Goal: Ask a question: Seek information or help from site administrators or community

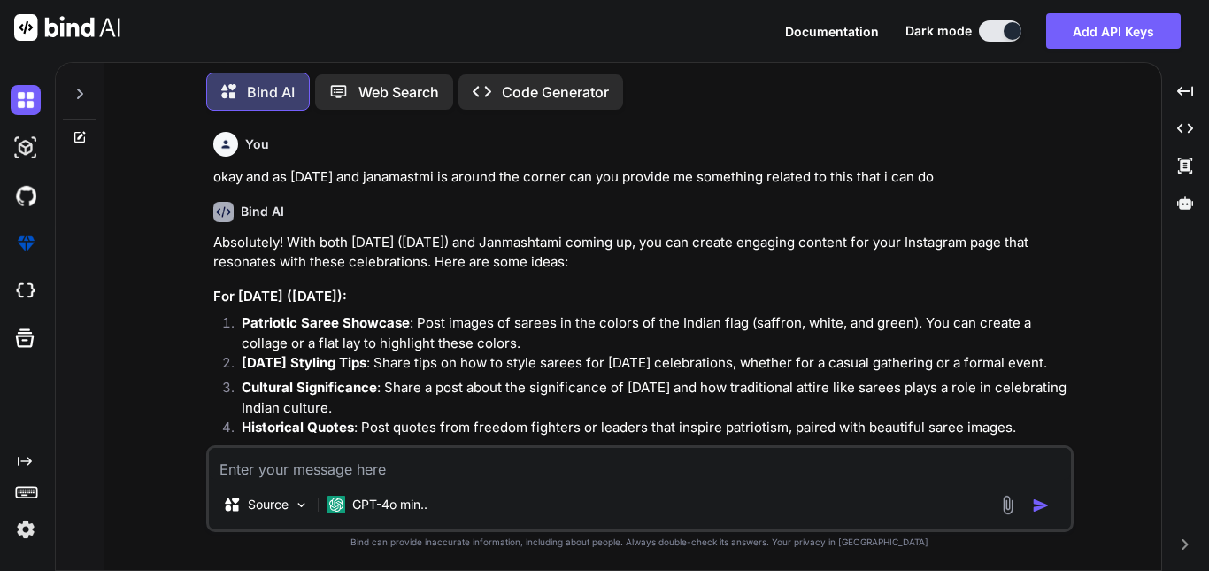
scroll to position [17548, 0]
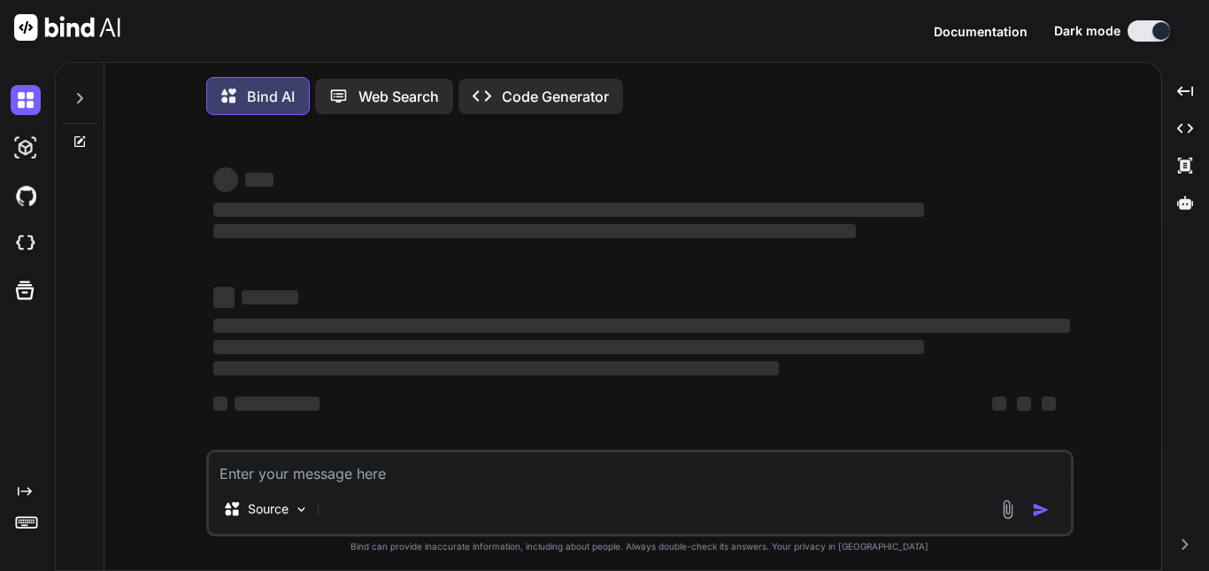
click at [344, 484] on textarea at bounding box center [640, 468] width 862 height 32
type textarea "x"
type textarea "H"
type textarea "x"
type textarea "Hi"
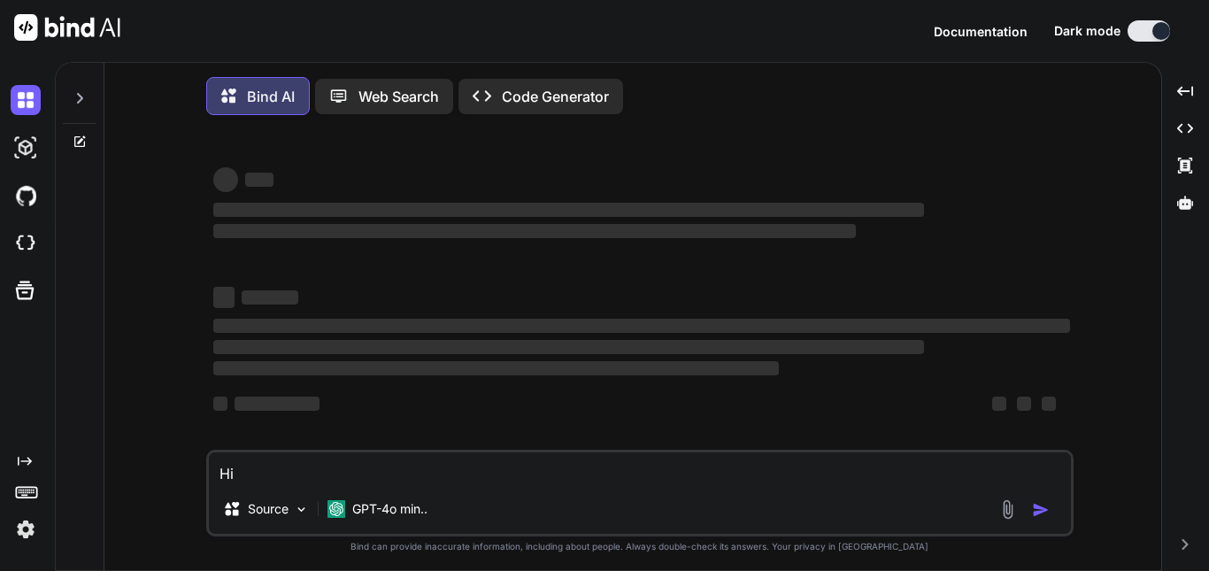
type textarea "x"
type textarea "Hii"
type textarea "x"
type textarea "Hii"
type textarea "x"
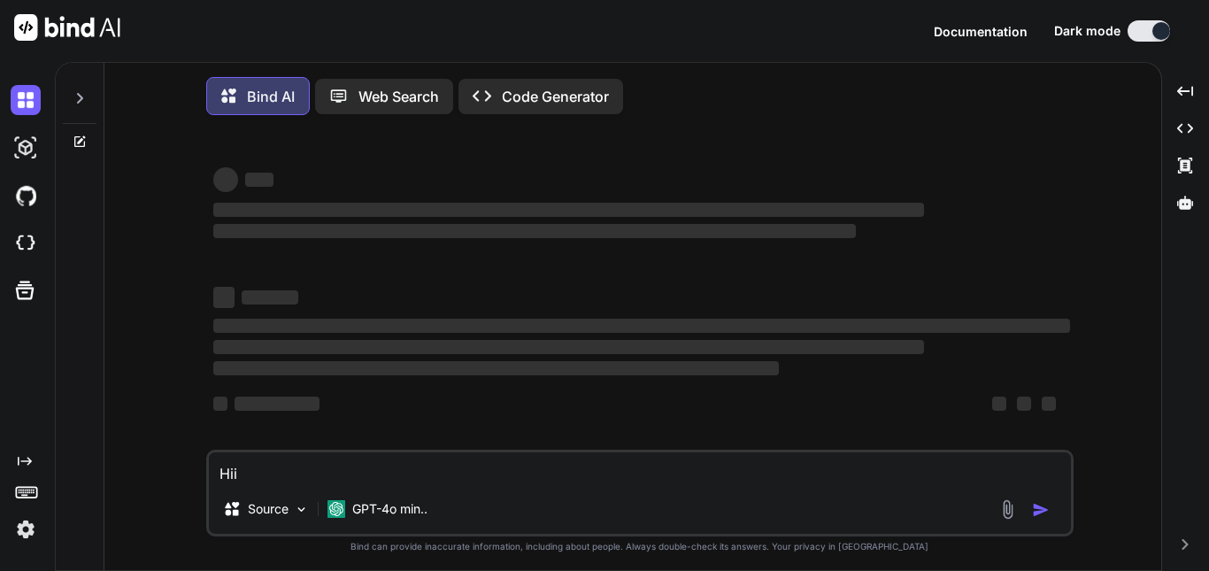
type textarea "Hii I"
type textarea "x"
type textarea "Hii I"
type textarea "x"
type textarea "Hii I h"
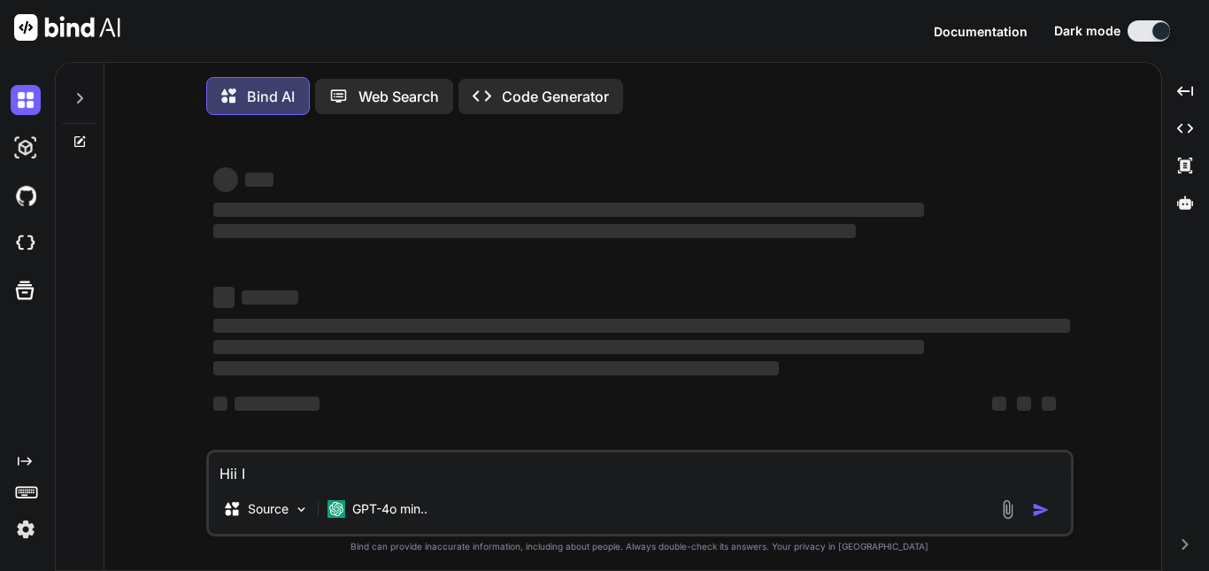
type textarea "x"
type textarea "Hii I ha"
type textarea "x"
type textarea "Hii I hav"
type textarea "x"
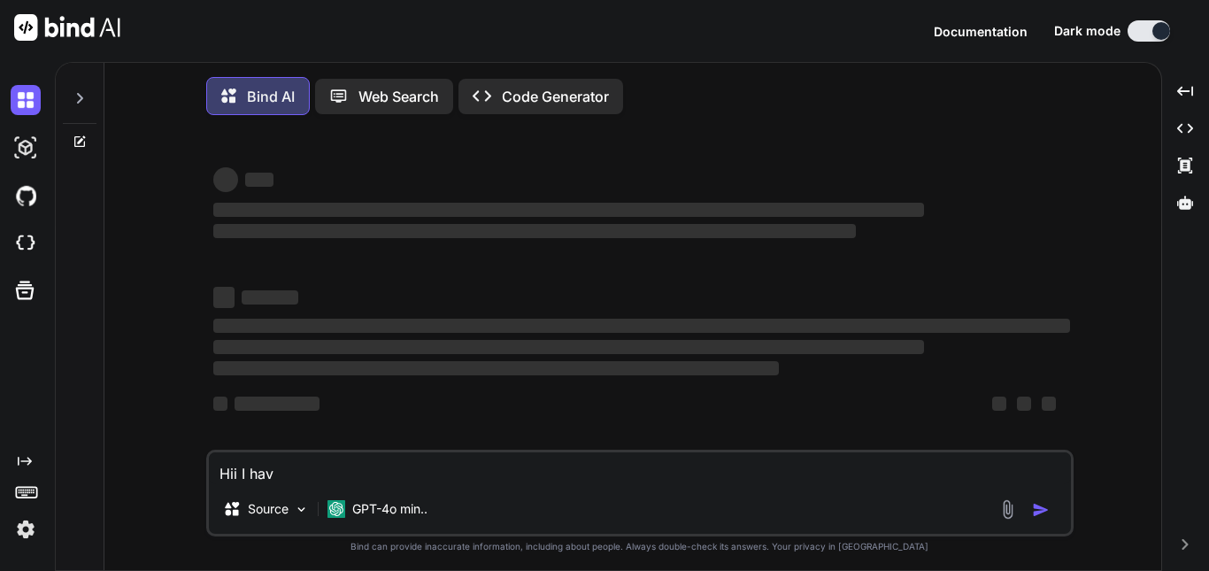
type textarea "Hii I have"
type textarea "x"
type textarea "Hii I have"
type textarea "x"
type textarea "Hii I have s"
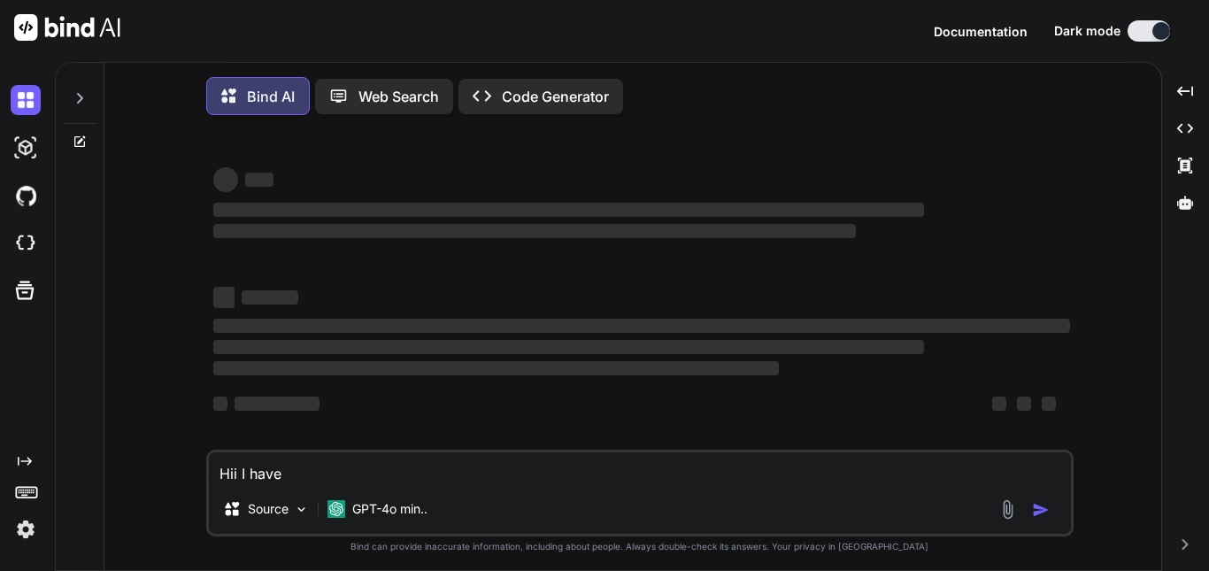
type textarea "x"
type textarea "Hii I have so"
type textarea "x"
type textarea "Hii I have som"
type textarea "x"
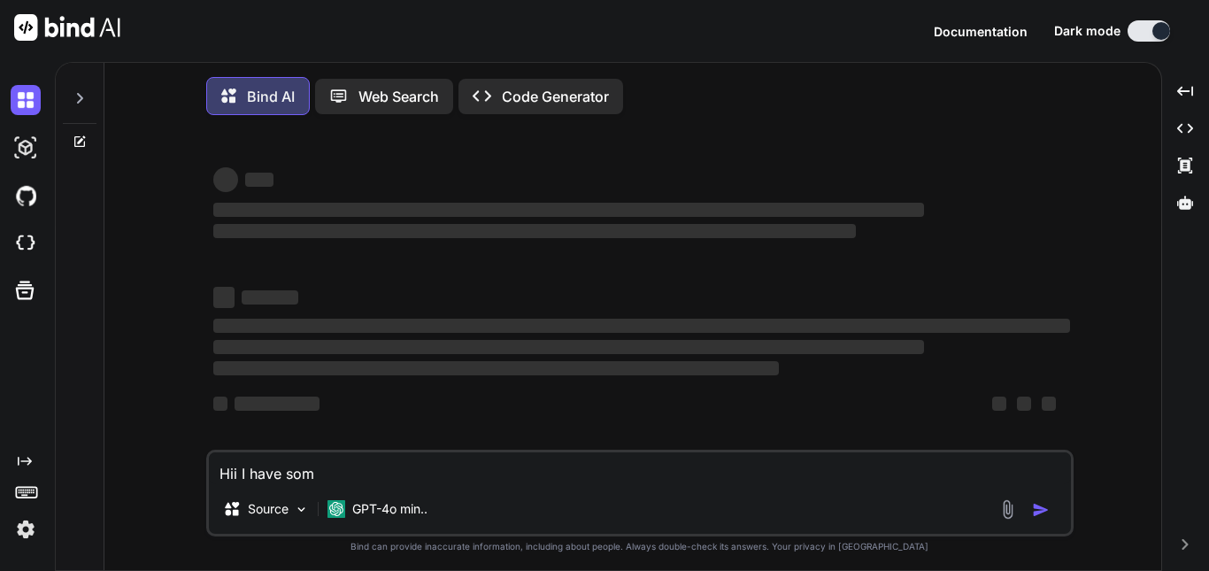
type textarea "Hii I have some"
type textarea "x"
type textarea "Hii I have some"
type textarea "x"
type textarea "Hii I have some q"
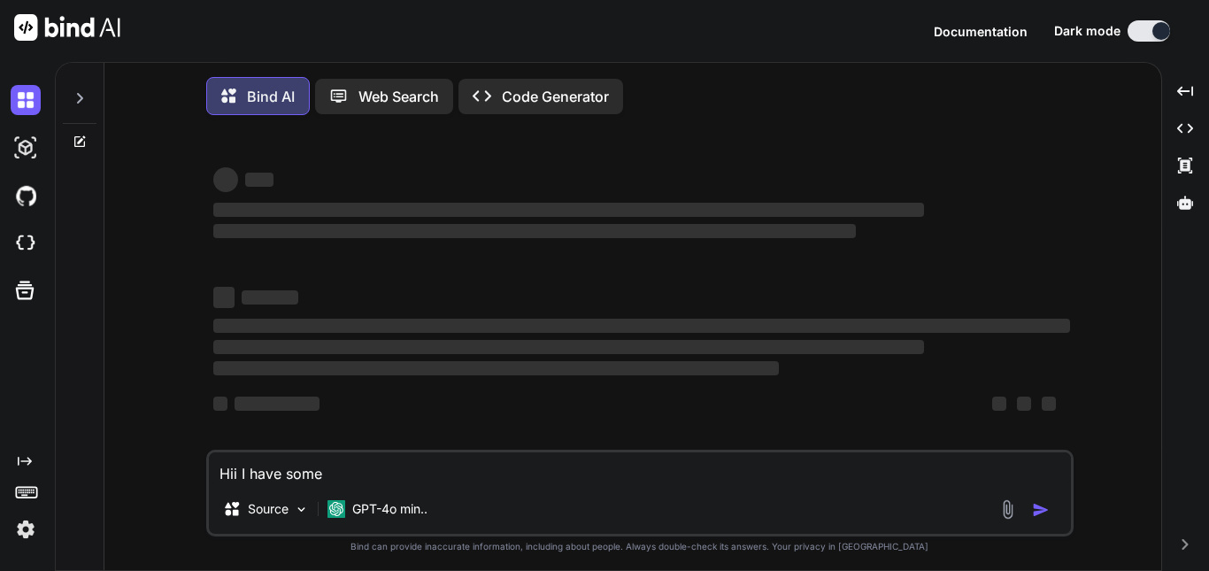
type textarea "x"
type textarea "Hii I have some qu"
type textarea "x"
type textarea "Hii I have some que"
type textarea "x"
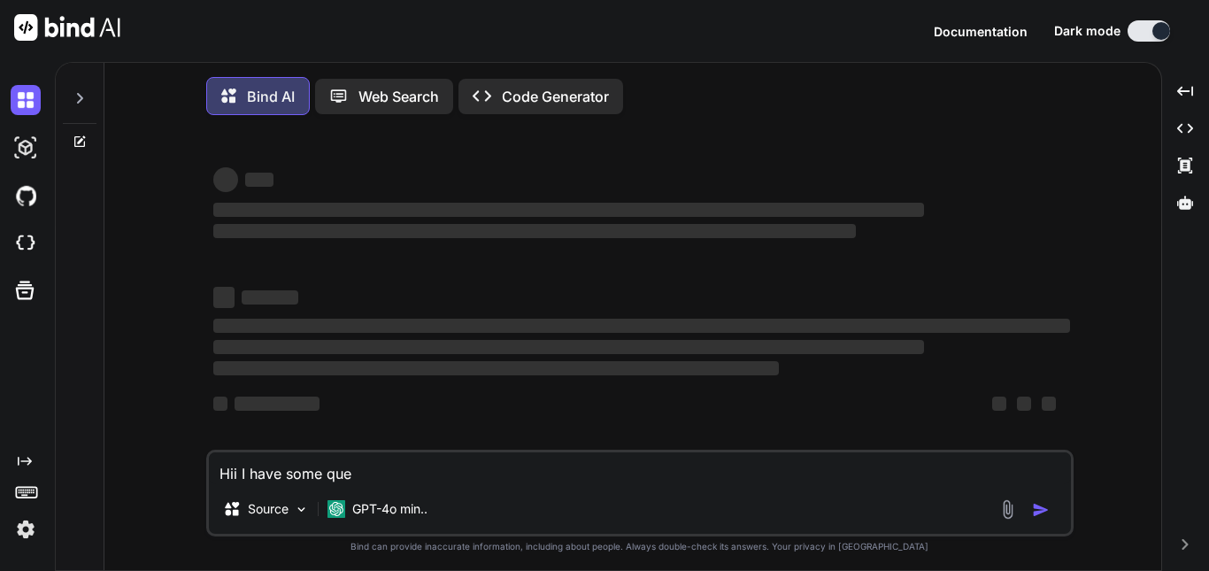
type textarea "Hii I have some ques"
type textarea "x"
type textarea "Hii I have some quest"
type textarea "x"
type textarea "Hii I have some questi"
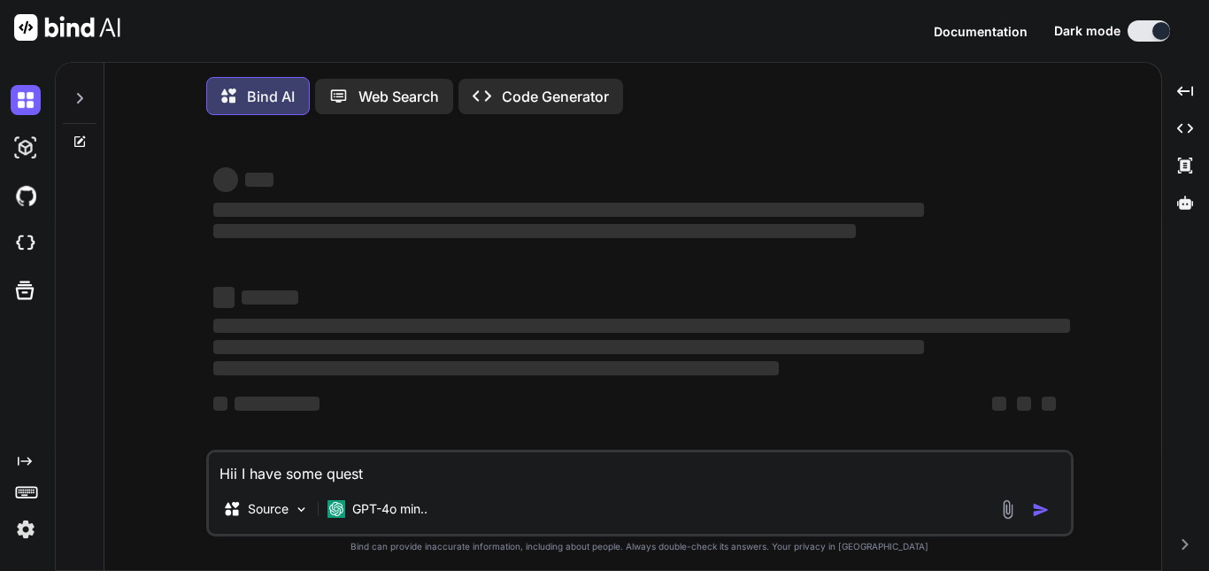
type textarea "x"
type textarea "Hii I have some questio"
type textarea "x"
type textarea "Hii I have some question"
type textarea "x"
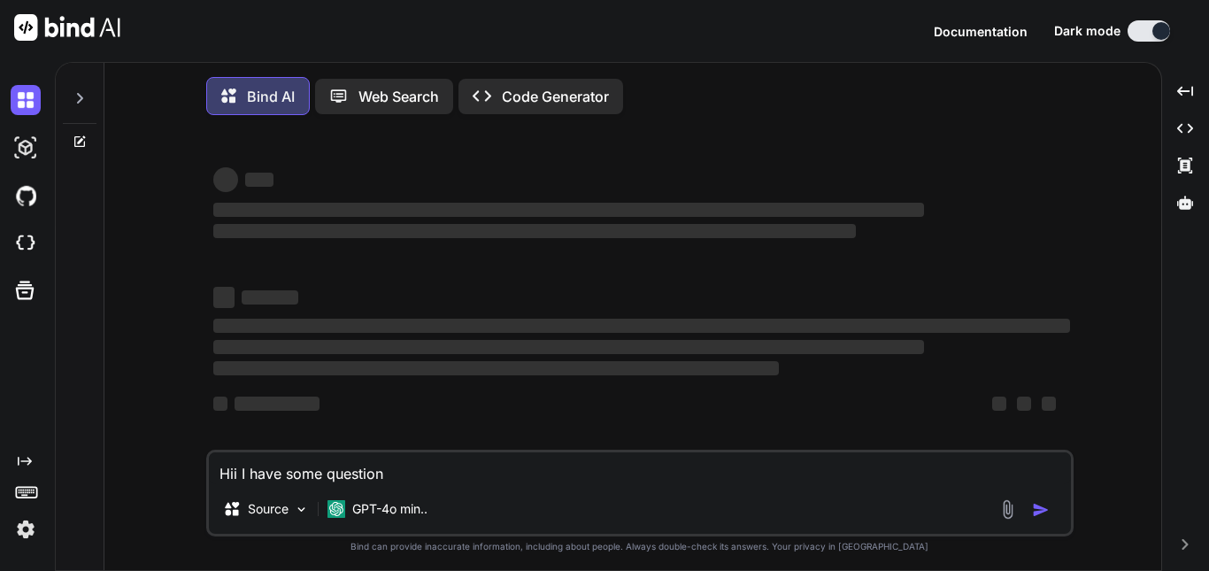
type textarea "Hii I have some questions"
type textarea "x"
type textarea "Hii I have some questions"
type textarea "x"
type textarea "Hii I have some questions e"
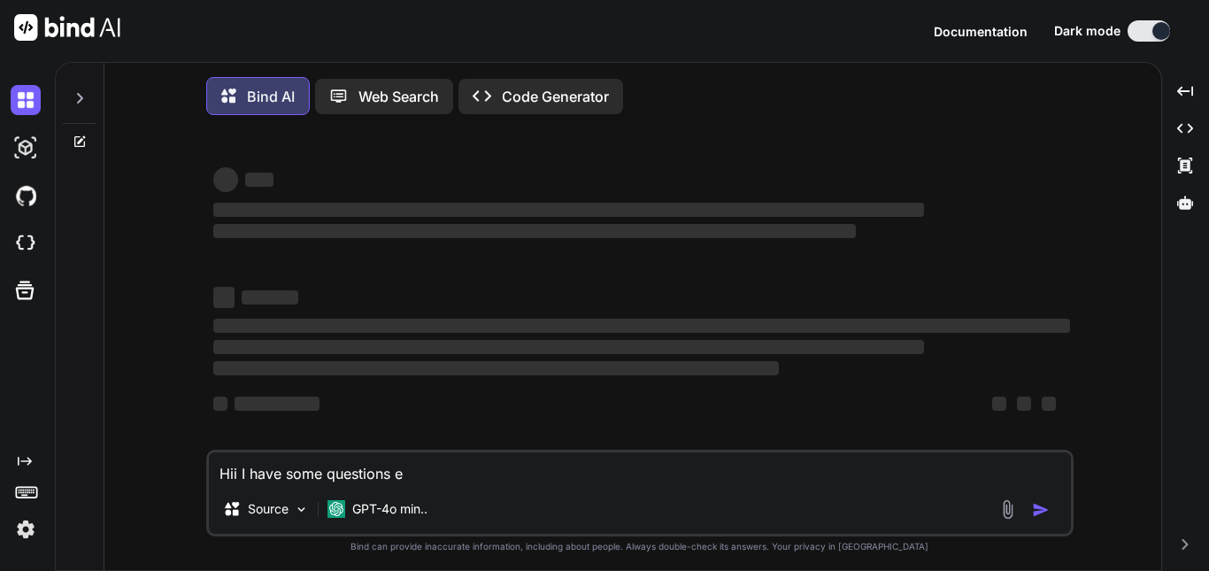
type textarea "x"
type textarea "Hii I have some questions"
type textarea "x"
type textarea "Hii I have some questions r"
type textarea "x"
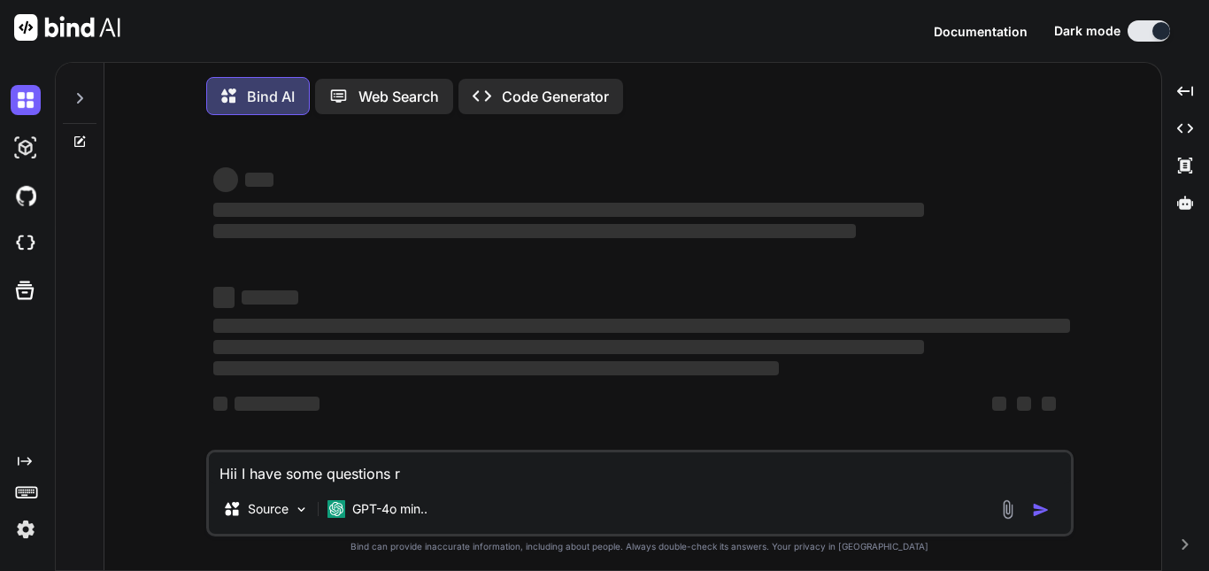
type textarea "Hii I have some questions re"
type textarea "x"
type textarea "Hii I have some questions reg"
type textarea "x"
type textarea "Hii I have some questions rega"
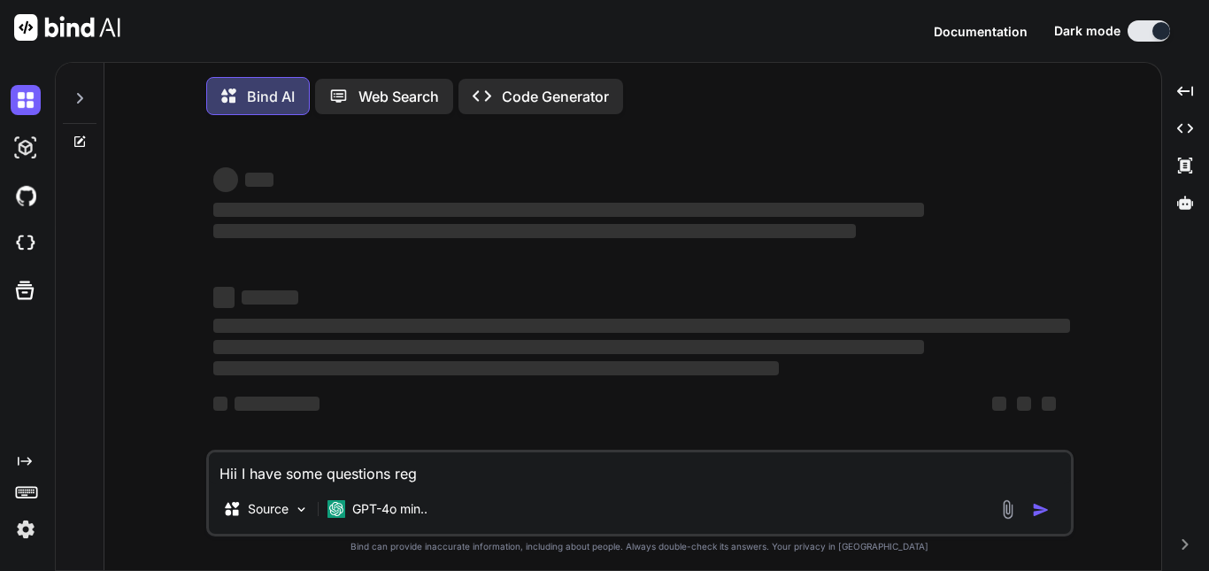
type textarea "x"
type textarea "Hii I have some questions regar"
type textarea "x"
type textarea "Hii I have some questions regard"
type textarea "x"
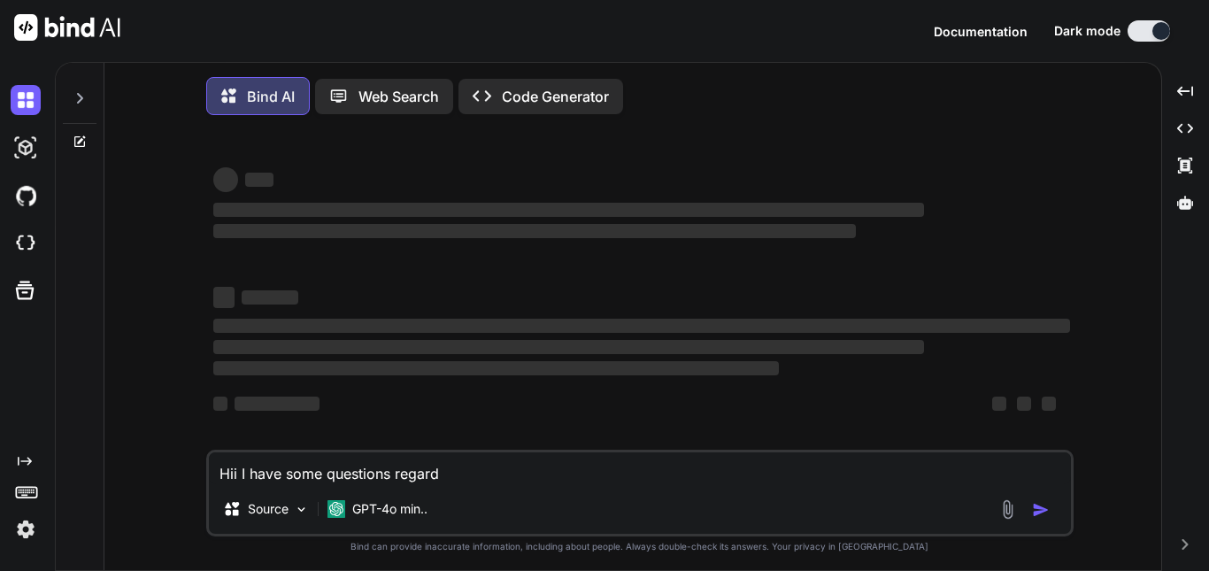
type textarea "Hii I have some questions regardi"
type textarea "x"
type textarea "Hii I have some questions regardin"
type textarea "x"
type textarea "Hii I have some questions regarding"
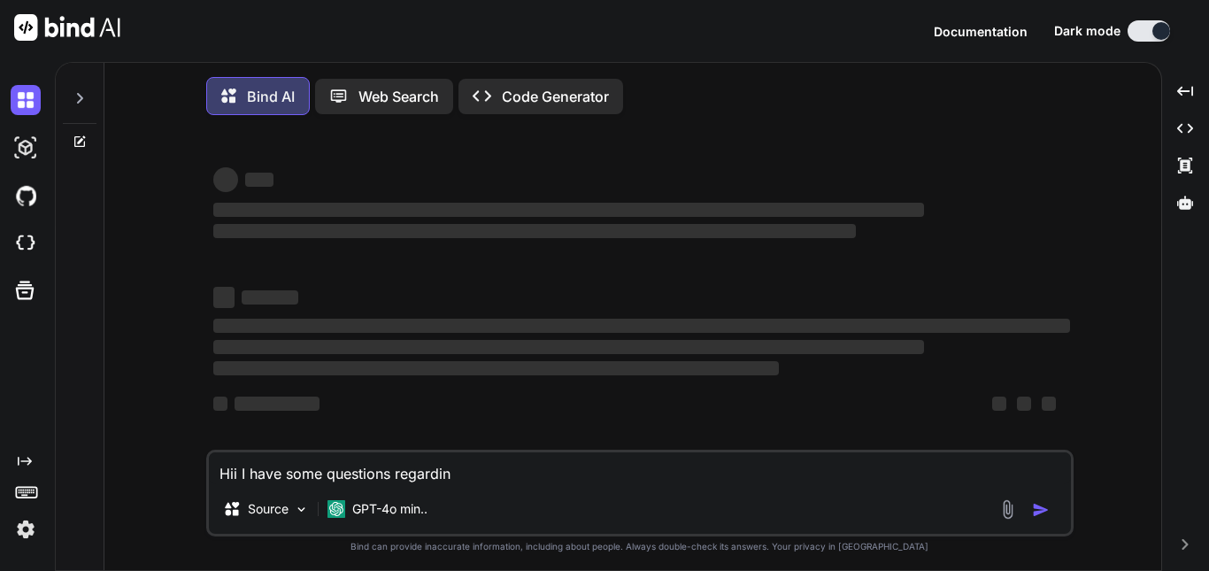
type textarea "x"
type textarea "Hii I have some questions regarding"
type textarea "x"
type textarea "Hii I have some questions regarding s"
type textarea "x"
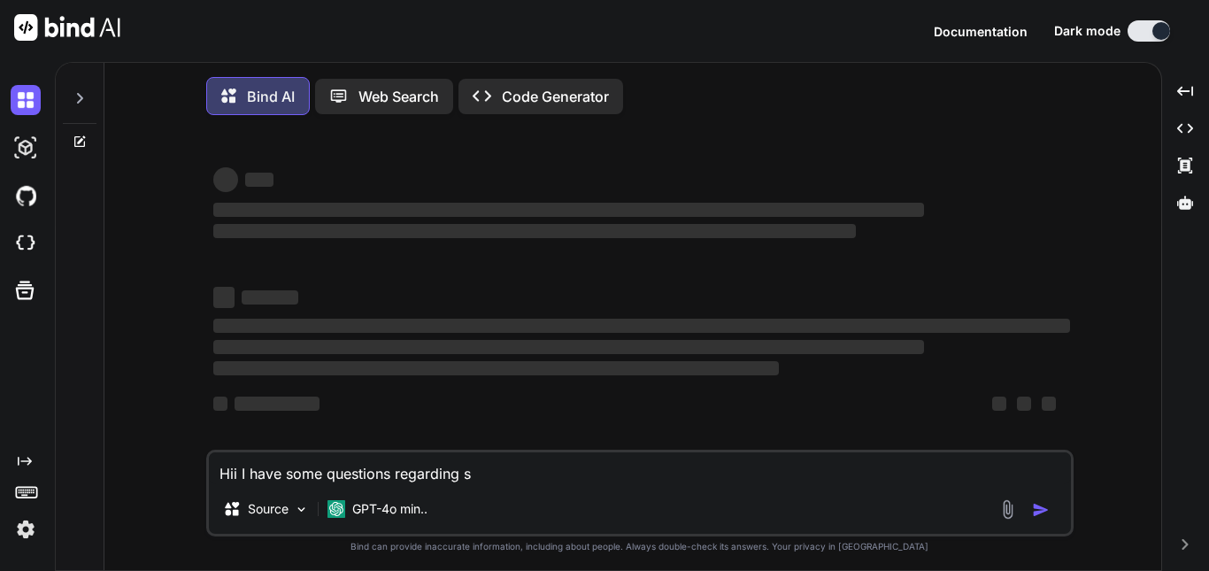
type textarea "Hii I have some questions regarding si"
type textarea "x"
type textarea "Hii I have some questions regarding sit"
type textarea "x"
type textarea "Hii I have some questions regarding site"
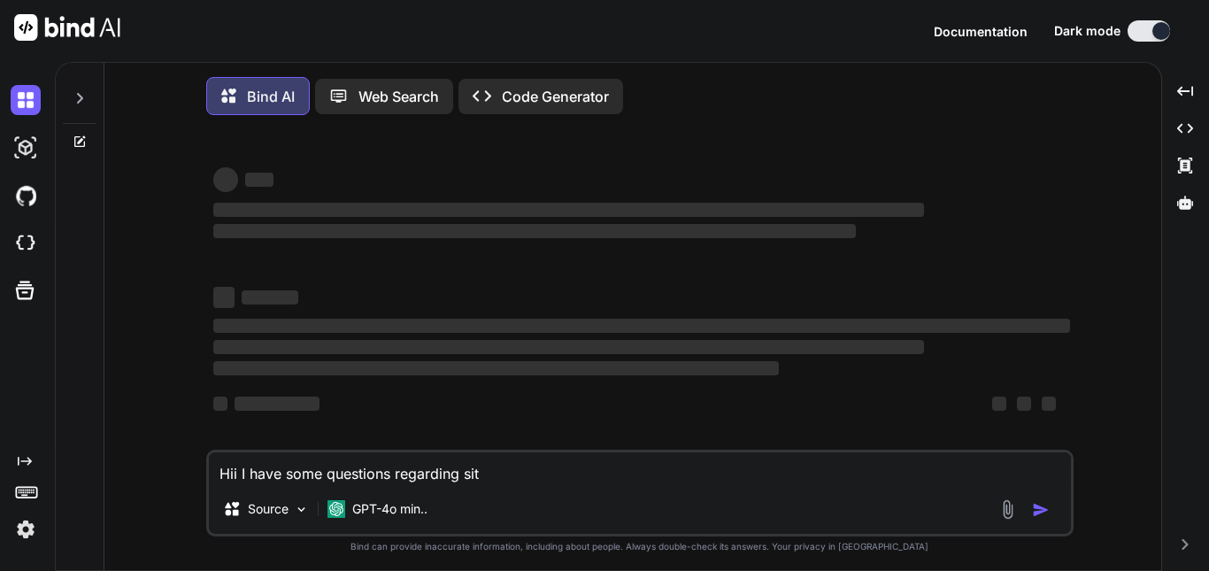
type textarea "x"
type textarea "Hii I have some questions regarding sites"
type textarea "x"
type textarea "Hii I have some questions regarding sites."
type textarea "x"
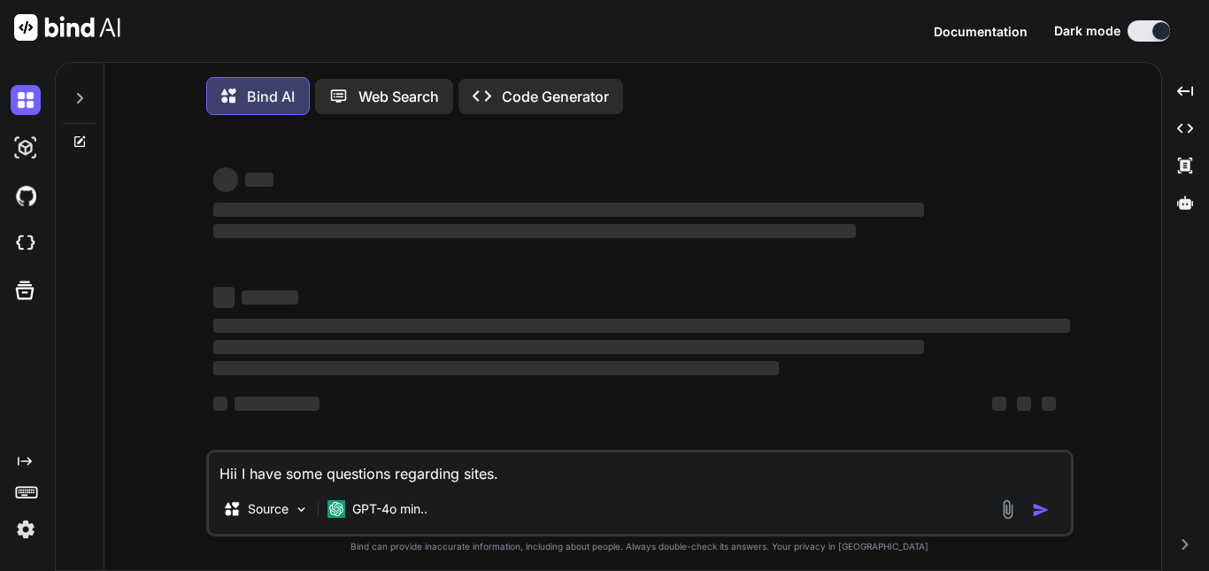
type textarea "Hii I have some questions regarding sites.g"
type textarea "x"
type textarea "Hii I have some questions regarding sites.go"
type textarea "x"
type textarea "Hii I have some questions regarding [DOMAIN_NAME]"
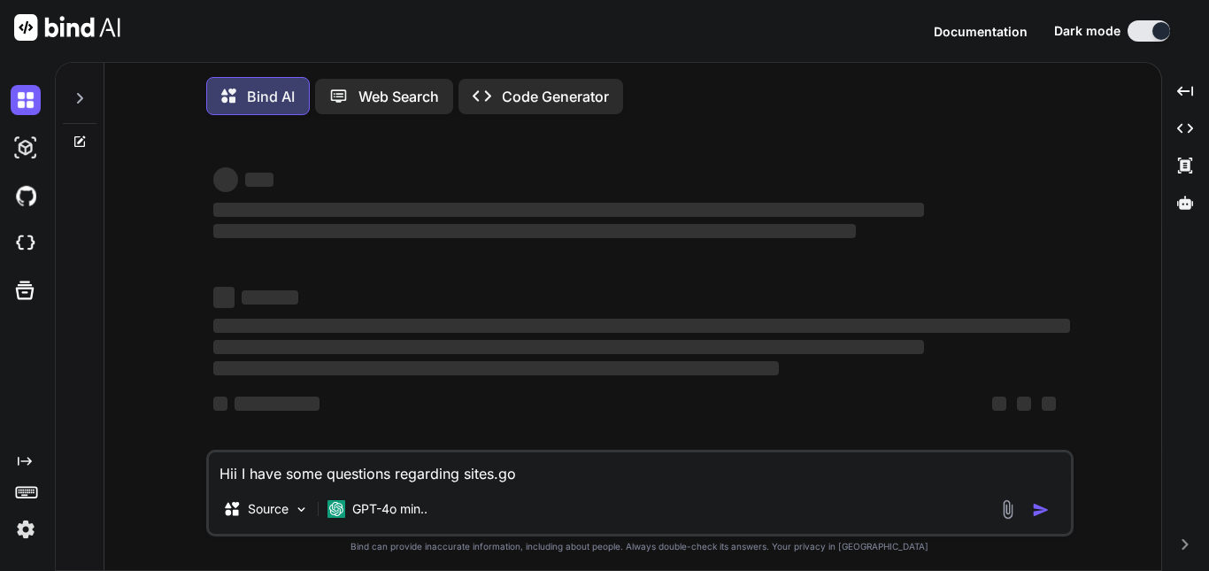
type textarea "x"
type textarea "Hii I have some questions regarding sites.gool"
type textarea "x"
type textarea "Hii I have some questions regarding [DOMAIN_NAME]"
type textarea "x"
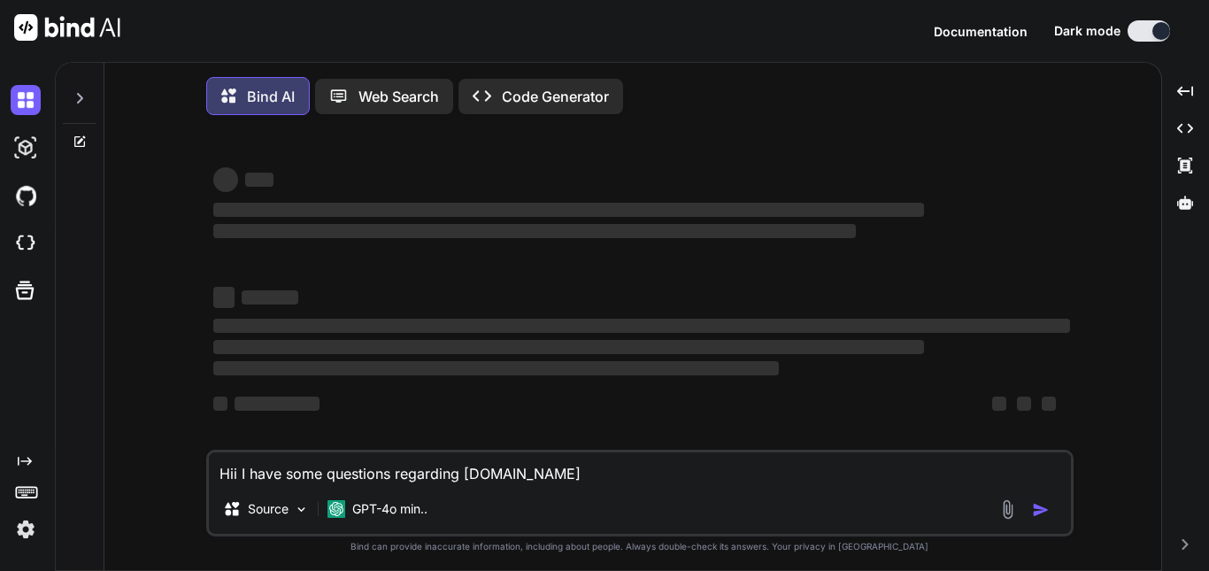
type textarea "Hii I have some questions regarding [DOMAIN_NAME]"
type textarea "x"
type textarea "Hii I have some questions regarding sites.googl"
type textarea "x"
type textarea "Hii I have some questions regarding [DOMAIN_NAME]"
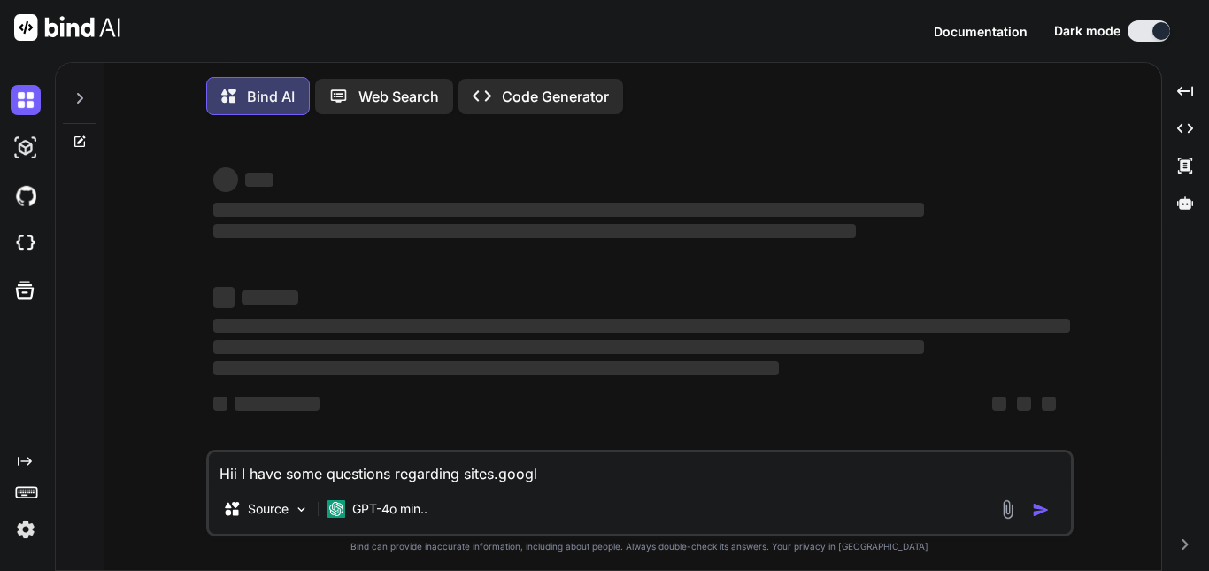
type textarea "x"
type textarea "Hii I have some questions regarding [DOMAIN_NAME]."
type textarea "x"
type textarea "Hii I have some questions regarding sites.google.c"
type textarea "x"
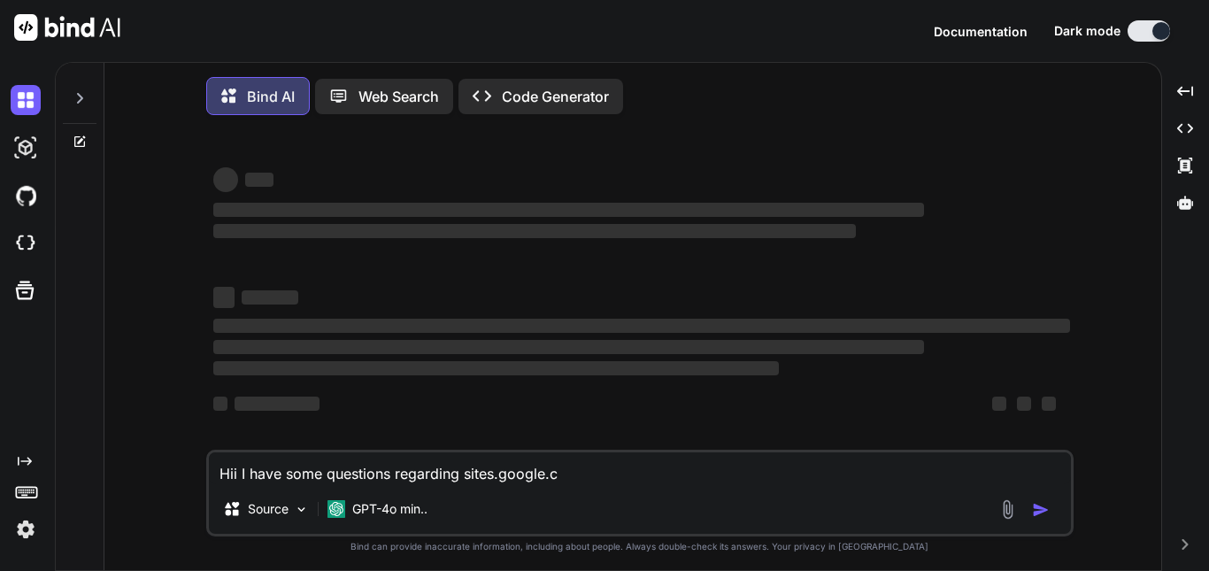
type textarea "Hii I have some questions regarding [DOMAIN_NAME]"
type textarea "x"
type textarea "Hii I have some questions regarding [DOMAIN_NAME]"
type textarea "x"
type textarea "Hii I have some questions regarding [DOMAIN_NAME],"
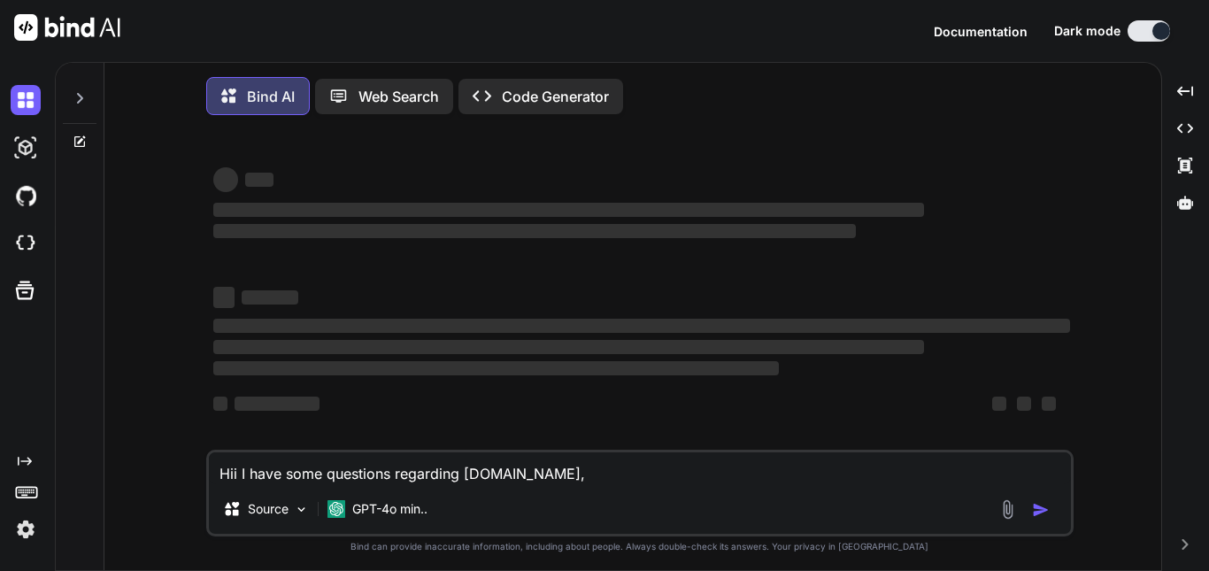
type textarea "x"
type textarea "Hii I have some questions regarding [DOMAIN_NAME]"
type textarea "x"
type textarea "Hii I have some questions regarding [DOMAIN_NAME]."
type textarea "x"
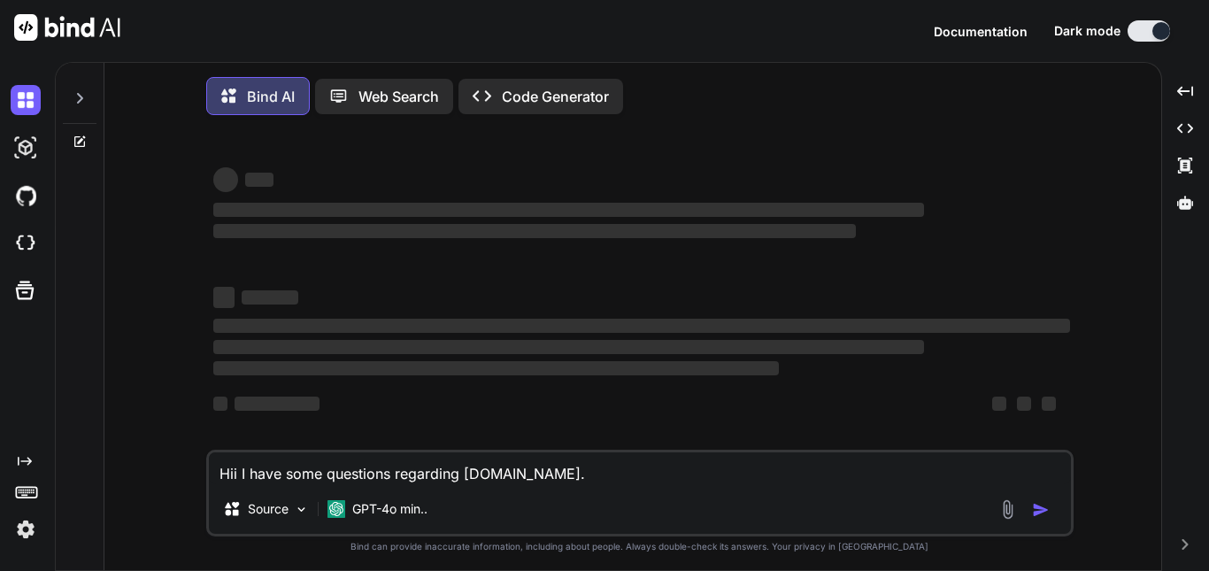
type textarea "Hii I have some questions regarding sites.google.com.c"
type textarea "x"
type textarea "Hii I have some questions regarding [DOMAIN_NAME]"
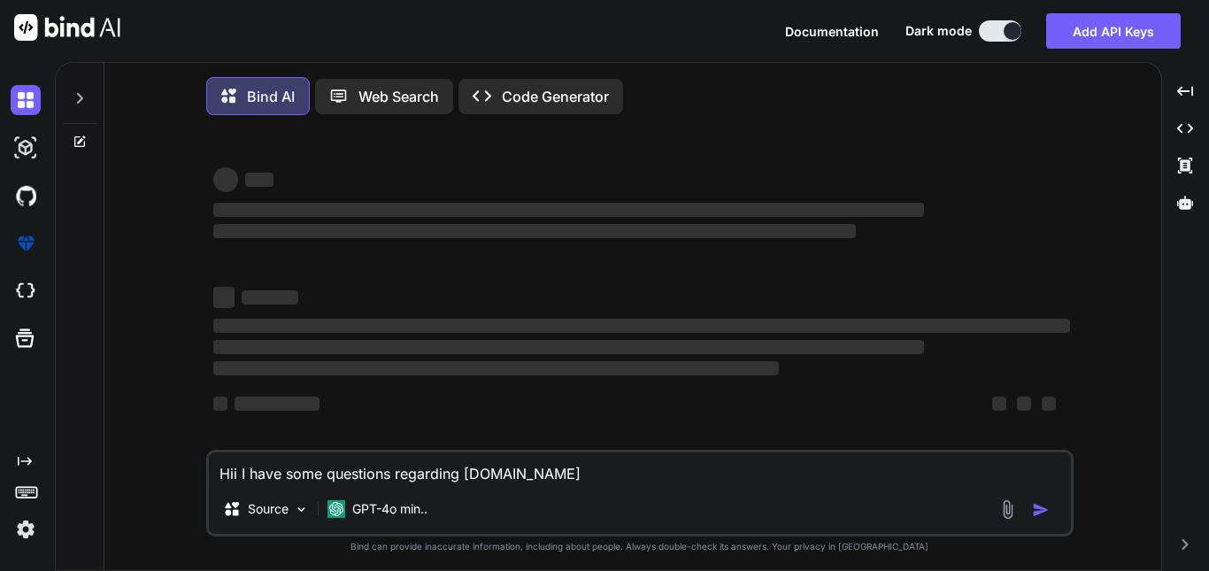
click at [650, 482] on textarea "Hii I have some questions regarding [DOMAIN_NAME]" at bounding box center [640, 468] width 862 height 32
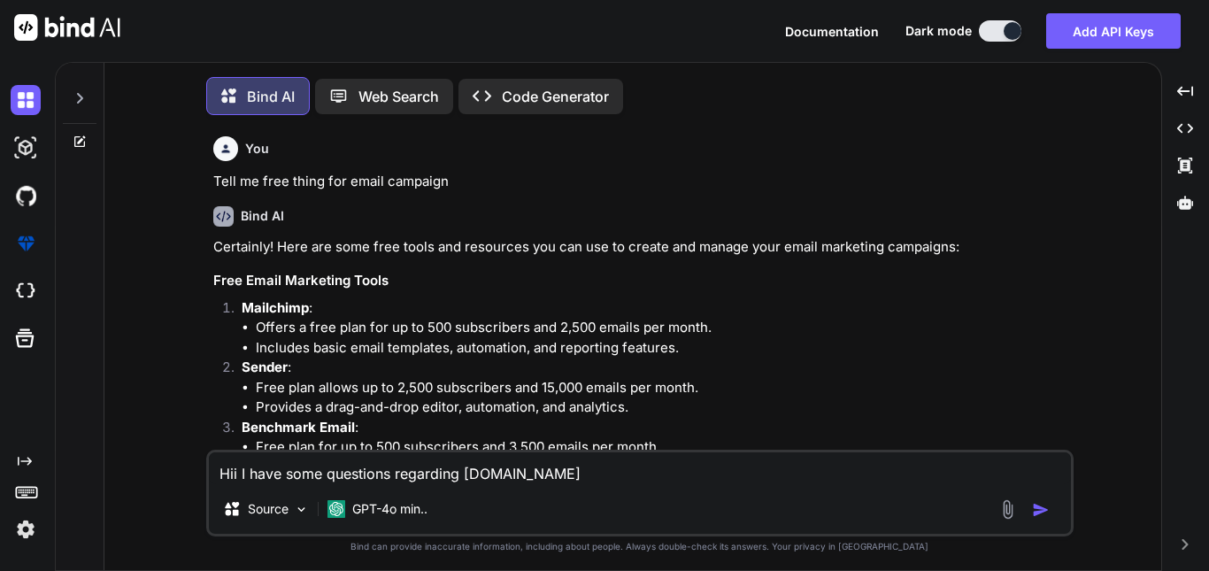
type textarea "x"
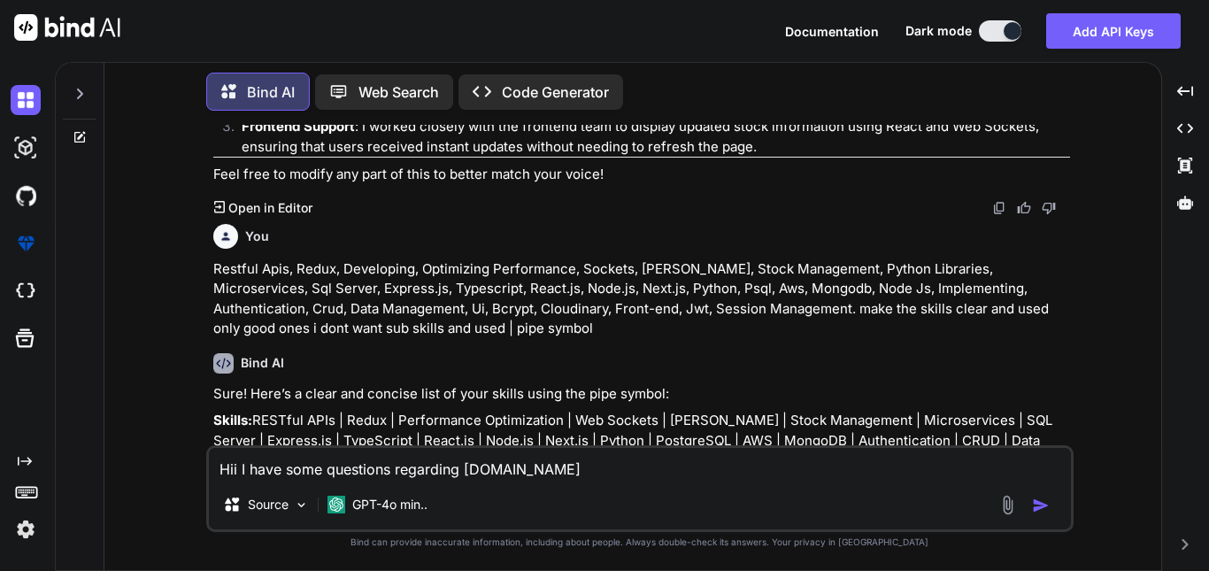
scroll to position [2956, 0]
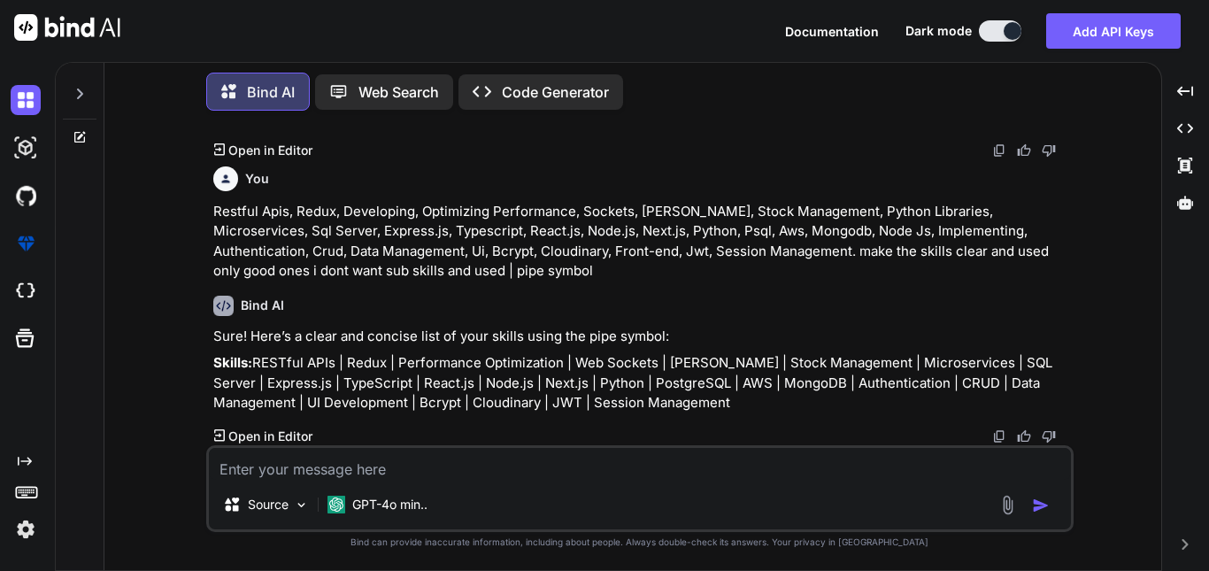
click at [78, 89] on icon at bounding box center [80, 94] width 14 height 14
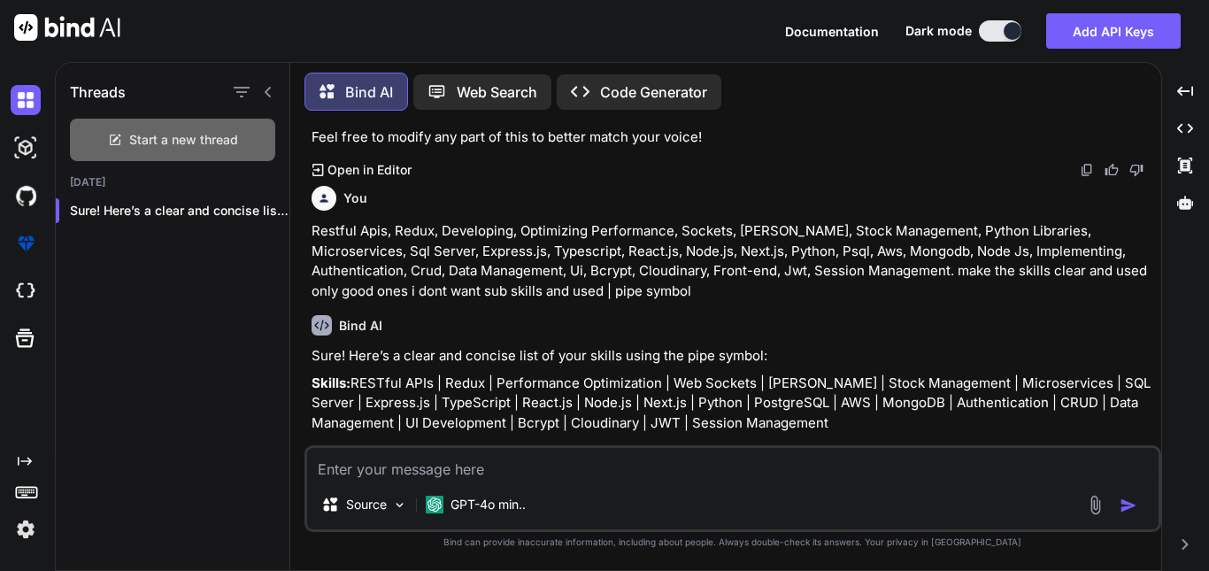
click at [154, 145] on div "Start a new thread" at bounding box center [172, 140] width 205 height 42
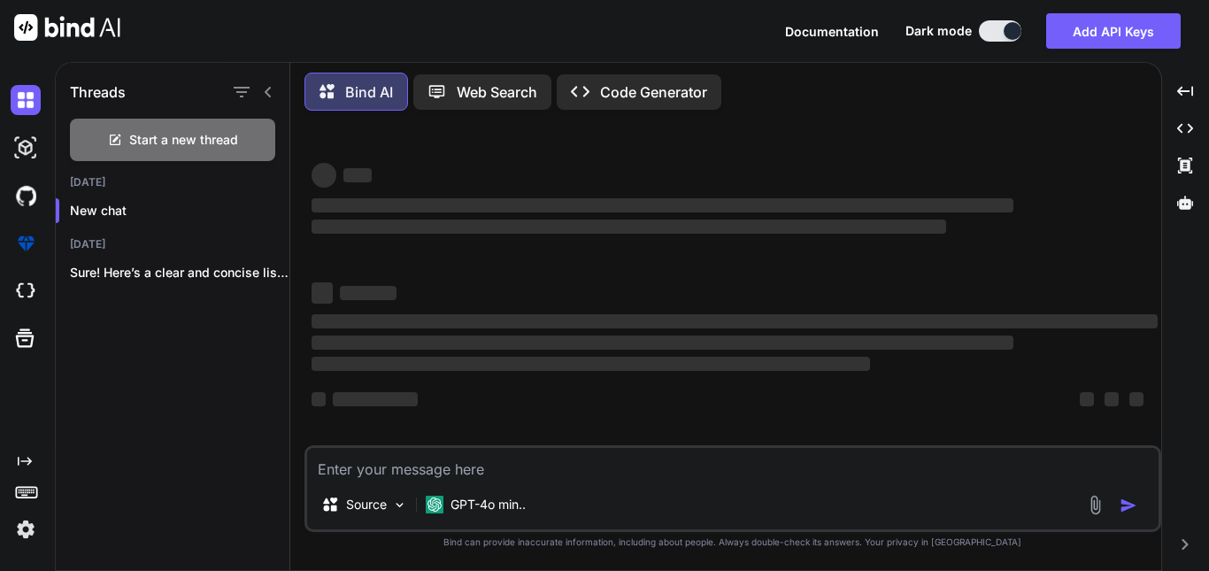
type textarea "x"
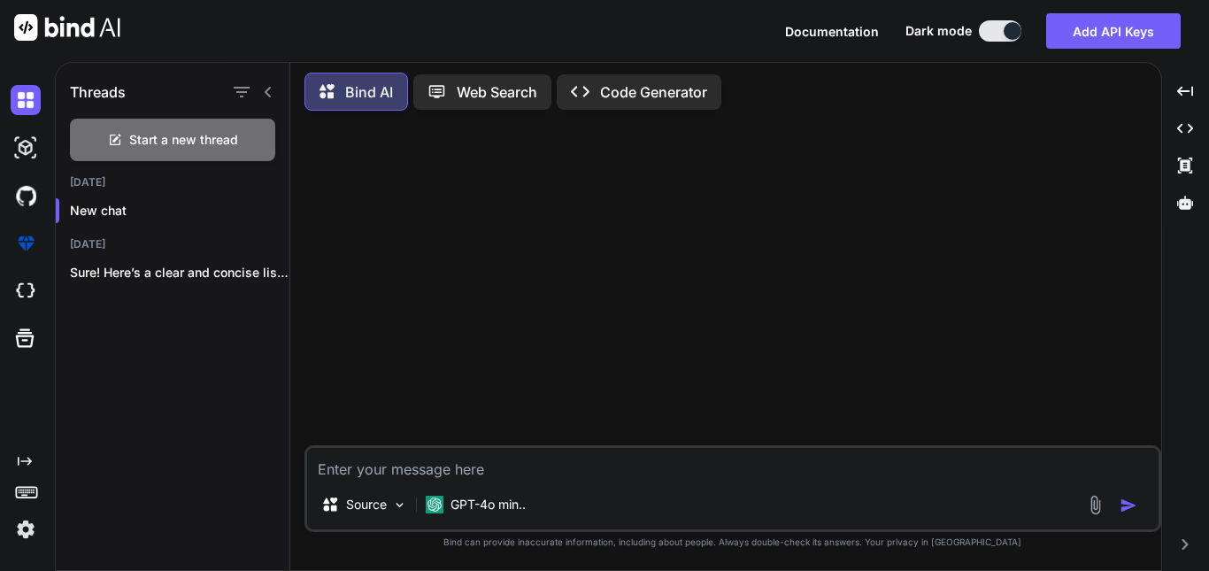
click at [274, 89] on icon at bounding box center [268, 92] width 14 height 14
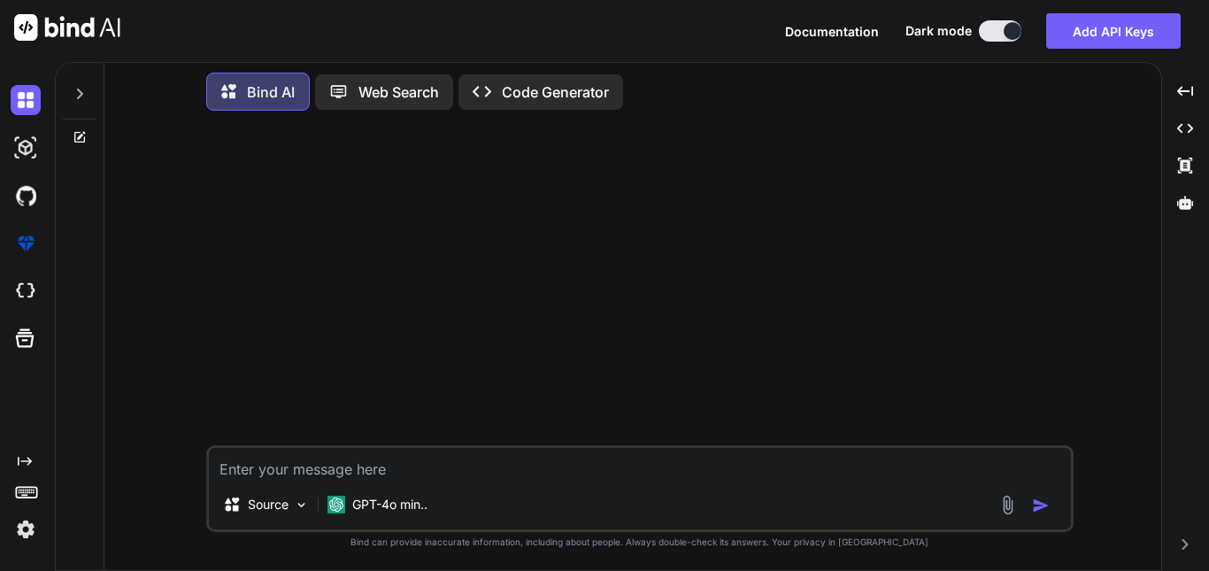
click at [318, 462] on textarea at bounding box center [640, 464] width 862 height 32
paste textarea "Hii I have some questions regarding [DOMAIN_NAME]"
type textarea "Hii I have some questions regarding [DOMAIN_NAME]"
type textarea "x"
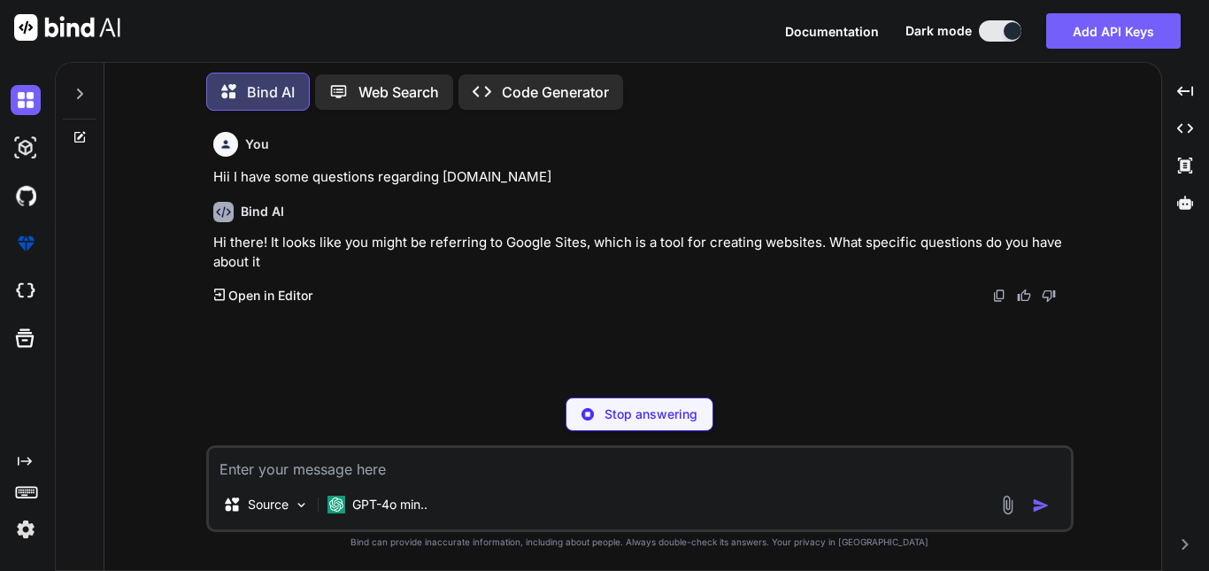
type textarea "x"
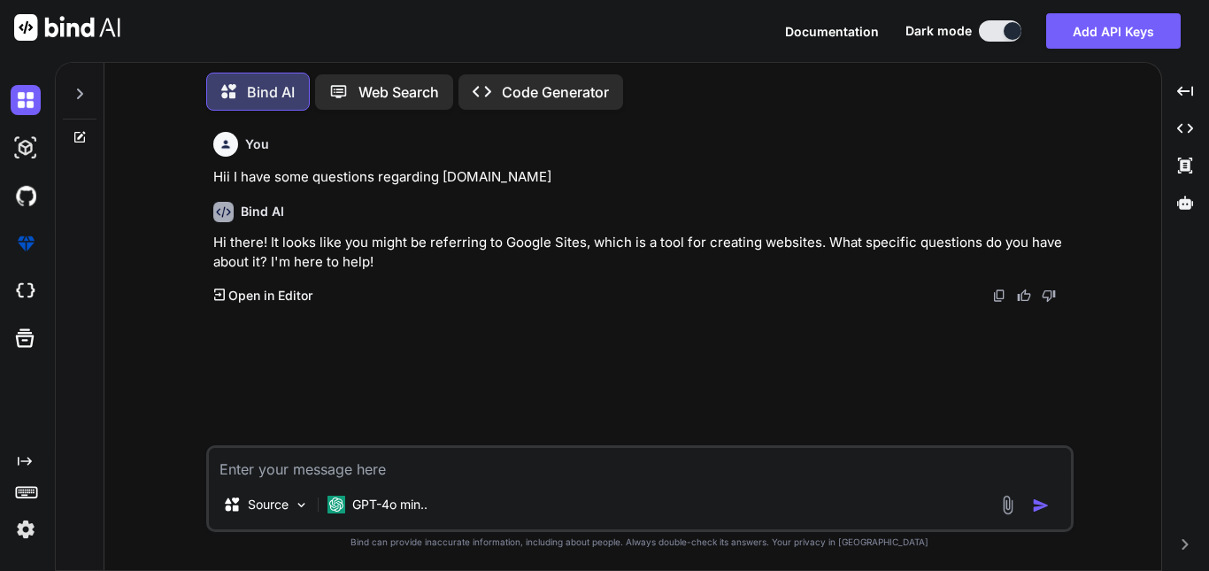
click at [304, 474] on textarea at bounding box center [640, 464] width 862 height 32
type textarea "s"
type textarea "x"
type textarea "so"
type textarea "x"
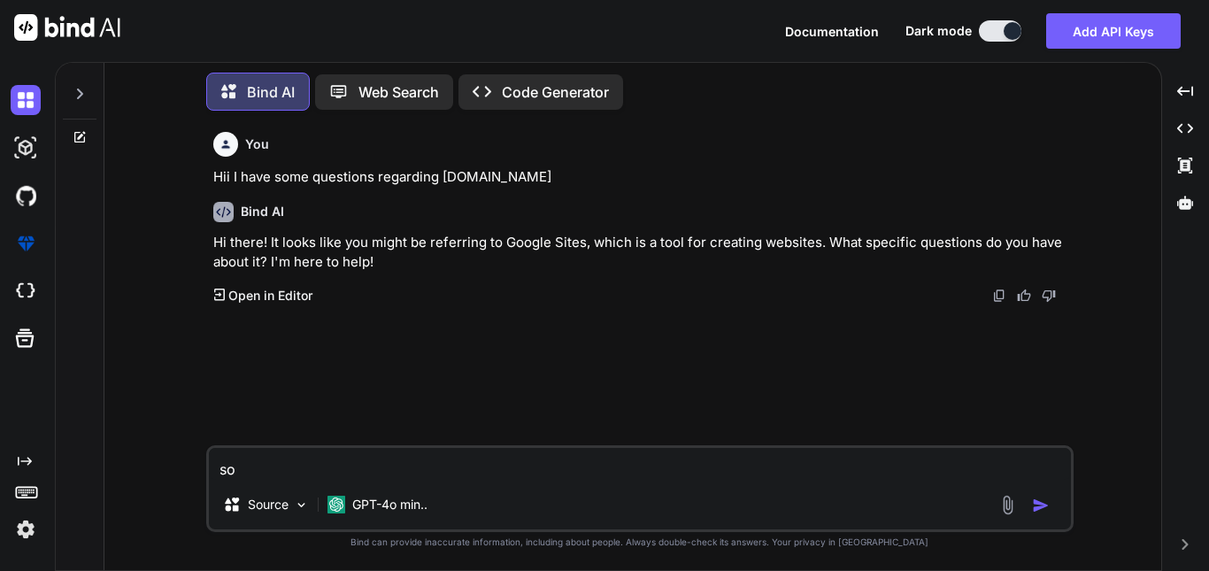
type textarea "so"
type textarea "x"
type textarea "so c"
type textarea "x"
type textarea "so ca"
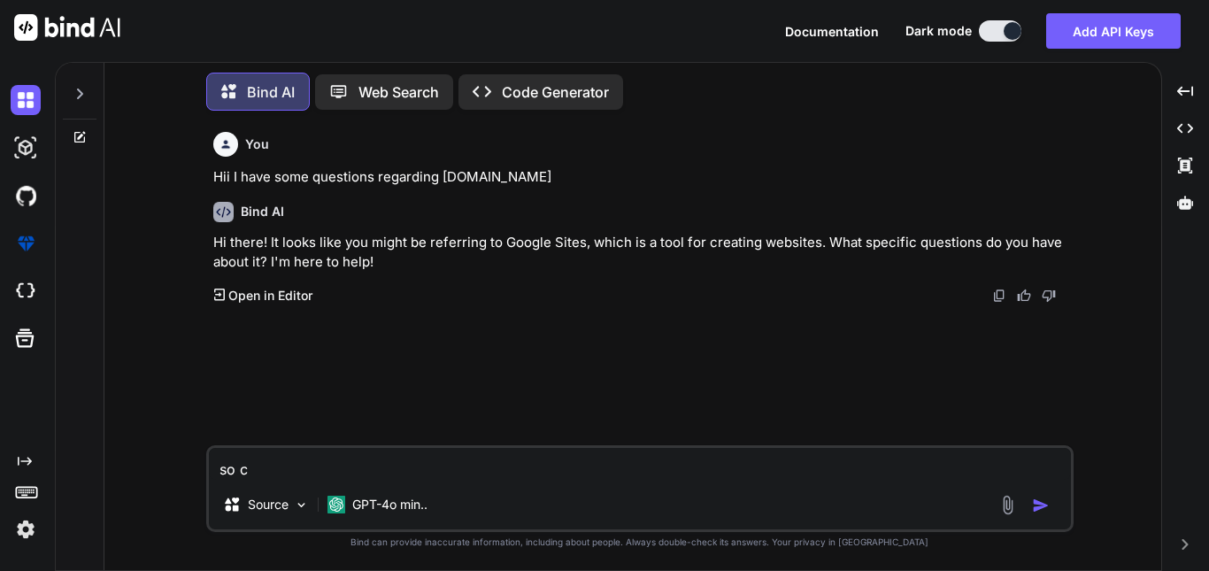
type textarea "x"
type textarea "so can"
type textarea "x"
type textarea "so can"
type textarea "x"
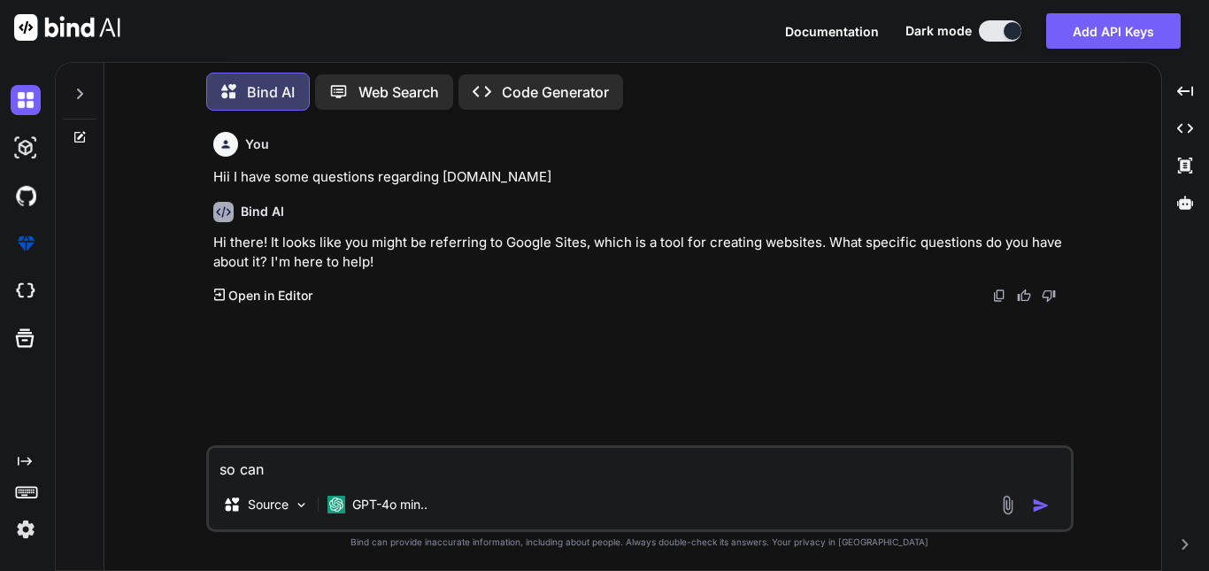
type textarea "so can i"
type textarea "x"
type textarea "so can i"
type textarea "x"
type textarea "so can i a"
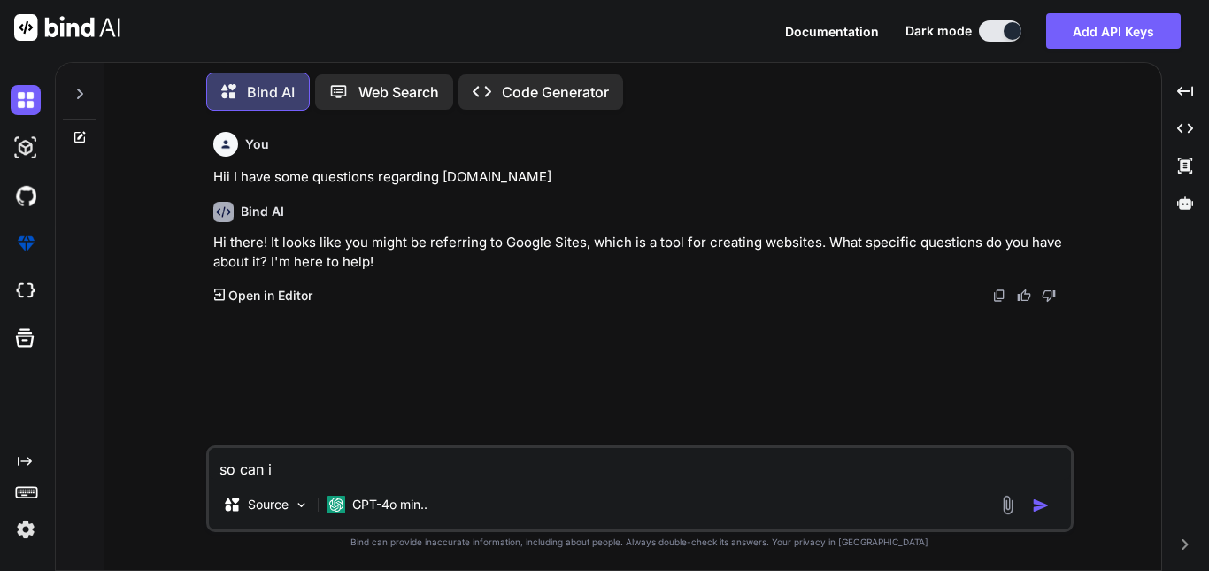
type textarea "x"
type textarea "so can i ad"
type textarea "x"
type textarea "so can i add"
type textarea "x"
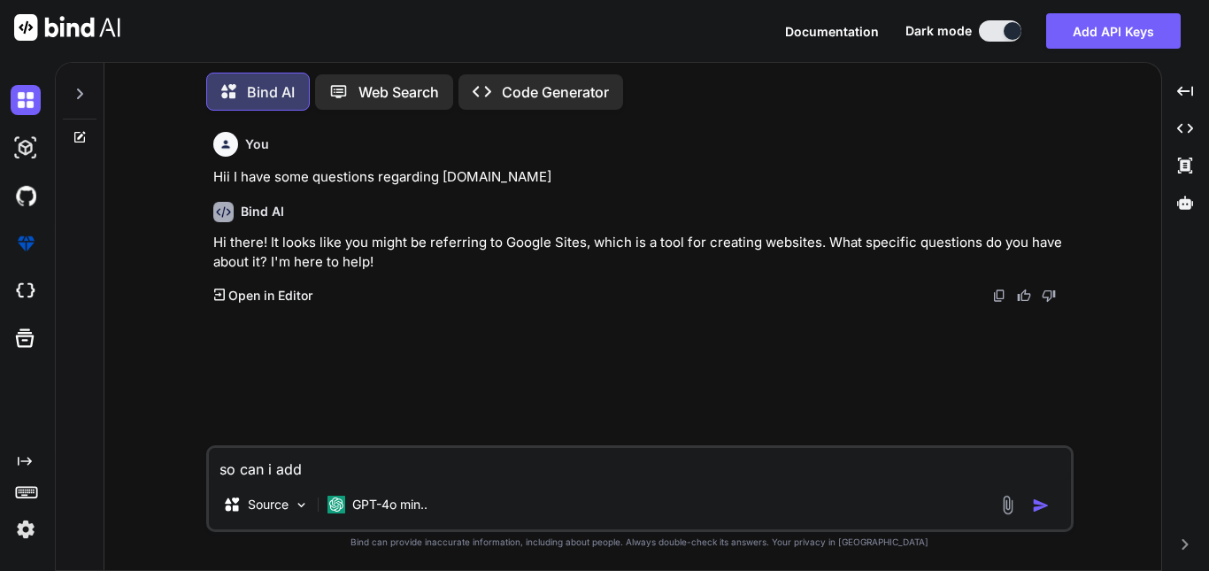
type textarea "so can i add"
type textarea "x"
type textarea "so can i add m"
type textarea "x"
type textarea "so can i add my"
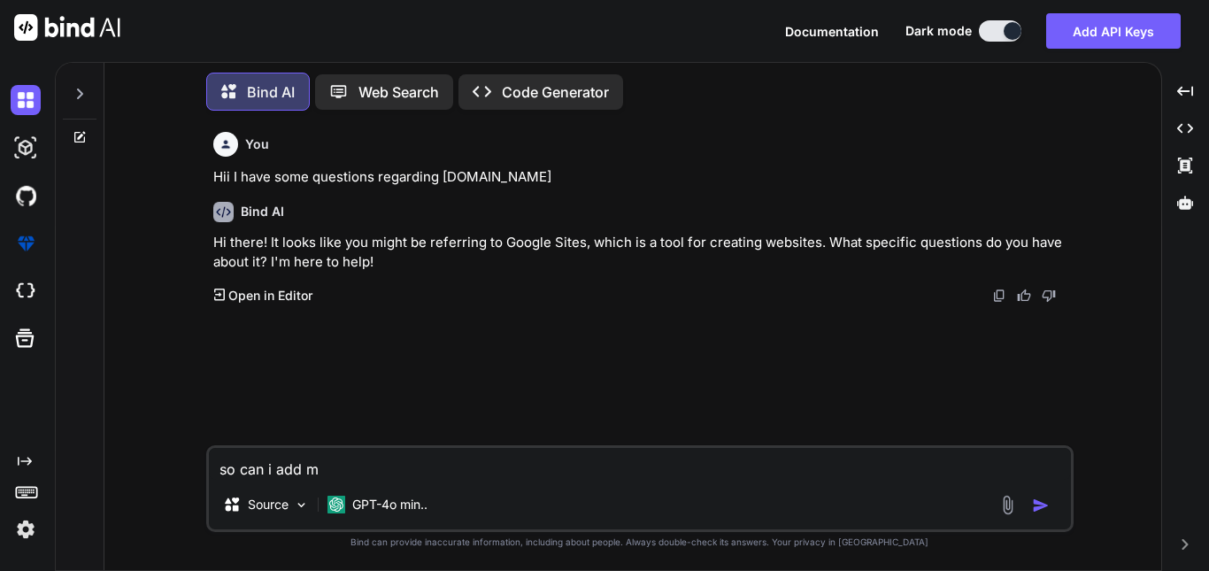
type textarea "x"
type textarea "so can i add my"
type textarea "x"
type textarea "so can i add my c"
type textarea "x"
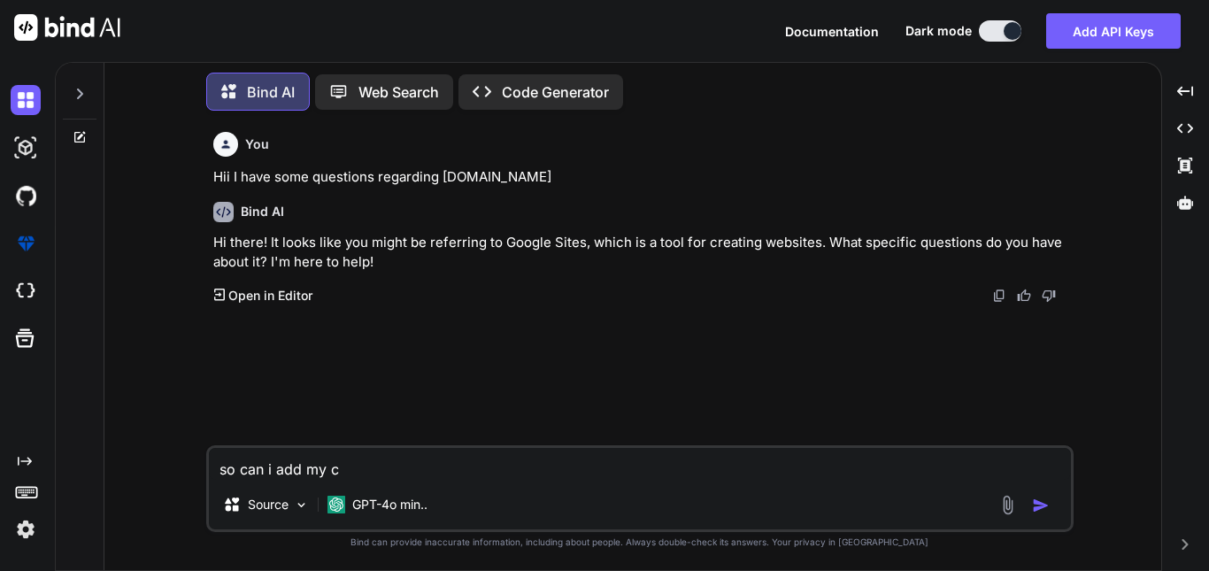
type textarea "so can i add my cu"
type textarea "x"
type textarea "so can i add my cus"
type textarea "x"
type textarea "so can i add my cust"
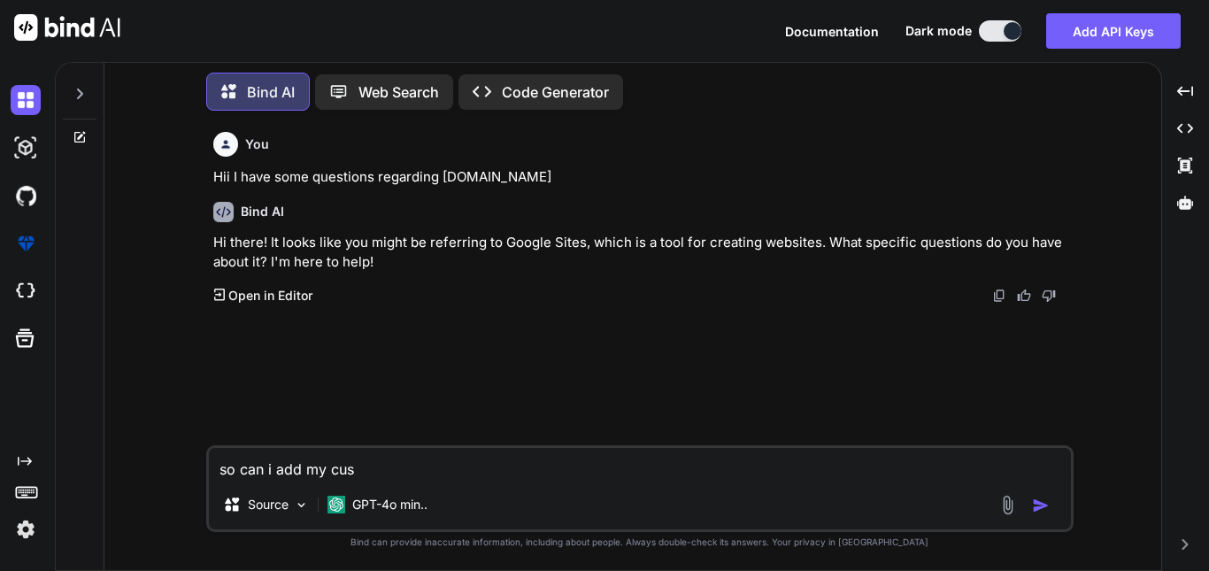
type textarea "x"
type textarea "so can i add my custo"
type textarea "x"
type textarea "so can i add my custom"
type textarea "x"
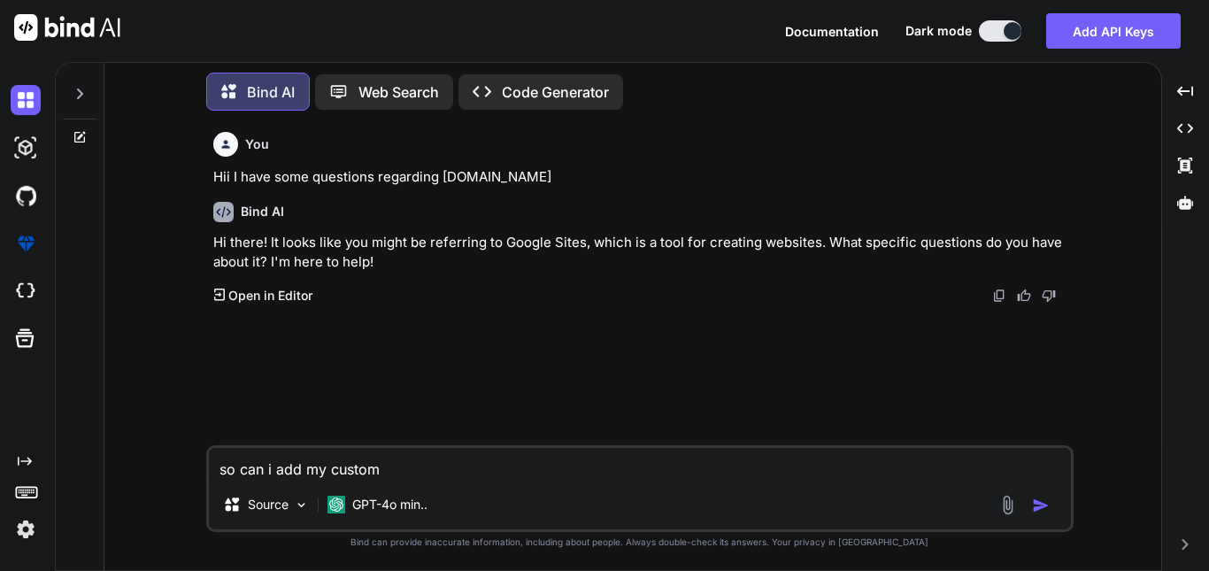
type textarea "so can i add my custom"
type textarea "x"
type textarea "so can i add my custom c"
type textarea "x"
type textarea "so can i add my custom co"
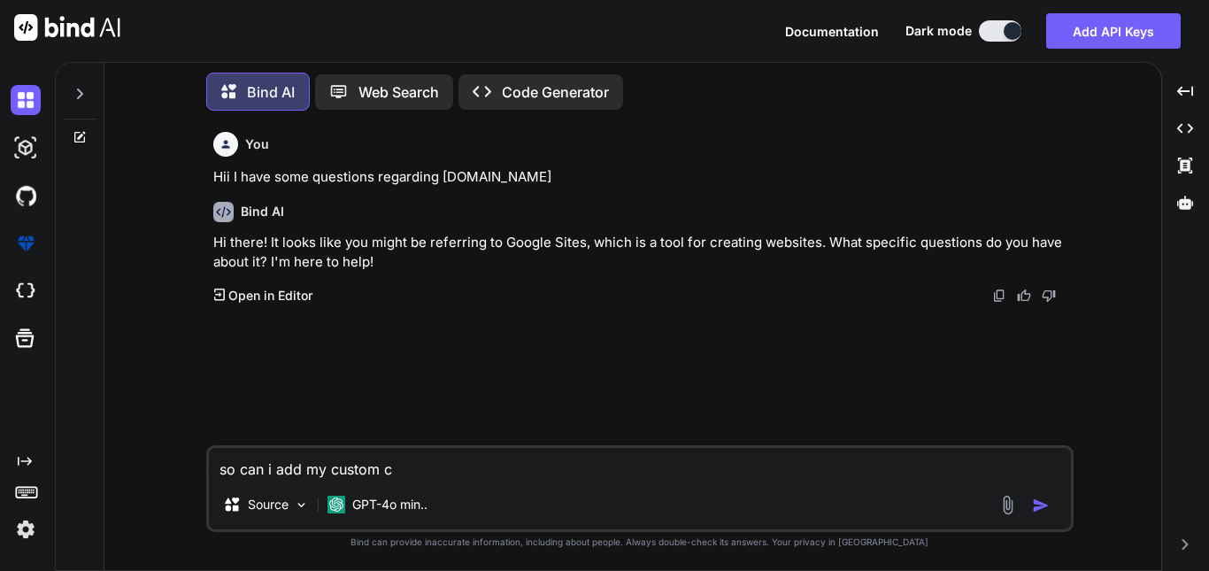
type textarea "x"
type textarea "so can i add my custom col"
type textarea "x"
type textarea "so can i add my custom colo"
type textarea "x"
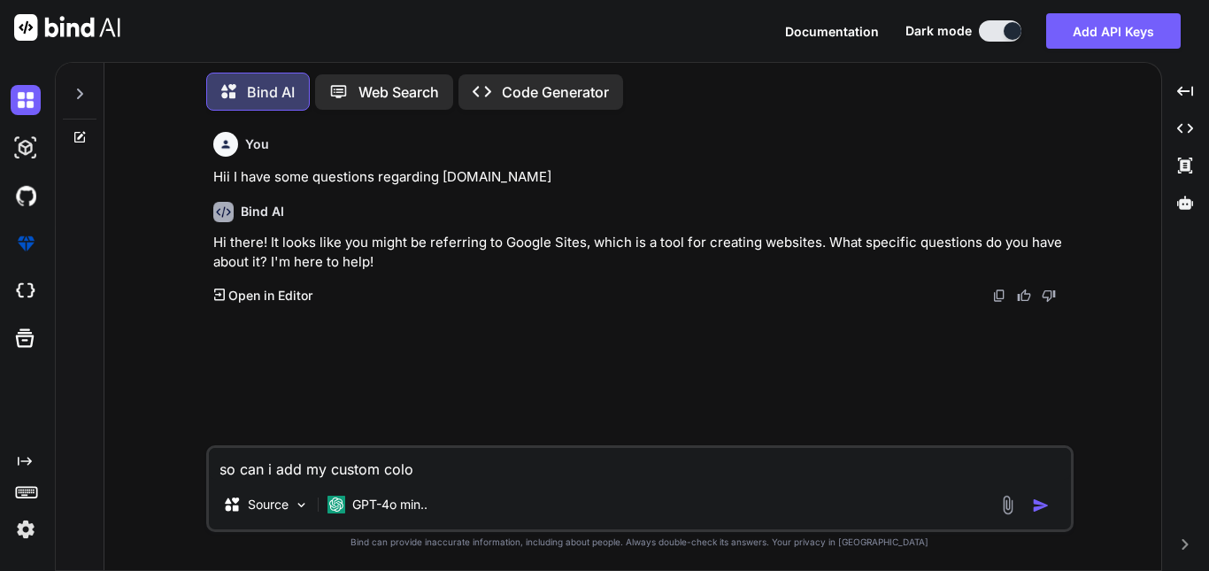
type textarea "so can i add my custom color"
type textarea "x"
type textarea "so can i add my custom color"
type textarea "x"
type textarea "so can i add my custom color i"
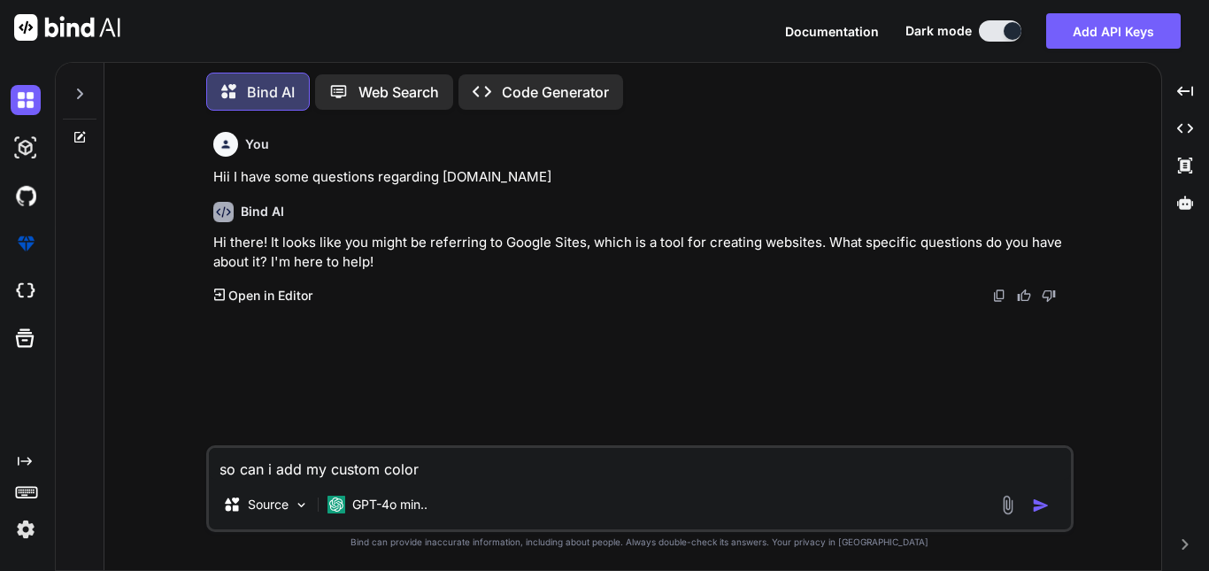
type textarea "x"
type textarea "so can i add my custom color in"
type textarea "x"
type textarea "so can i add my custom color in"
type textarea "x"
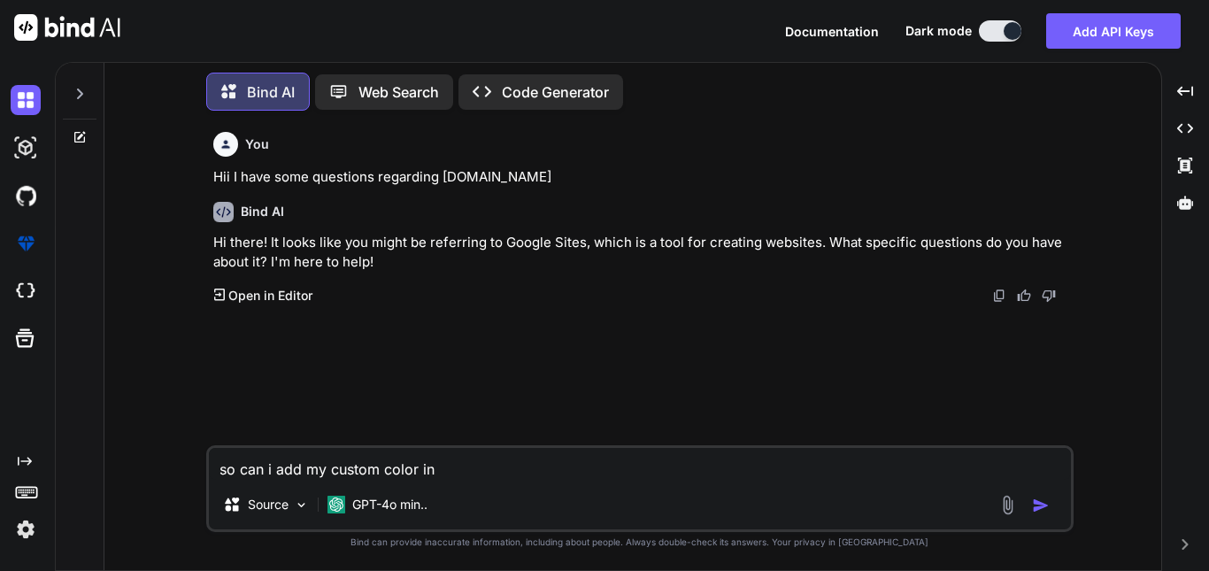
type textarea "so can i add my custom color in h"
type textarea "x"
type textarea "so can i add my custom color in he"
type textarea "x"
type textarea "so can i add my custom color in hex"
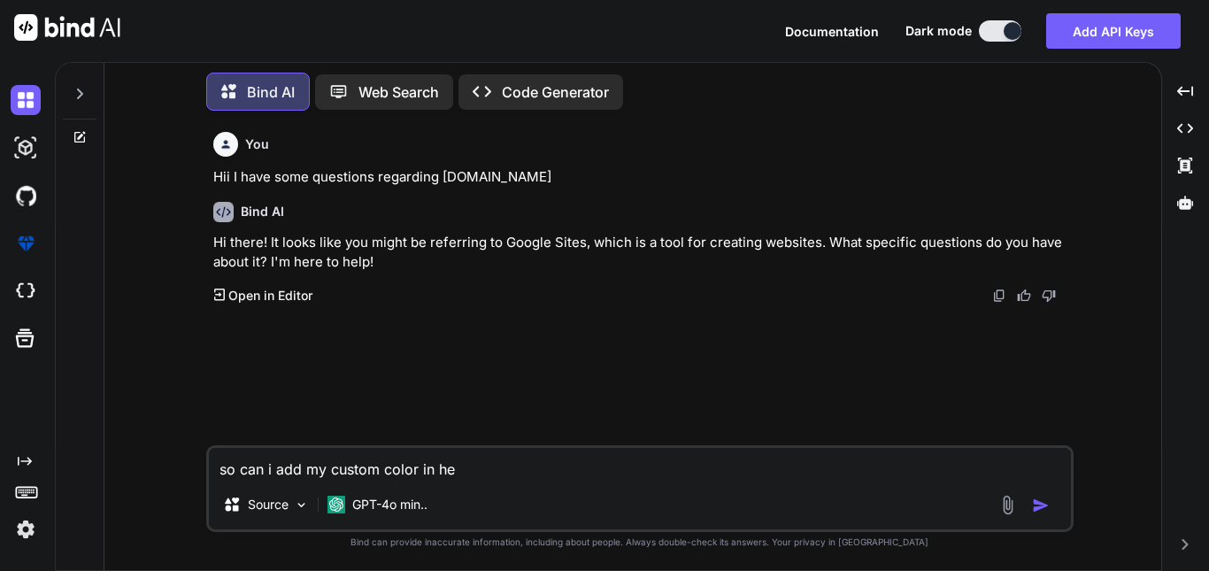
type textarea "x"
type textarea "so can i add my custom color in hexa"
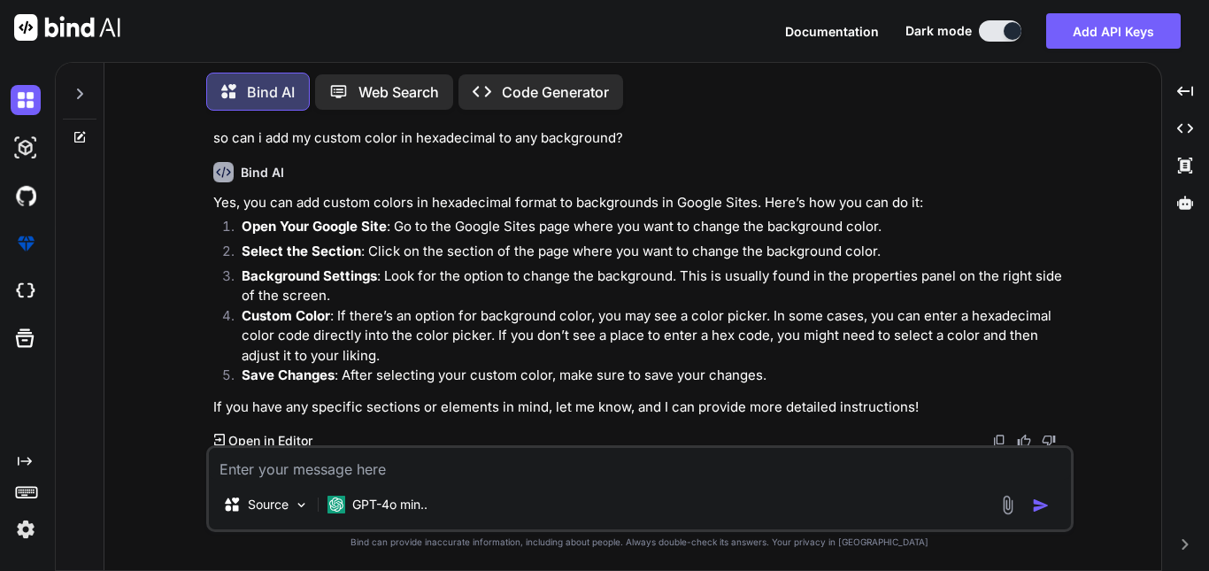
scroll to position [223, 0]
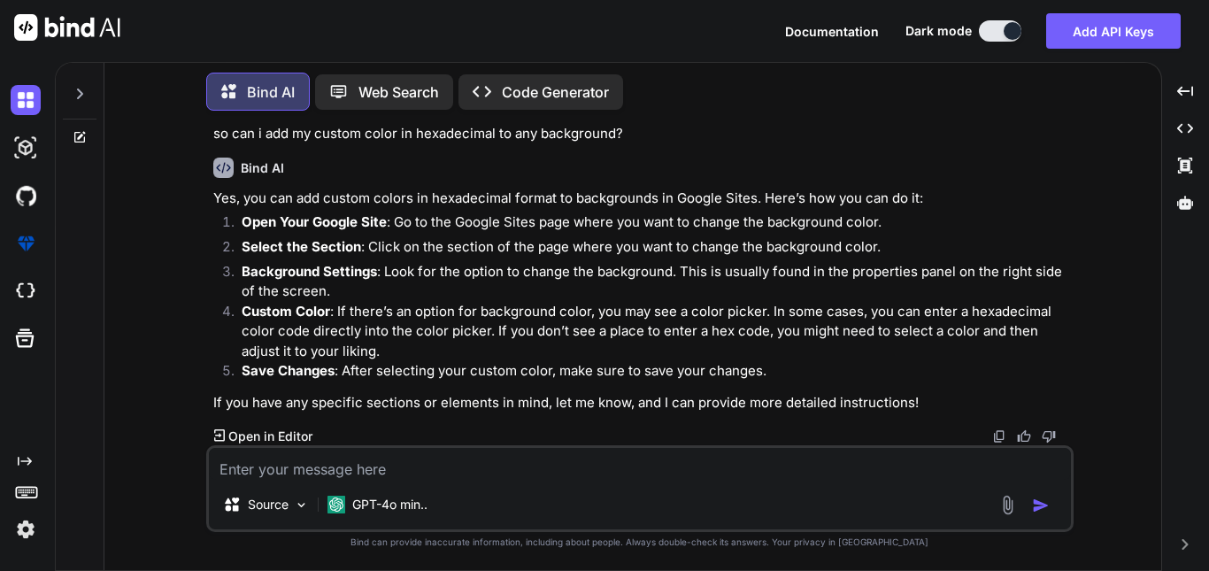
click at [299, 472] on textarea at bounding box center [640, 464] width 862 height 32
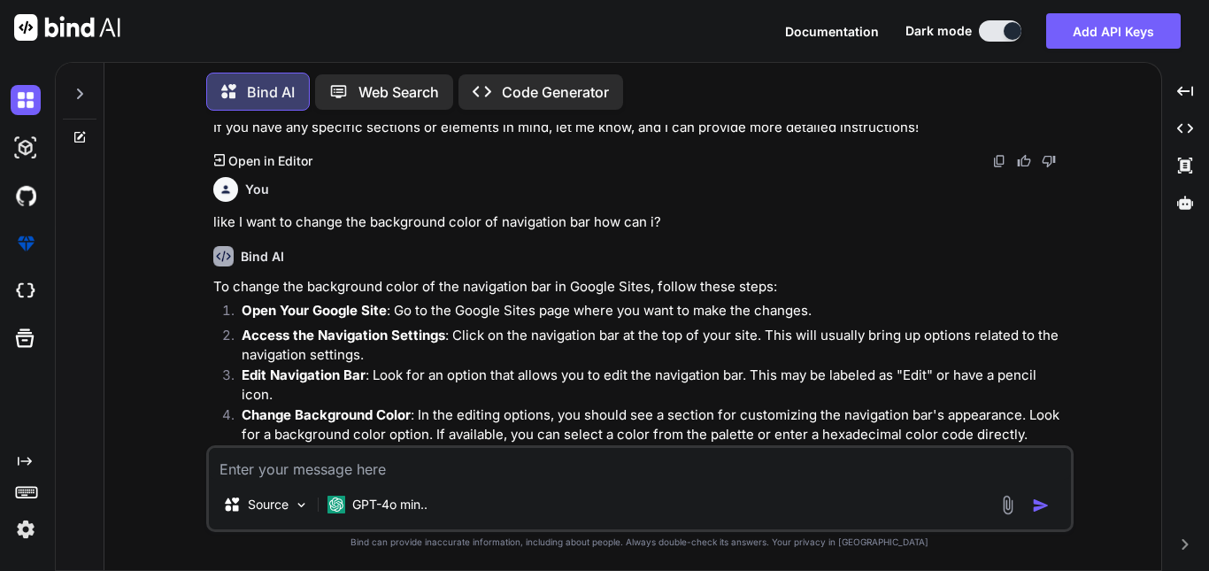
scroll to position [528, 0]
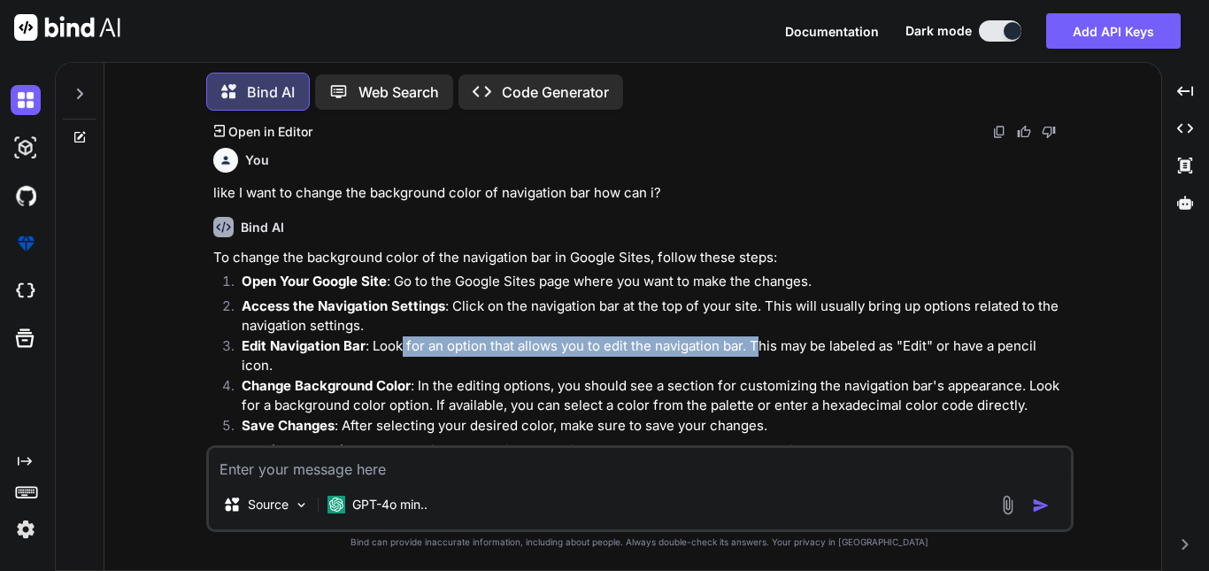
drag, startPoint x: 403, startPoint y: 344, endPoint x: 757, endPoint y: 354, distance: 354.2
click at [757, 354] on p "Edit Navigation Bar : Look for an option that allows you to edit the navigation…" at bounding box center [656, 356] width 829 height 40
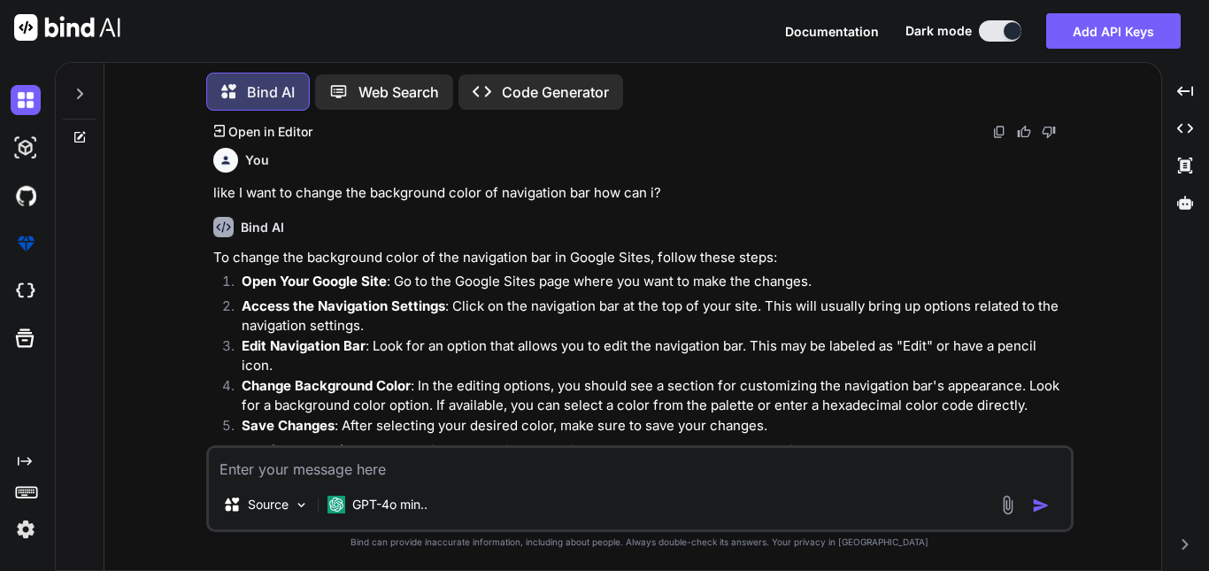
click at [880, 370] on p "Edit Navigation Bar : Look for an option that allows you to edit the navigation…" at bounding box center [656, 356] width 829 height 40
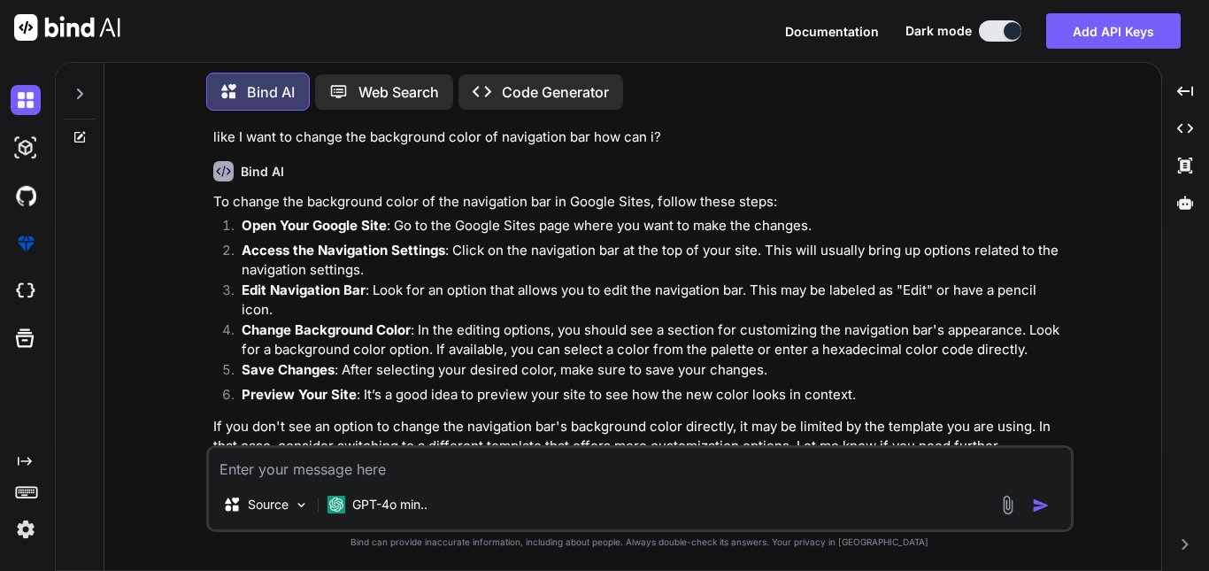
scroll to position [587, 0]
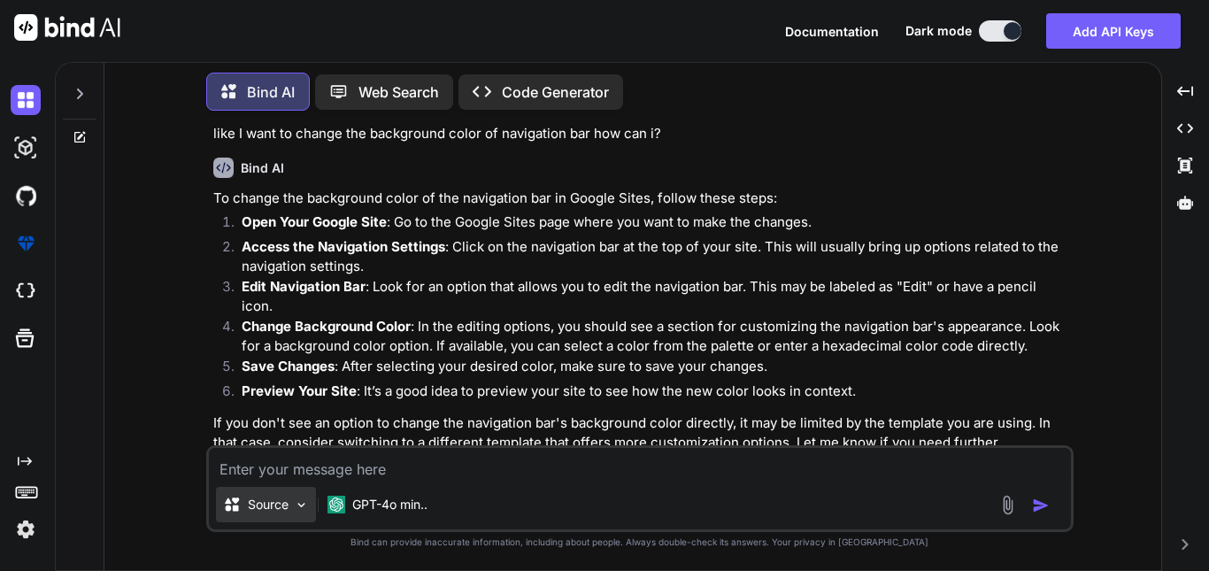
click at [296, 505] on img at bounding box center [301, 505] width 15 height 15
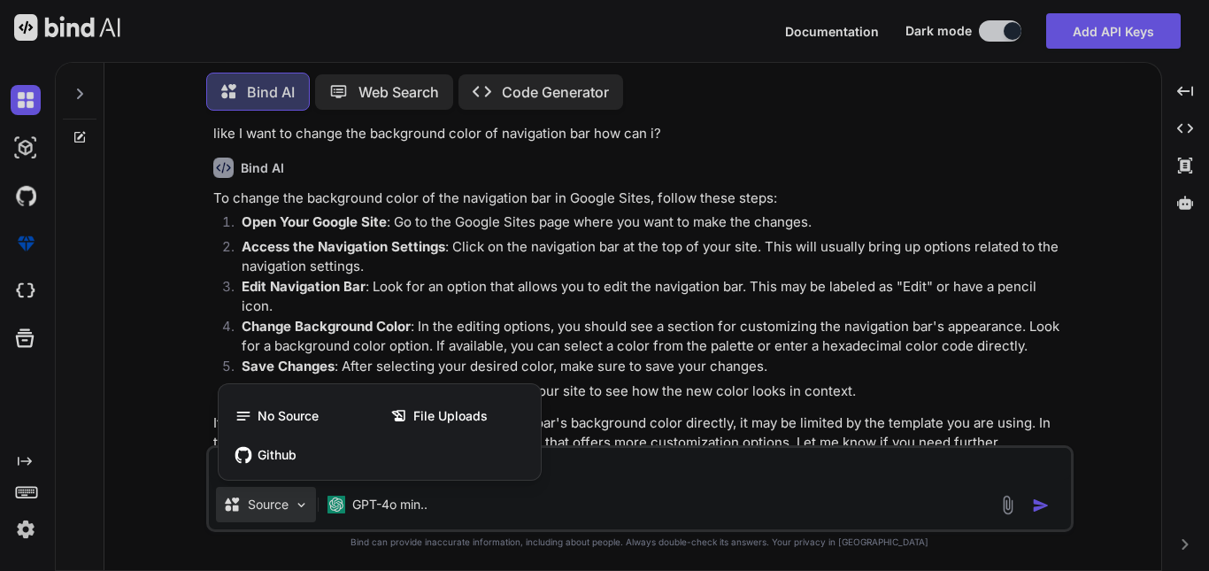
click at [689, 489] on div at bounding box center [604, 285] width 1209 height 571
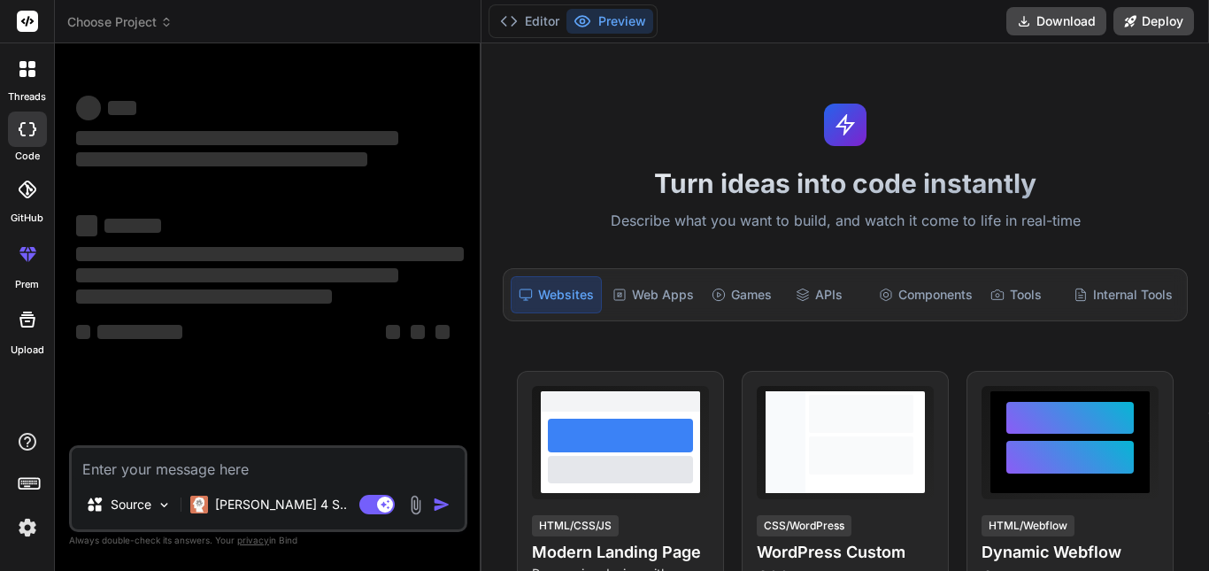
click at [347, 37] on header "Choose Project Created with Pixso." at bounding box center [268, 21] width 427 height 43
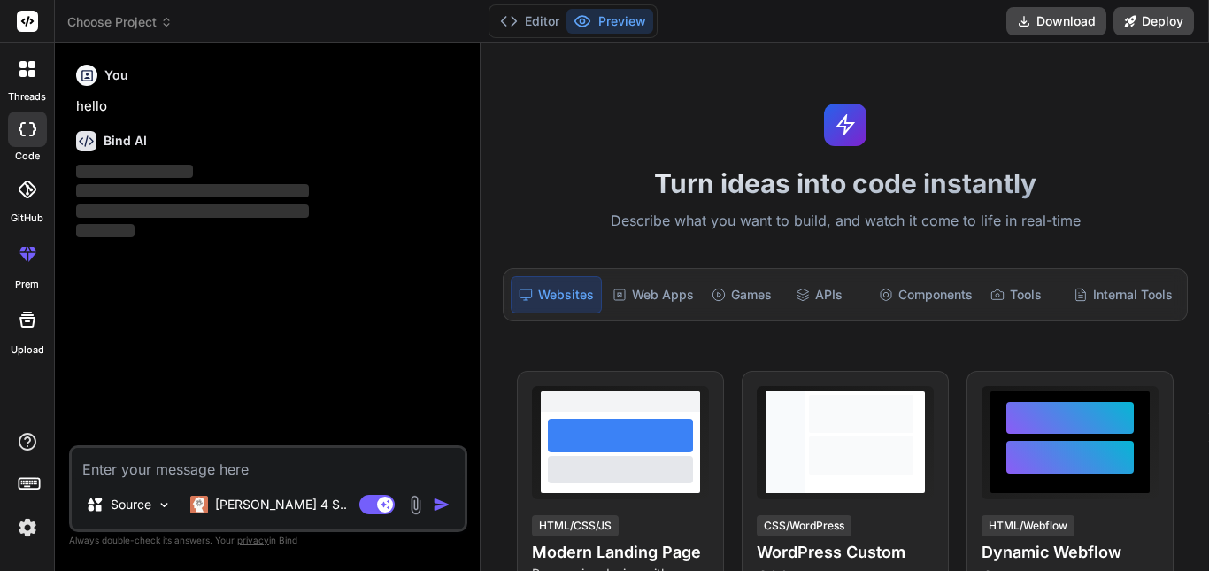
click at [17, 67] on div at bounding box center [27, 68] width 37 height 37
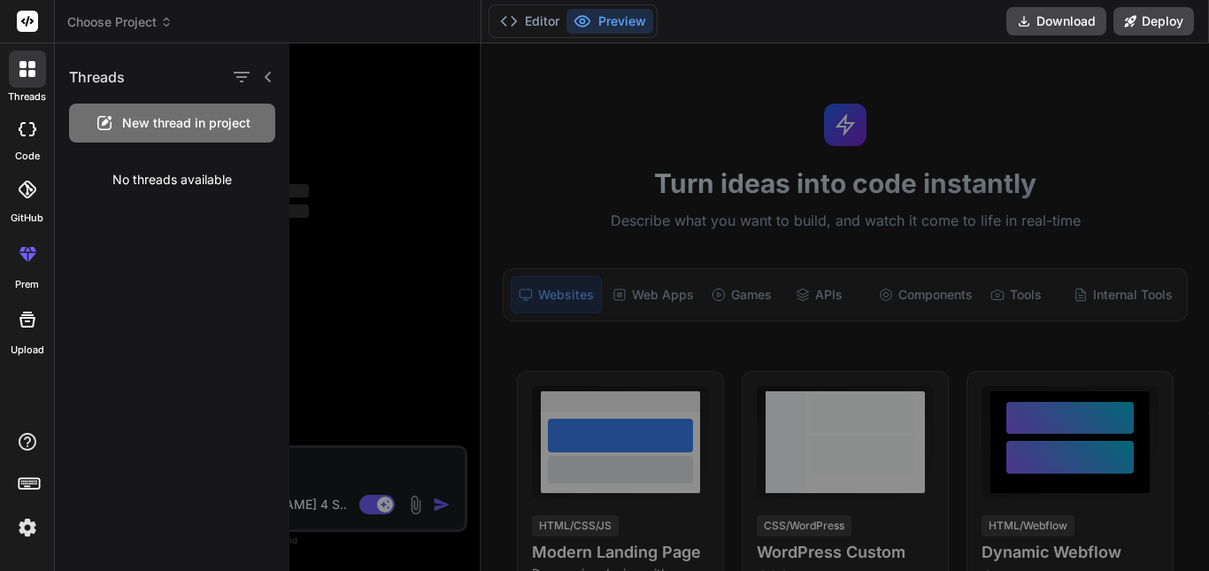
click at [177, 112] on div "New thread in project" at bounding box center [172, 123] width 206 height 39
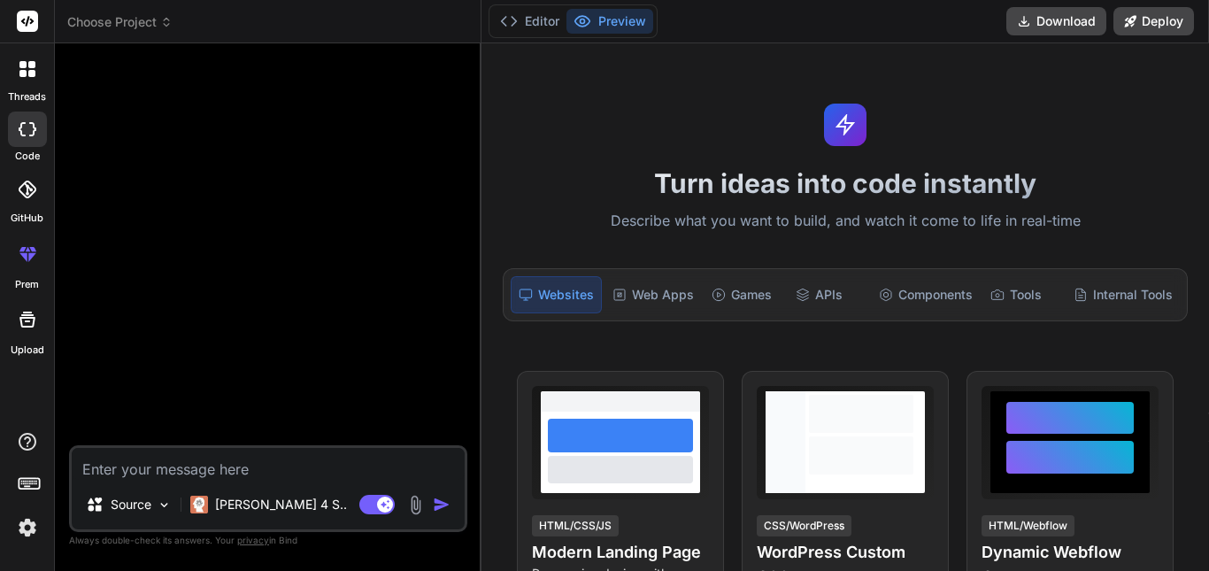
click at [200, 474] on textarea at bounding box center [268, 464] width 393 height 32
type textarea "x"
paste textarea "Get 20% Discount by byuing through our site"
type textarea "Get 20% Discount by byuing through our site"
type textarea "x"
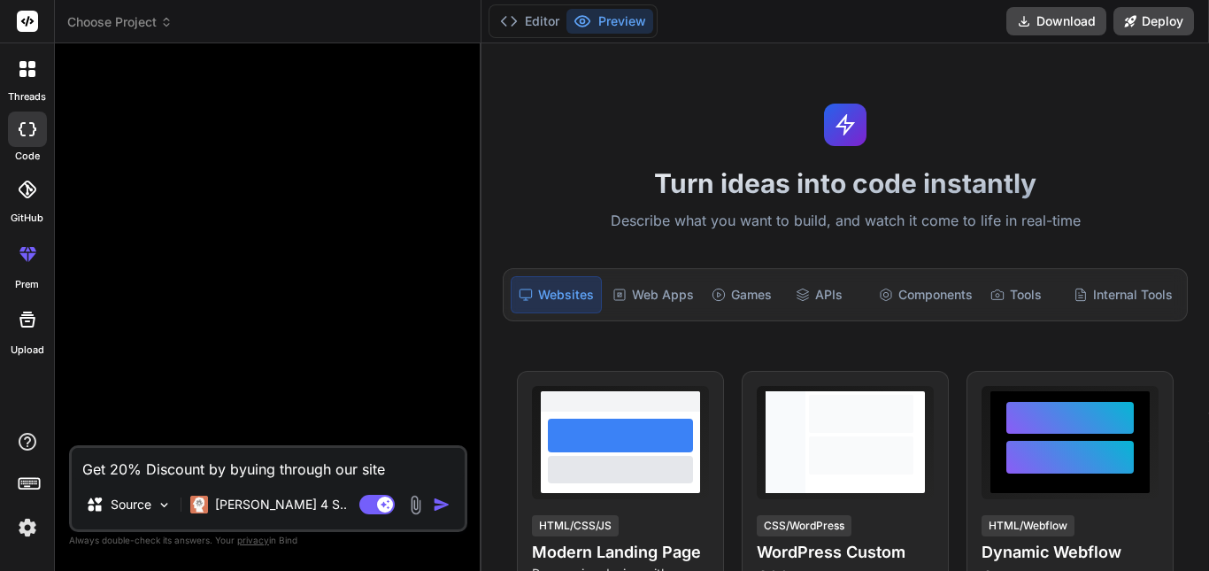
type textarea "Get 20% Discount by byuing through our site"
type textarea "x"
type textarea "Get 20% Discount by byuing through our site ,"
type textarea "x"
type textarea "Get 20% Discount by byuing through our site ,"
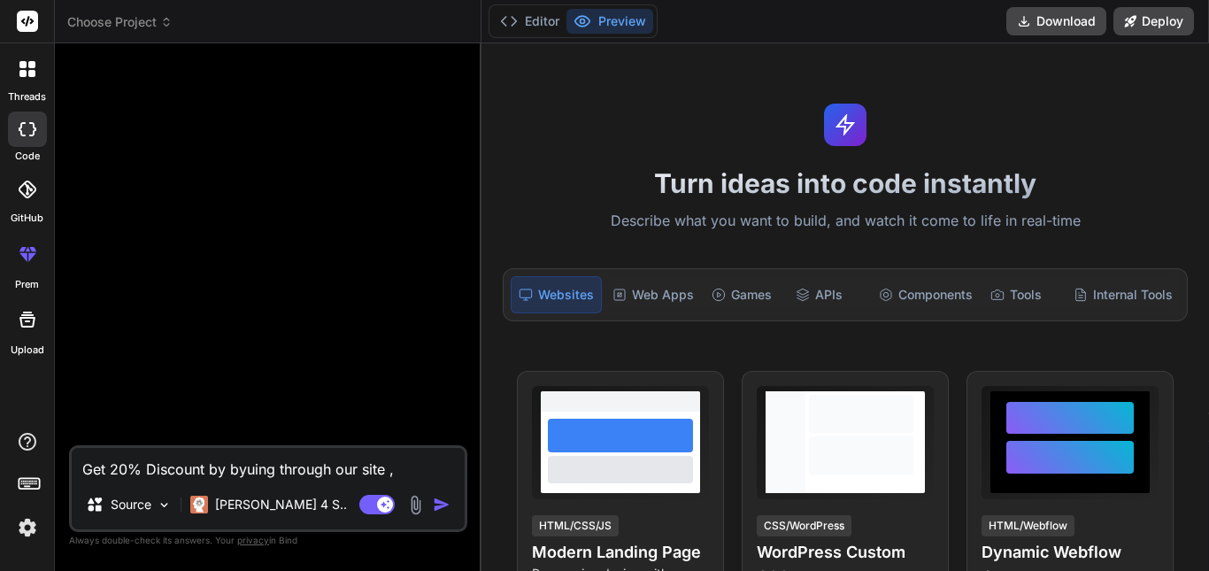
type textarea "x"
type textarea "Get 20% Discount by byuing through our site , m"
type textarea "x"
type textarea "Get 20% Discount by byuing through our site , ma"
type textarea "x"
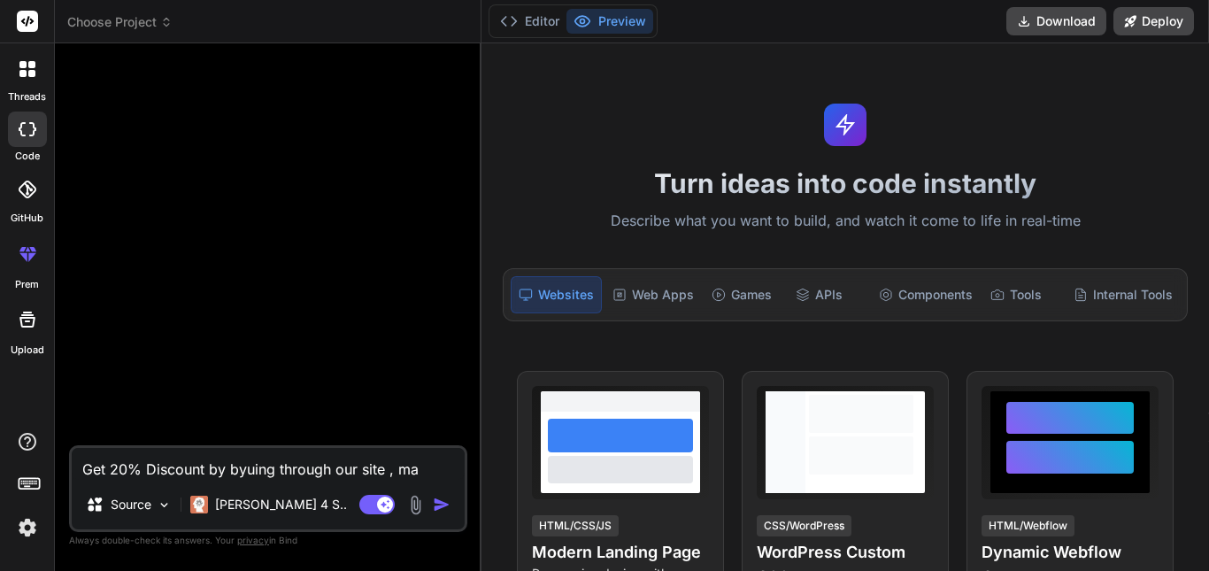
type textarea "Get 20% Discount by byuing through our site , mak"
type textarea "x"
type textarea "Get 20% Discount by byuing through our site , make"
type textarea "x"
type textarea "Get 20% Discount by byuing through our site , make"
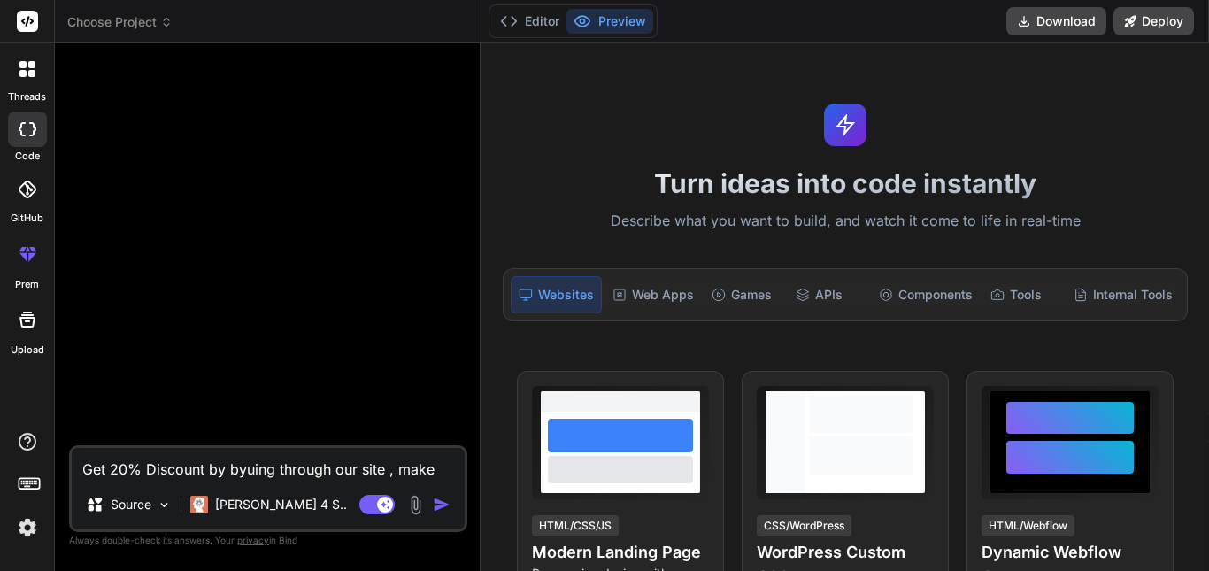
type textarea "x"
type textarea "Get 20% Discount by byuing through our site , make i"
type textarea "x"
type textarea "Get 20% Discount by byuing through our site , make it"
type textarea "x"
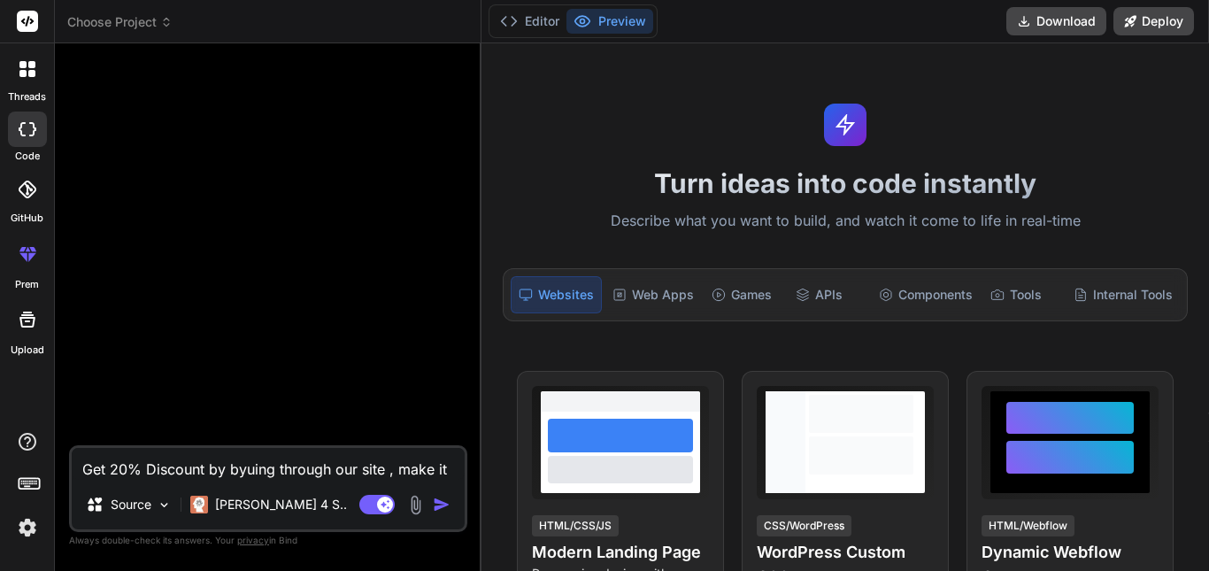
type textarea "Get 20% Discount by byuing through our site , make it"
type textarea "x"
type textarea "Get 20% Discount by byuing through our site , make it r"
type textarea "x"
type textarea "Get 20% Discount by byuing through our site , make it re"
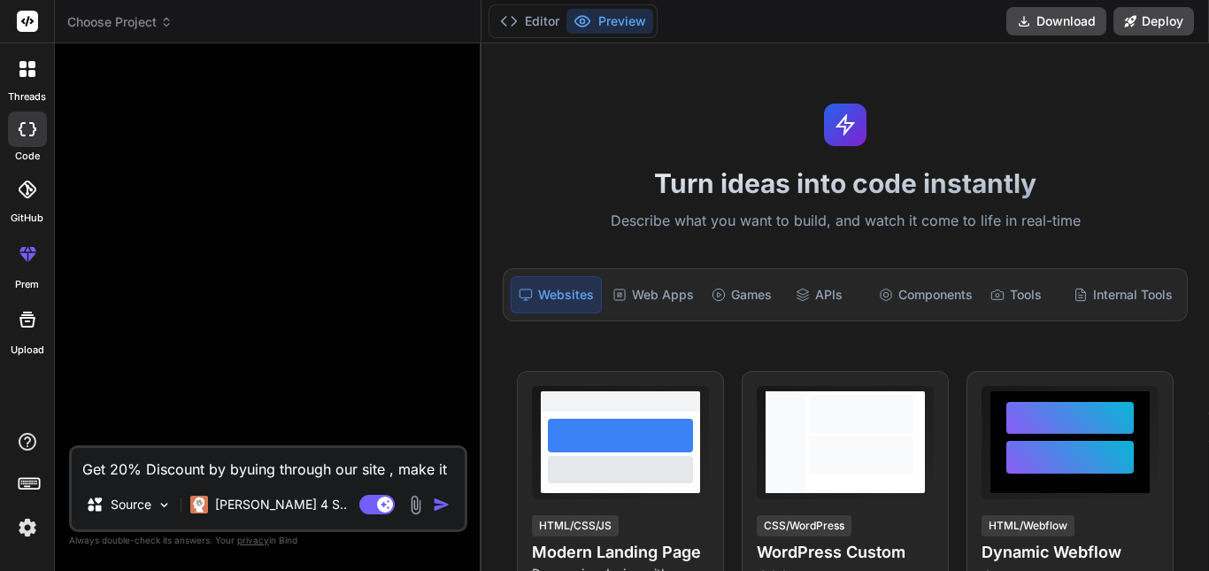
type textarea "x"
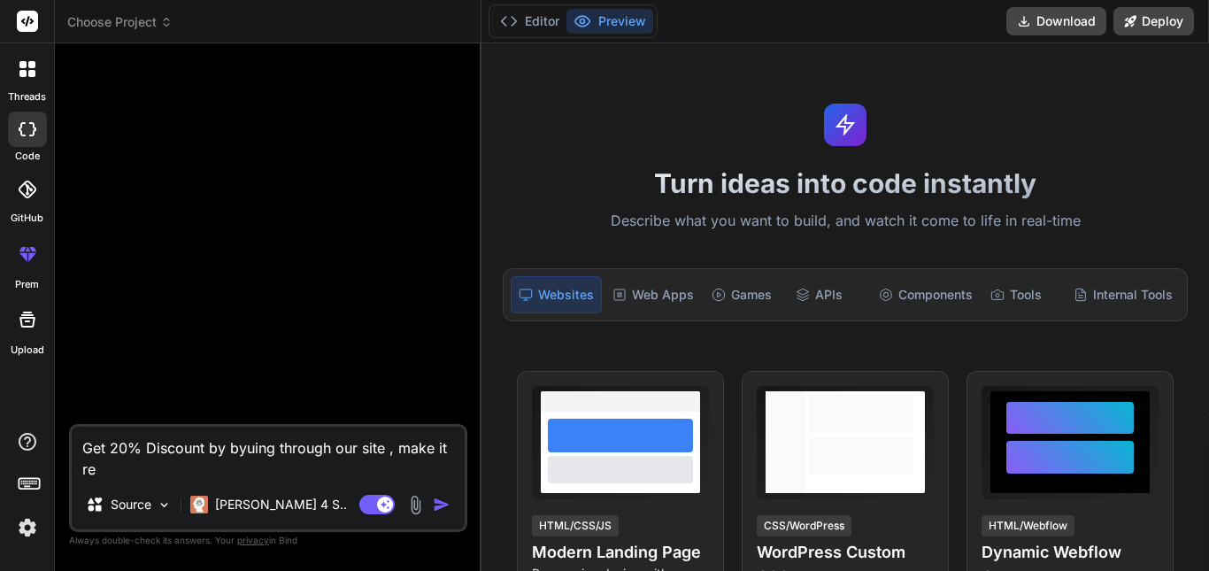
type textarea "Get 20% Discount by byuing through our site , make it rea"
type textarea "x"
type textarea "Get 20% Discount by byuing through our site , make it reac"
type textarea "x"
type textarea "Get 20% Discount by byuing through our site , make it react"
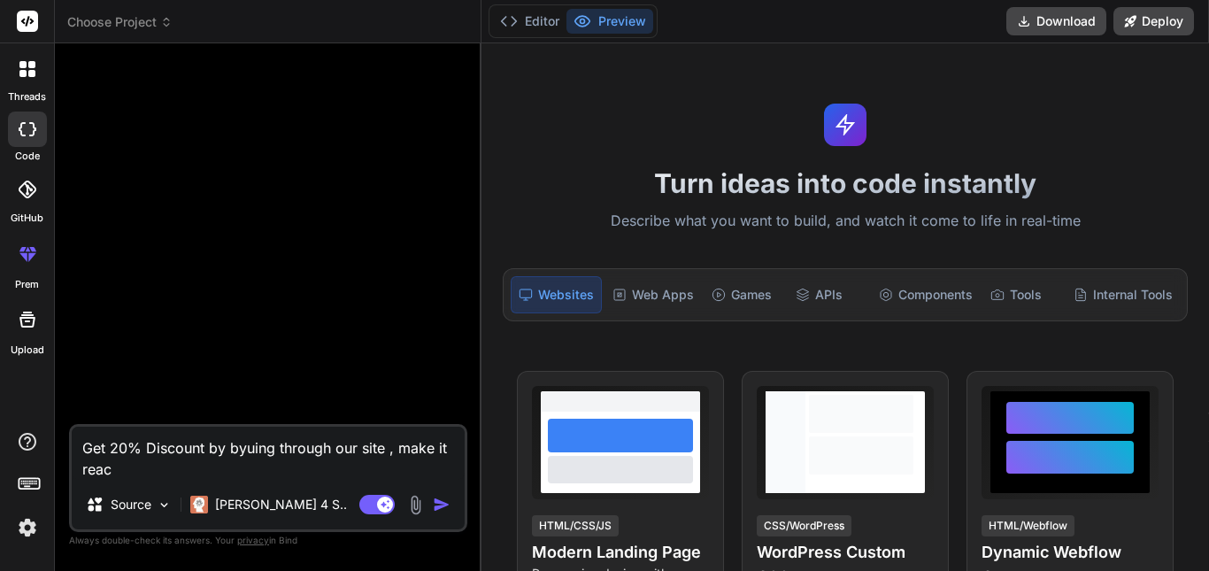
type textarea "x"
type textarea "Get 20% Discount by byuing through our site , make it reacti"
type textarea "x"
type textarea "Get 20% Discount by byuing through our site , make it reactif"
type textarea "x"
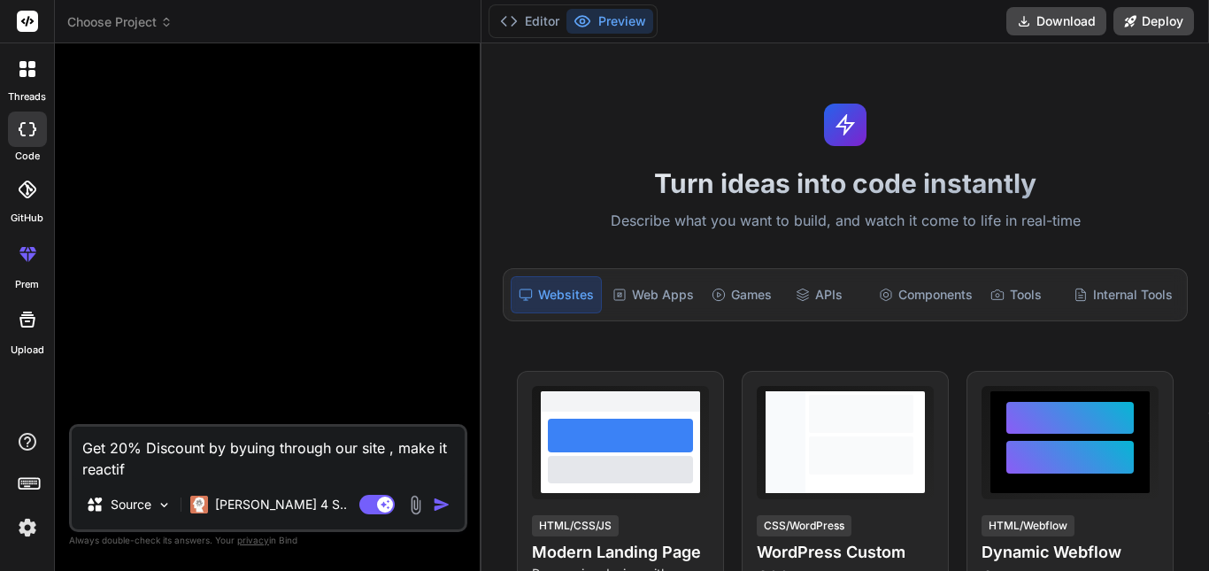
type textarea "Get 20% Discount by byuing through our site , make it reactify"
type textarea "x"
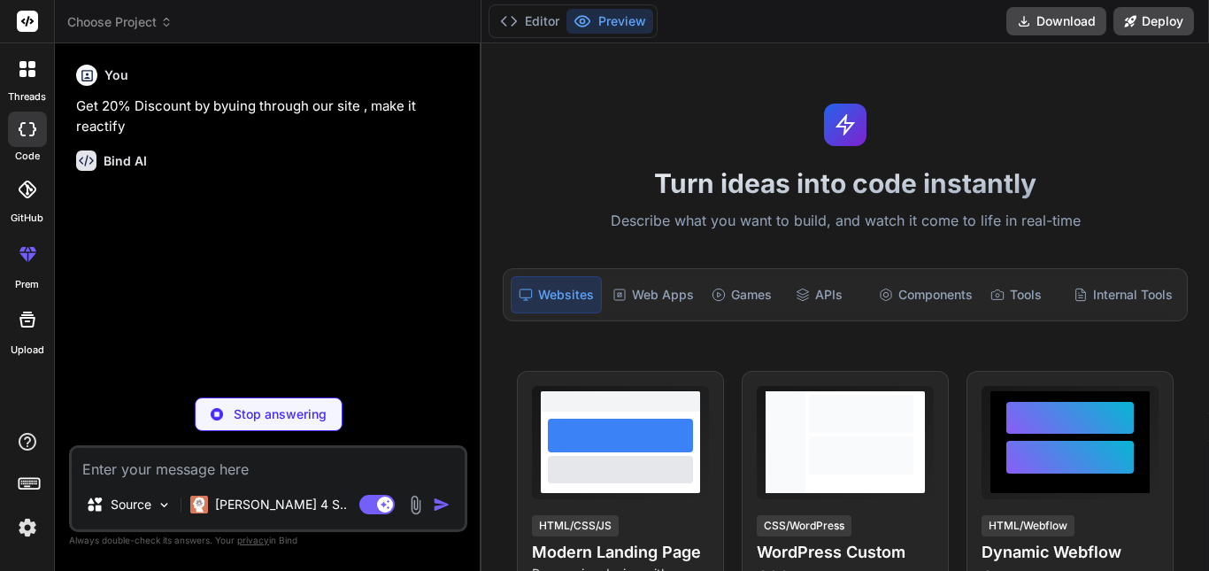
type textarea "x"
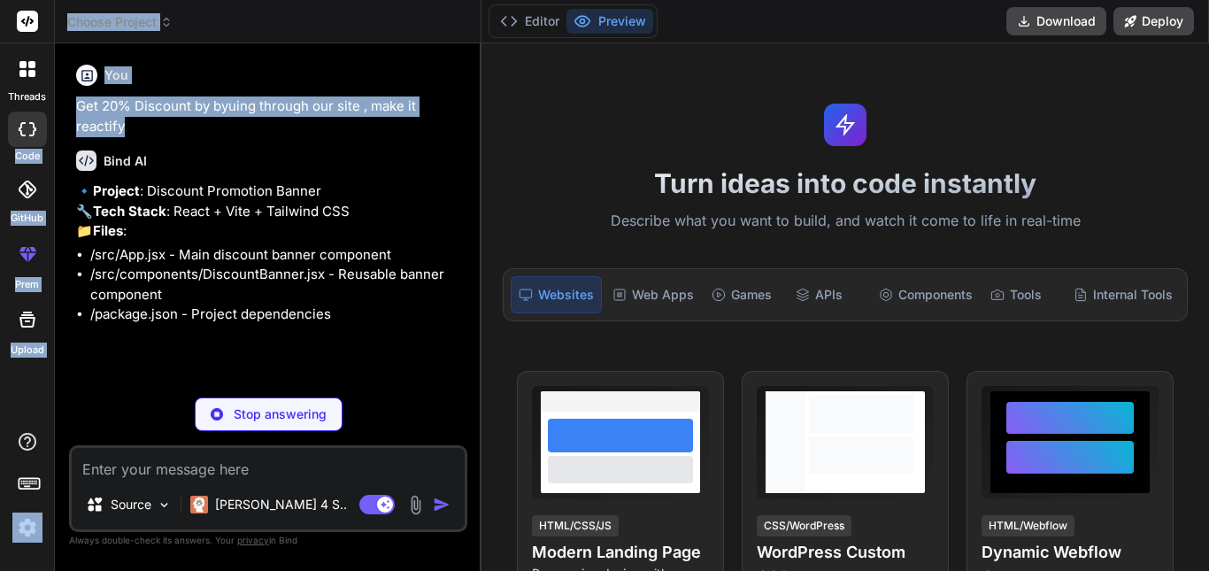
drag, startPoint x: 132, startPoint y: 127, endPoint x: 49, endPoint y: 108, distance: 85.5
click at [49, 108] on div "threads code GitHub prem Upload Choose Project Created with Pixso. Bind AI Web …" at bounding box center [604, 285] width 1209 height 571
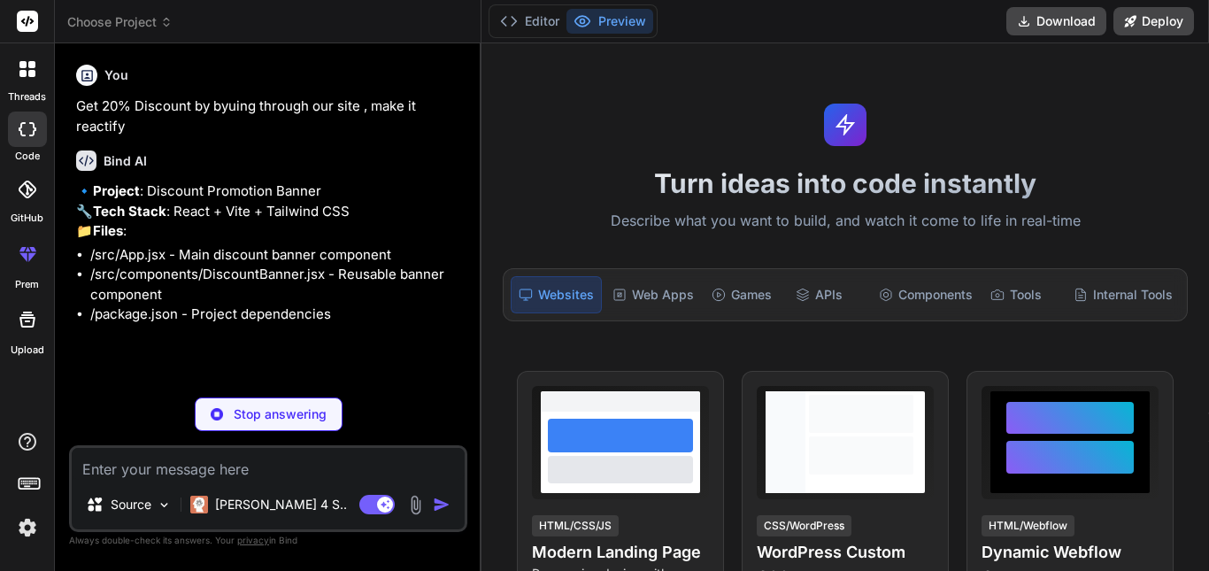
click at [199, 143] on div "Bind AI 🔹 Project : Discount Promotion Banner 🔧 Tech Stack : React + Vite + Tai…" at bounding box center [270, 230] width 388 height 189
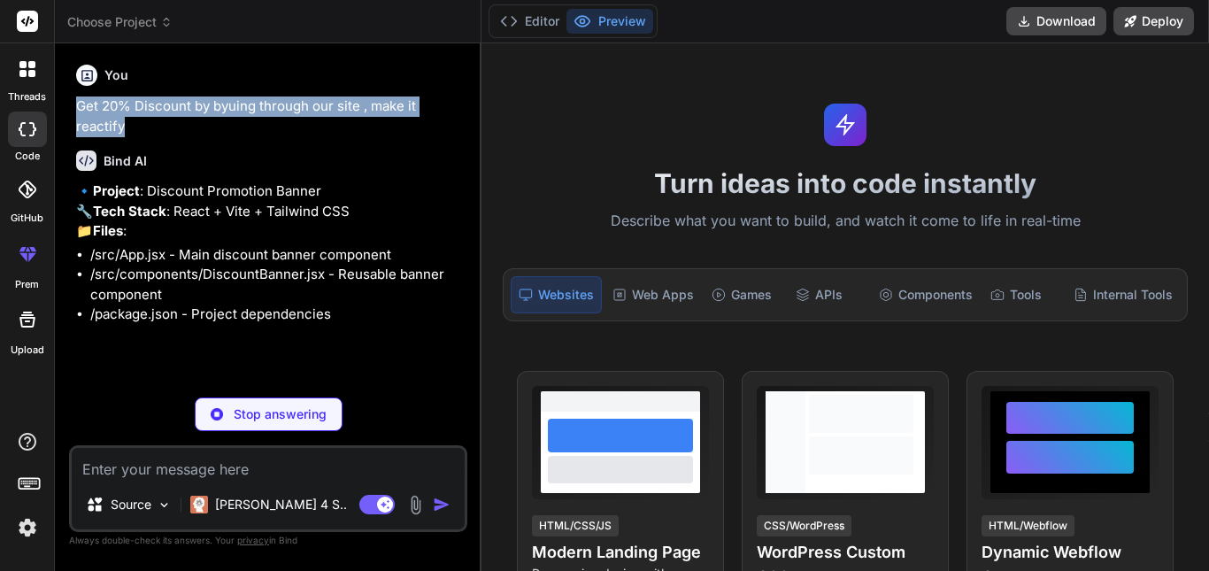
drag, startPoint x: 131, startPoint y: 128, endPoint x: 77, endPoint y: 99, distance: 61.4
click at [77, 99] on p "Get 20% Discount by byuing through our site , make it reactify" at bounding box center [270, 116] width 388 height 40
copy p "Get 20% Discount by byuing through our site , make it reactify"
click at [136, 469] on textarea at bounding box center [268, 464] width 393 height 32
paste textarea "Get 20% Discount by byuing through our site , make it reactify"
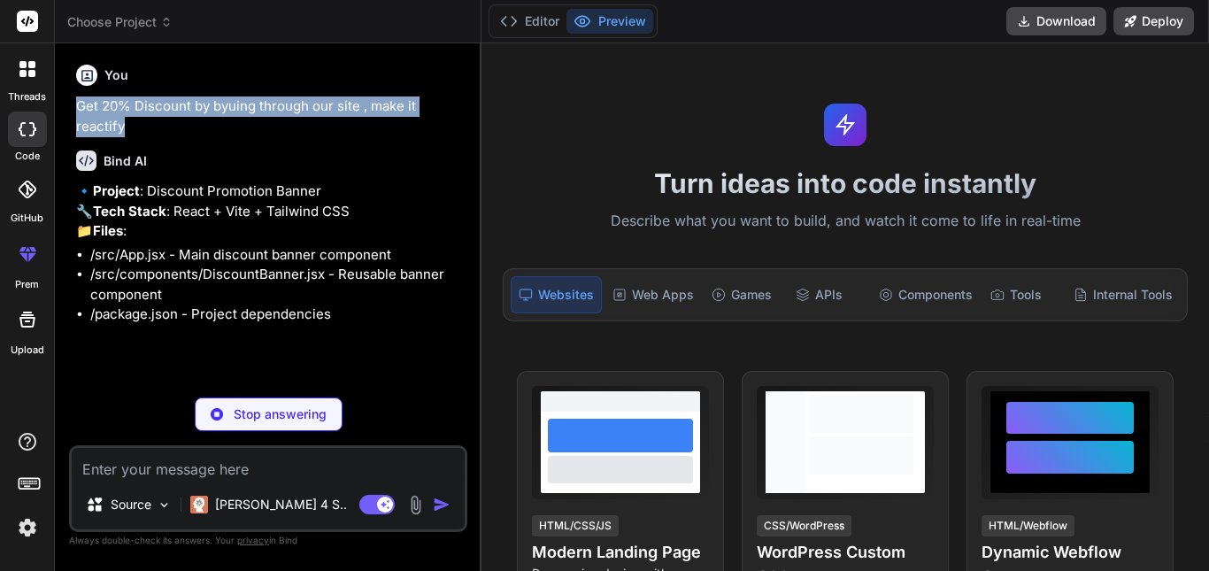
type textarea "Get 20% Discount by byuing through our site , make it reactify"
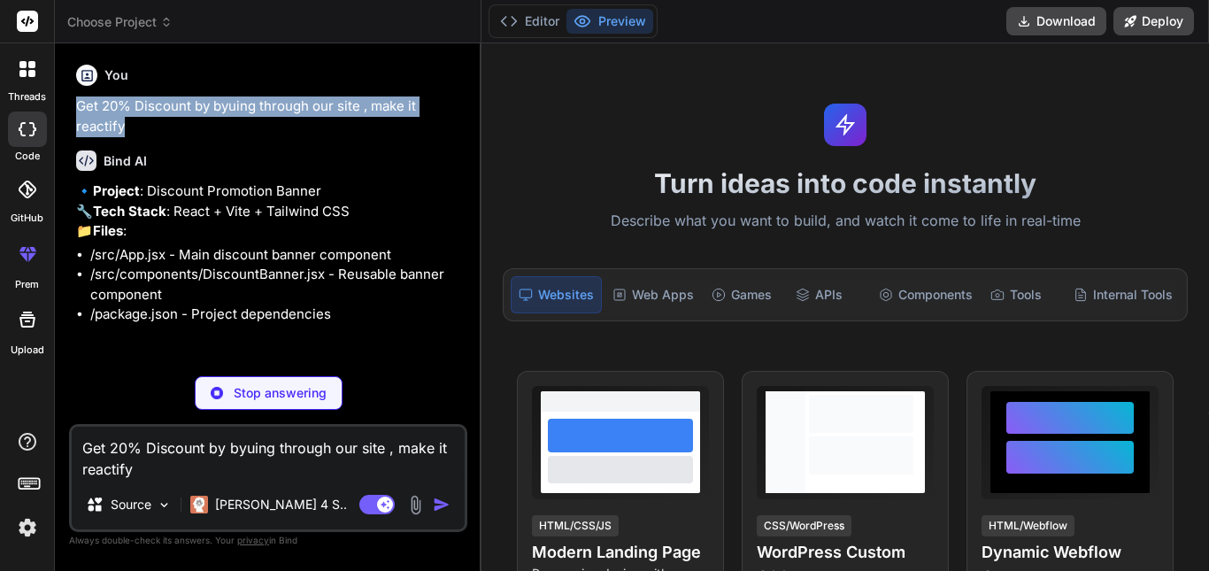
type textarea "x"
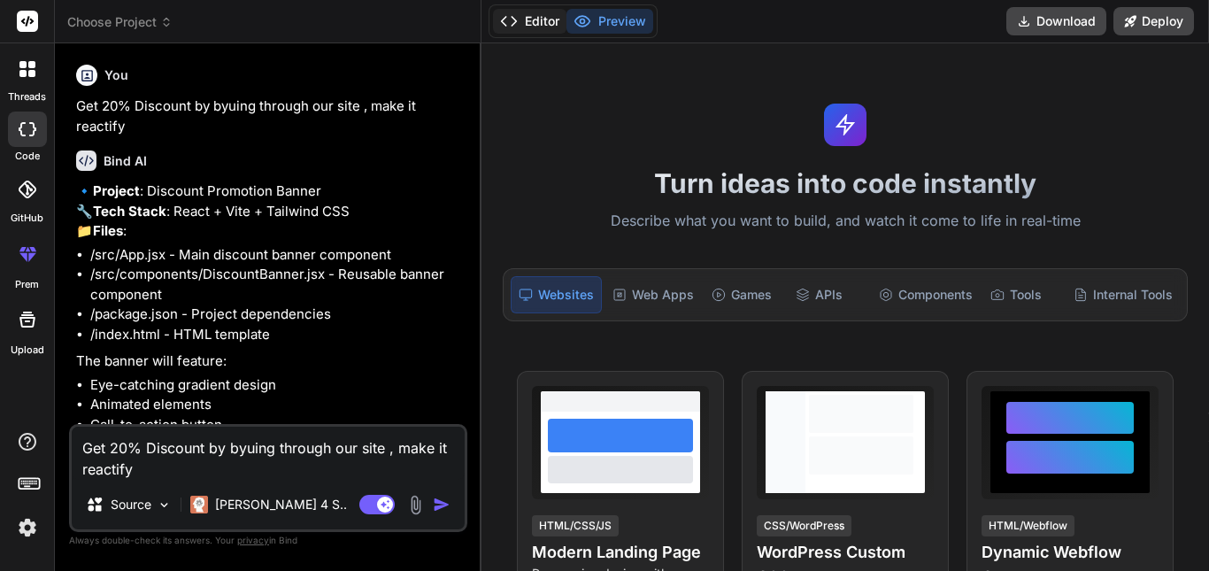
type textarea "Get 20% Discount by byuing through our site , make it reactify"
click at [529, 23] on button "Editor" at bounding box center [529, 21] width 73 height 25
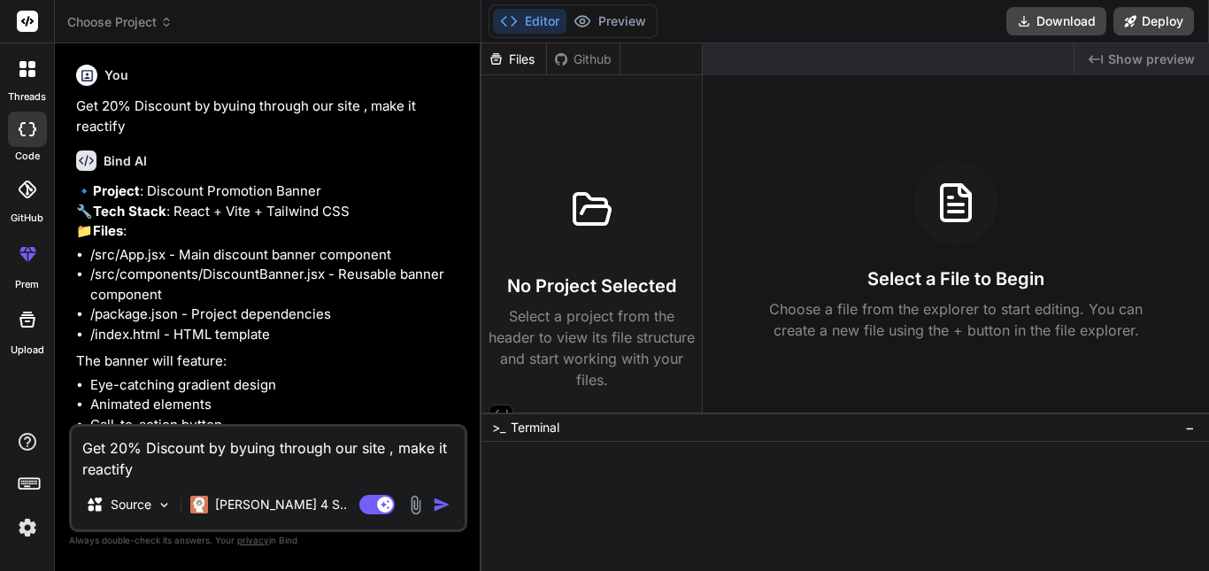
click at [1101, 51] on div "Created with Pixso. Show preview" at bounding box center [1142, 59] width 135 height 32
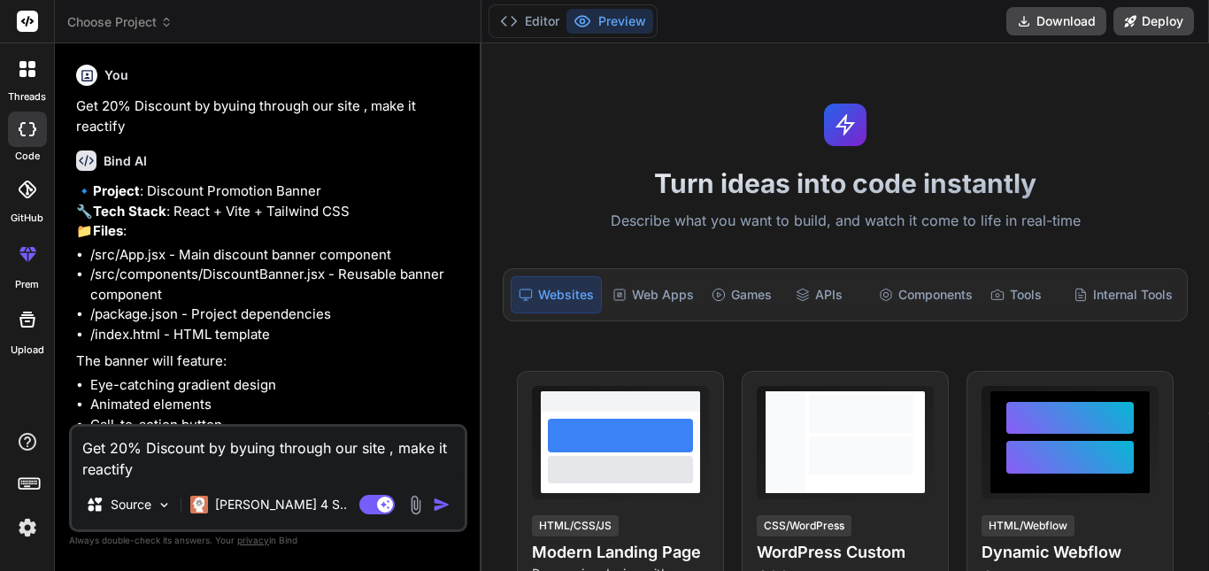
click at [389, 68] on div "You" at bounding box center [270, 75] width 388 height 21
click at [30, 73] on icon at bounding box center [31, 73] width 7 height 7
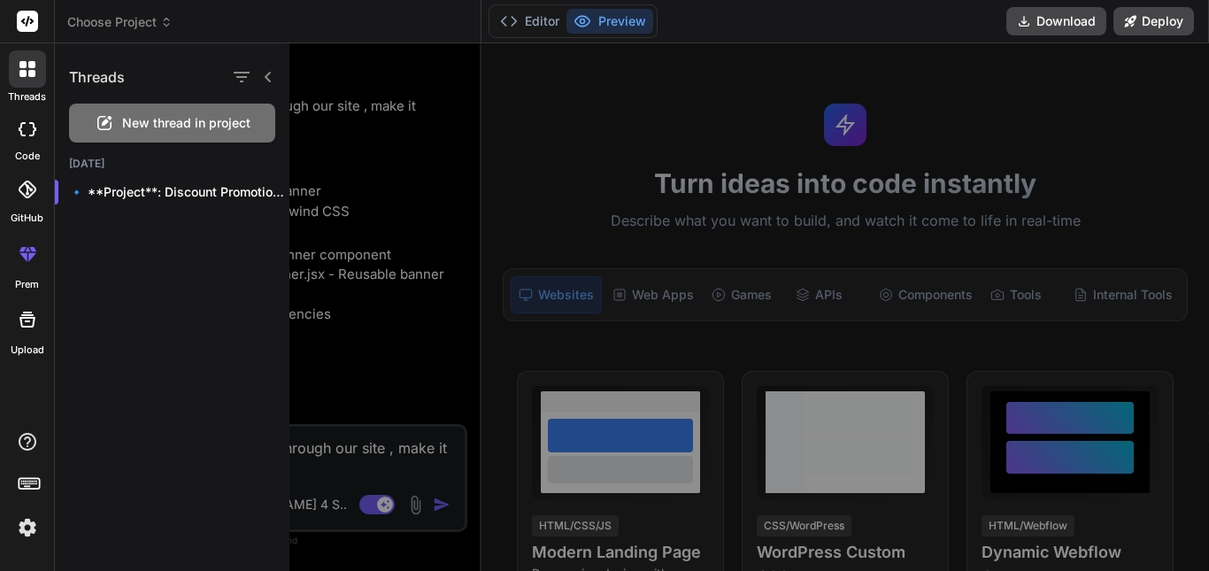
click at [166, 117] on span "New thread in project" at bounding box center [186, 123] width 128 height 18
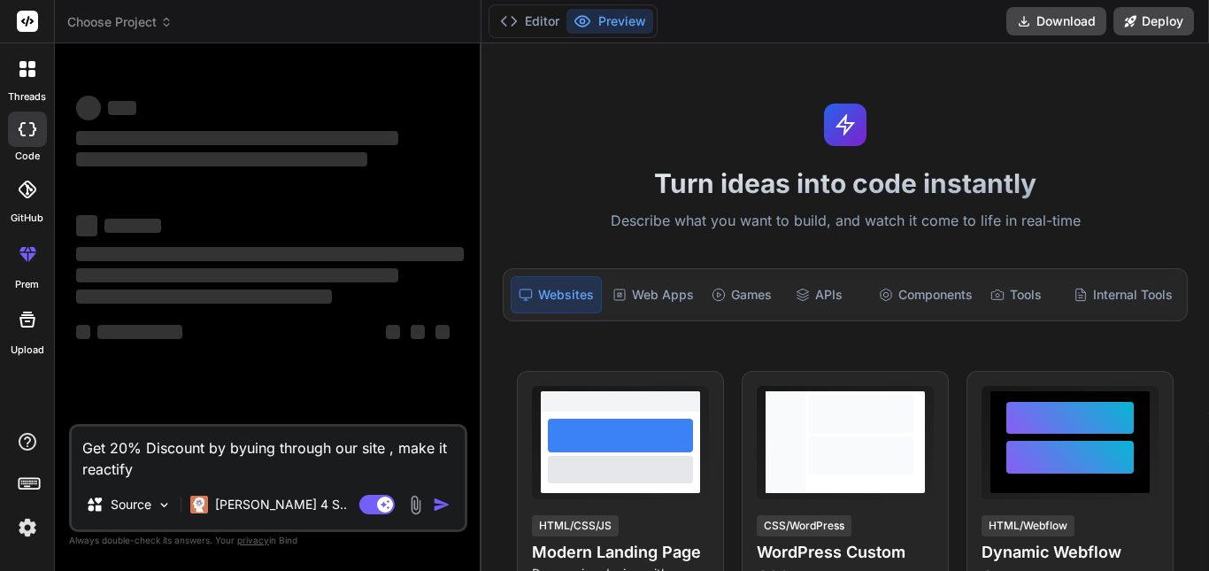
type textarea "x"
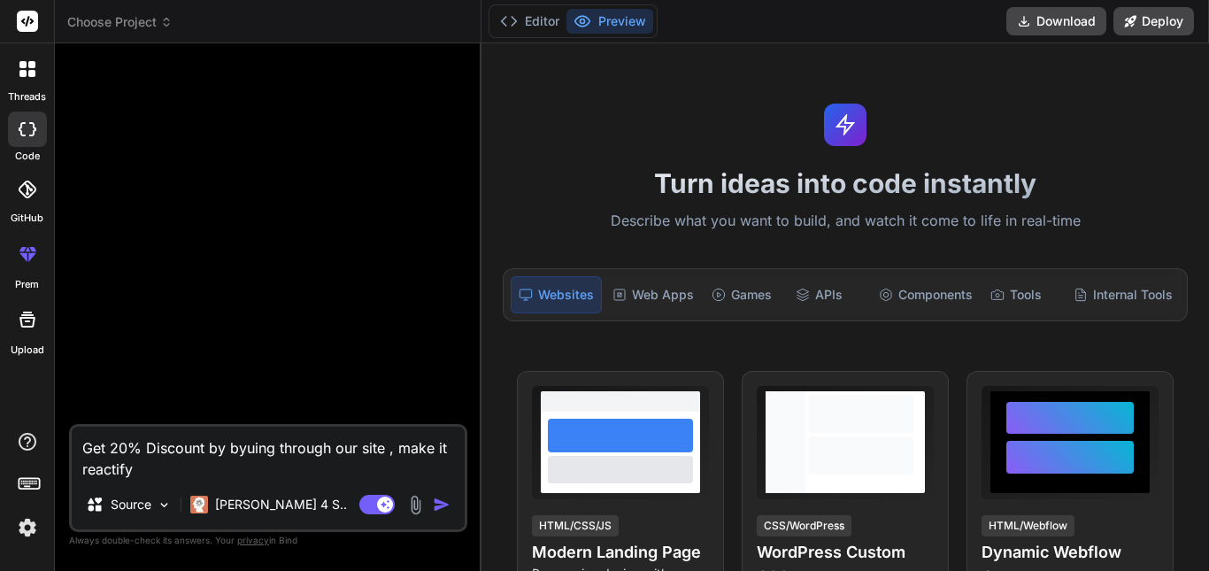
click at [192, 471] on textarea "Get 20% Discount by byuing through our site , make it reactify" at bounding box center [268, 453] width 393 height 53
type textarea "Get 20% Discount by byuing through our site , make it reactif"
type textarea "x"
type textarea "Get 20% Discount by byuing through our site , make it reacti"
type textarea "x"
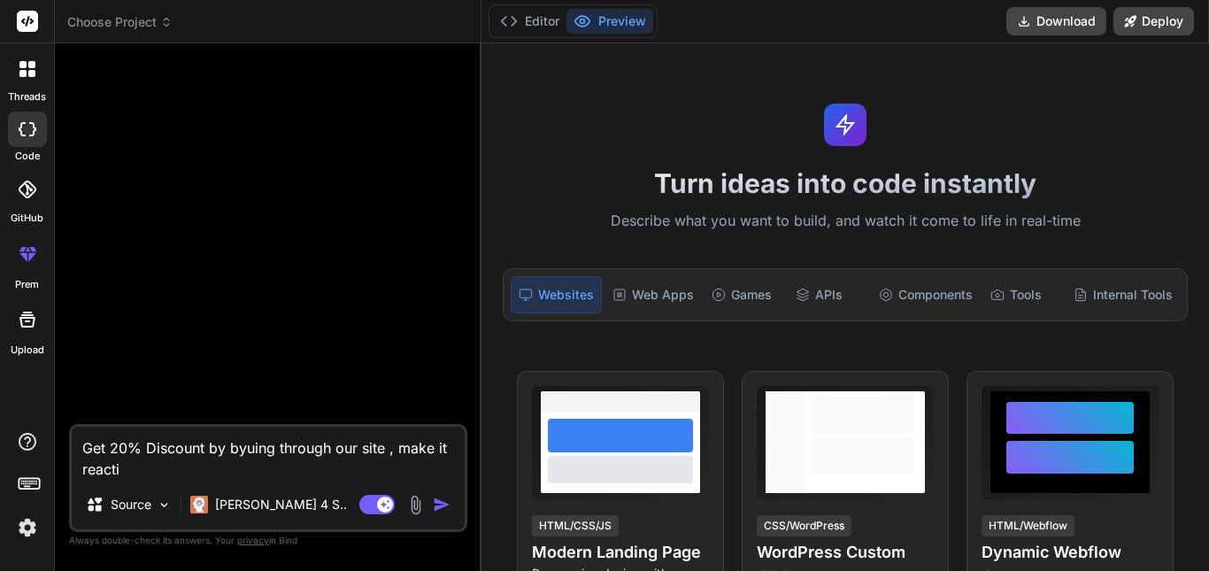
type textarea "Get 20% Discount by byuing through our site , make it reactif"
type textarea "x"
type textarea "Get 20% Discount by byuing through our site , make it reactify"
type textarea "x"
type textarea "Get 20% Discount by byuing through our site , make it reactify"
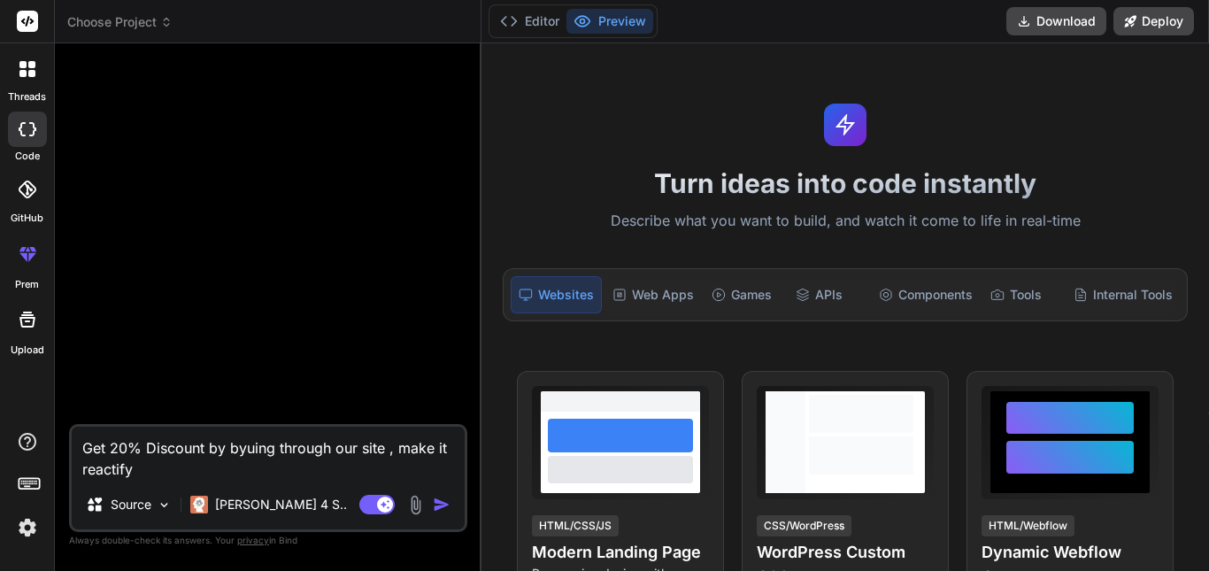
type textarea "x"
type textarea "Get 20% Discount by byuing through our site , make it reactify t"
type textarea "x"
type textarea "Get 20% Discount by byuing through our site , make it reactify th"
type textarea "x"
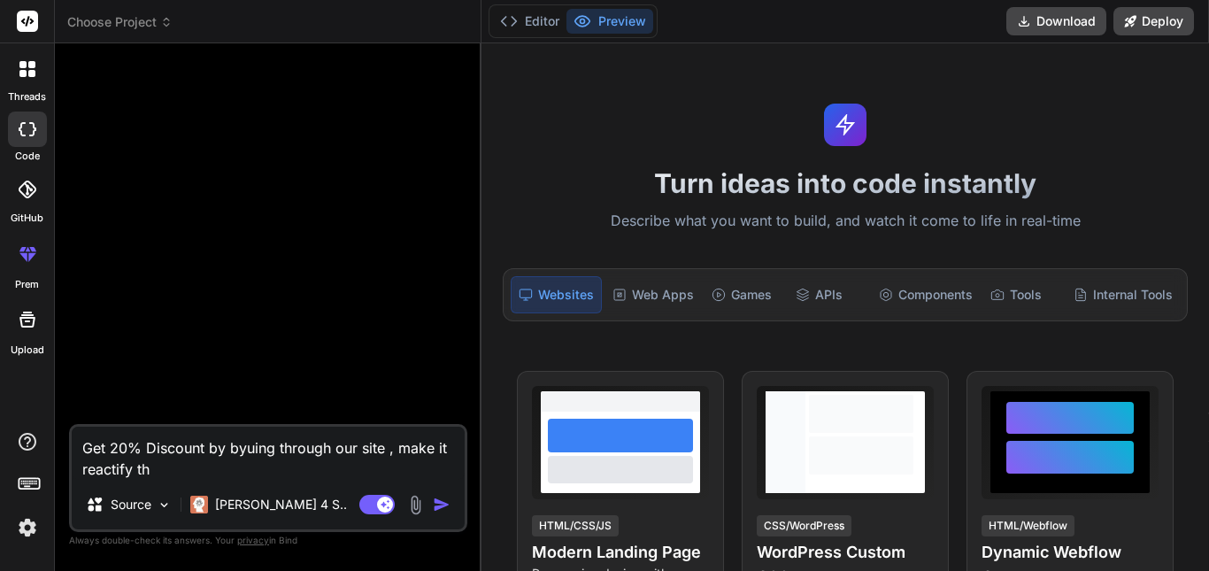
type textarea "Get 20% Discount by byuing through our site , make it reactify thi"
type textarea "x"
type textarea "Get 20% Discount by byuing through our site , make it reactify this"
type textarea "x"
type textarea "Get 20% Discount by byuing through our site , make it reactify this"
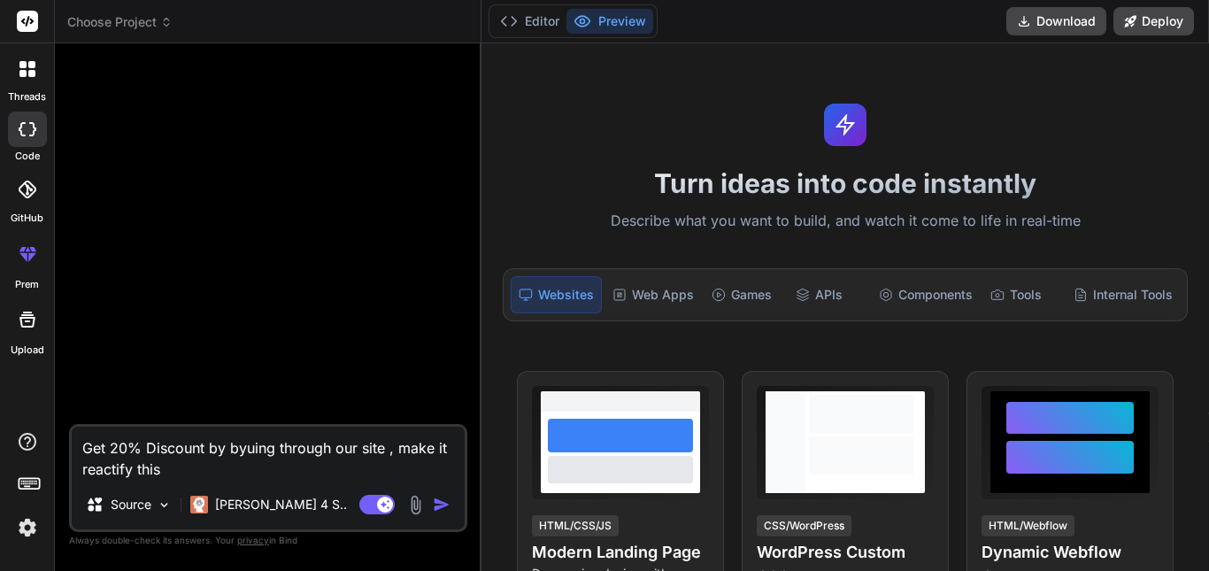
type textarea "x"
type textarea "Get 20% Discount by byuing through our site , make it reactify this l"
type textarea "x"
type textarea "Get 20% Discount by byuing through our site , make it reactify this li"
type textarea "x"
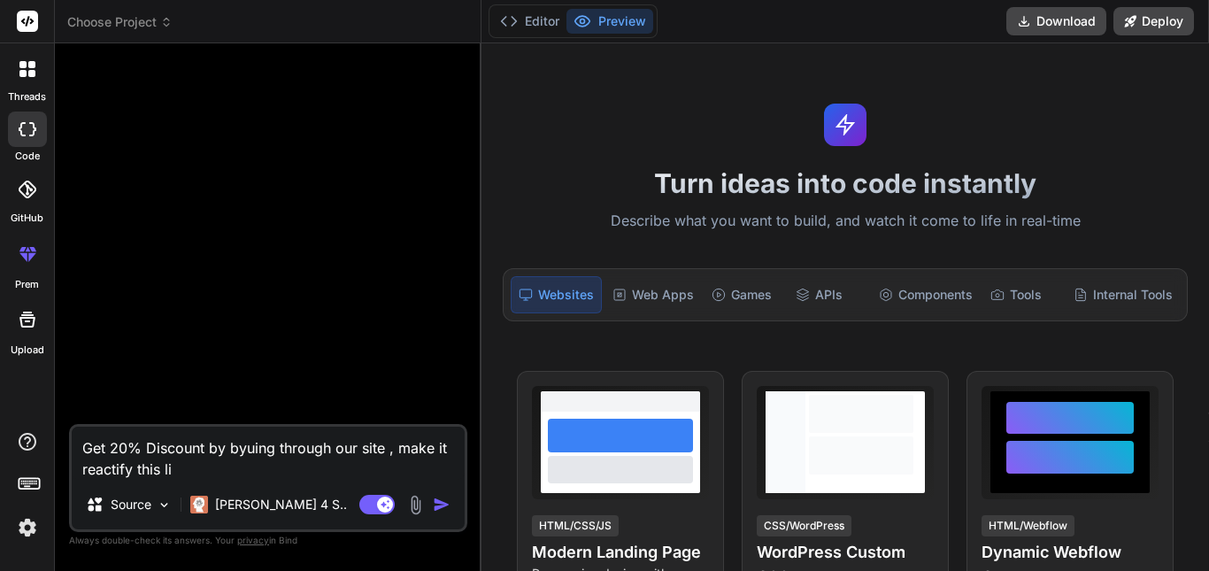
type textarea "Get 20% Discount by byuing through our site , make it reactify this lin"
type textarea "x"
type textarea "Get 20% Discount by byuing through our site , make it reactify this line"
type textarea "x"
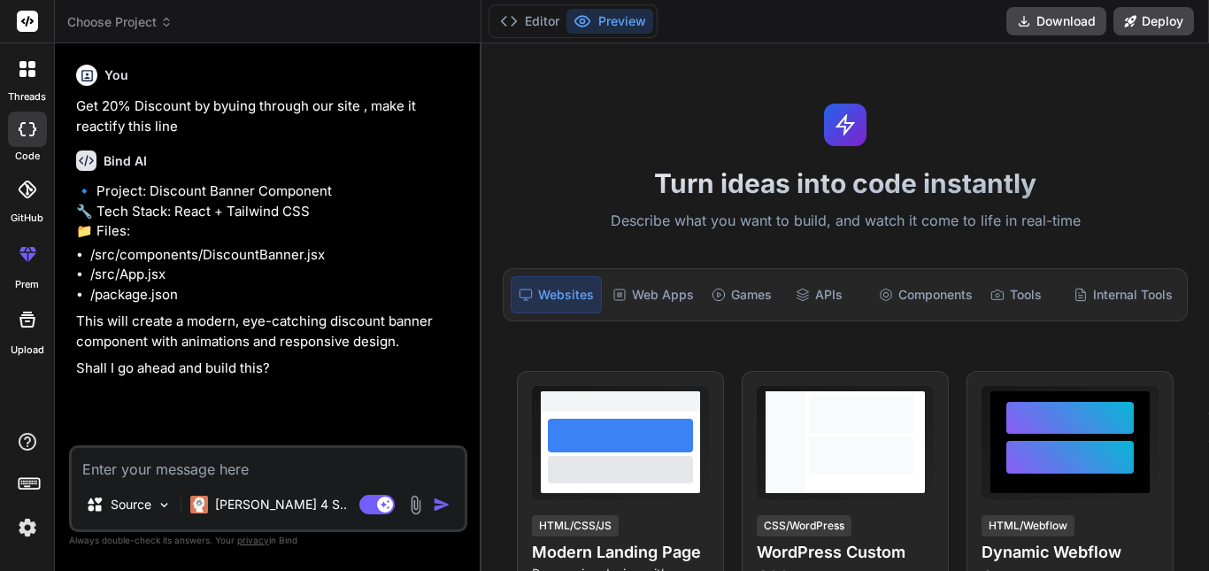
type textarea "x"
click at [152, 28] on span "Choose Project" at bounding box center [119, 22] width 105 height 18
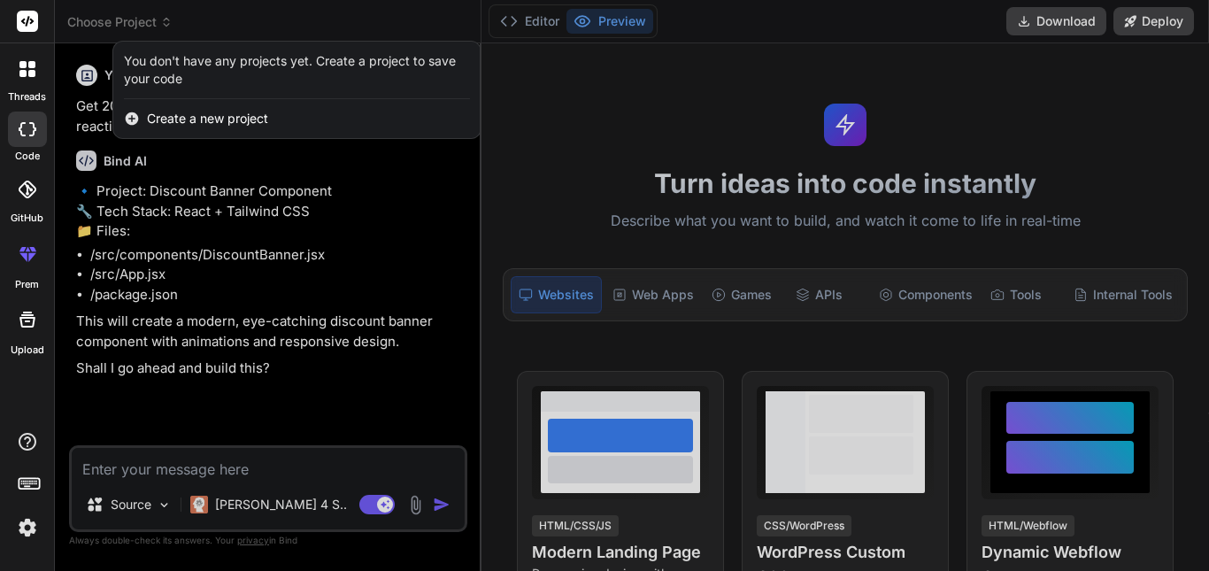
type textarea "x"
click at [188, 168] on div at bounding box center [604, 285] width 1209 height 571
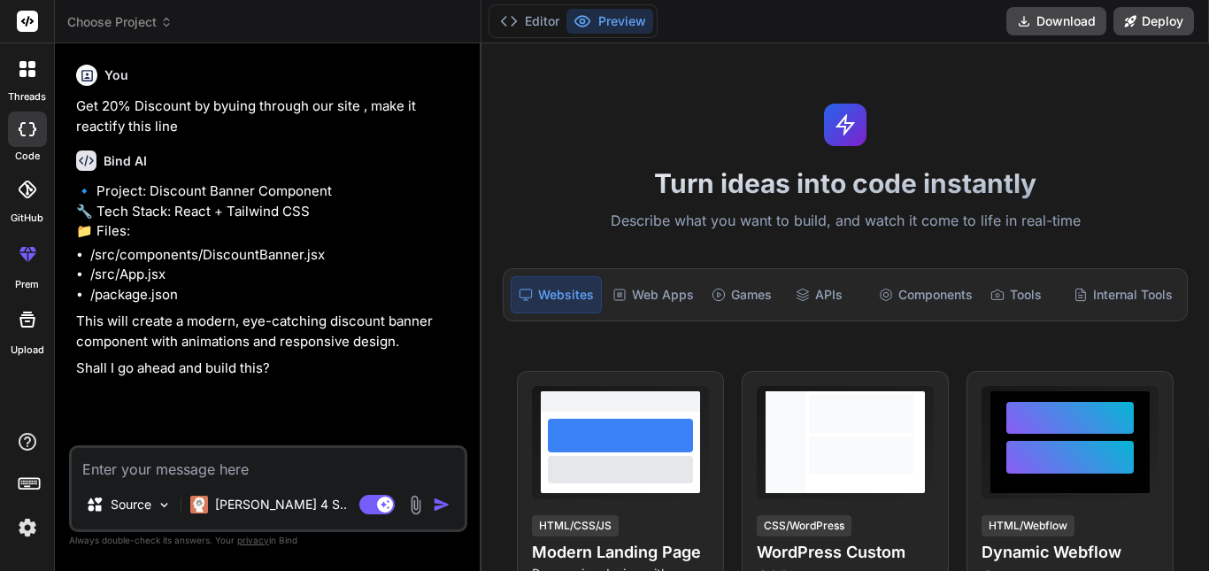
click at [31, 23] on icon at bounding box center [27, 21] width 13 height 11
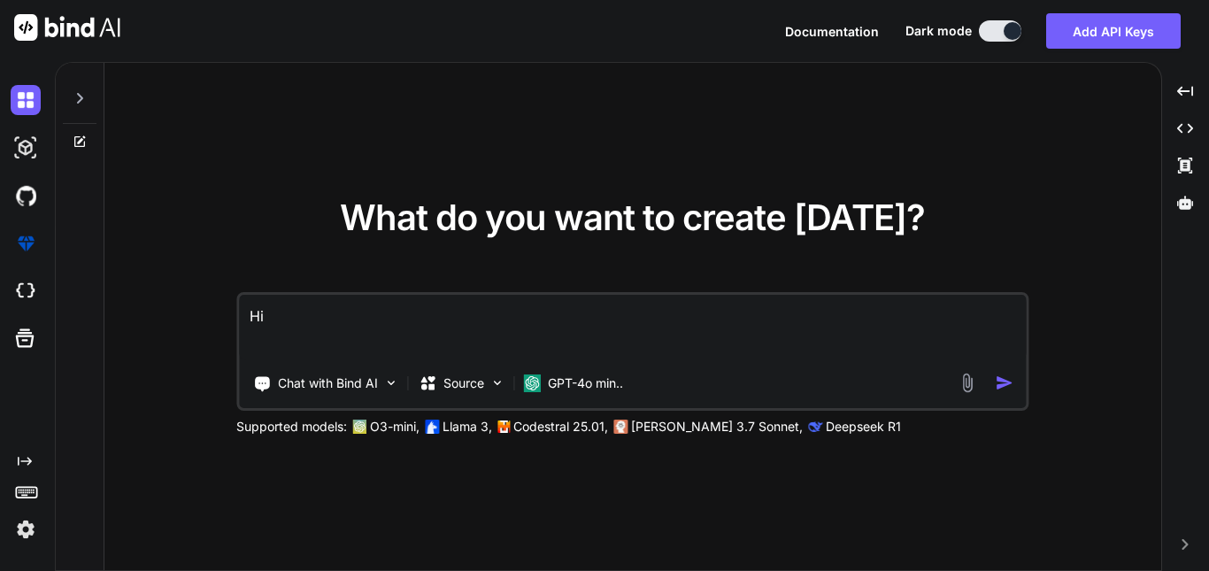
type textarea "x"
type textarea "Hi"
type textarea "x"
type textarea "Hi Get 20% Discount by byuing through our site , make it reactify"
type textarea "x"
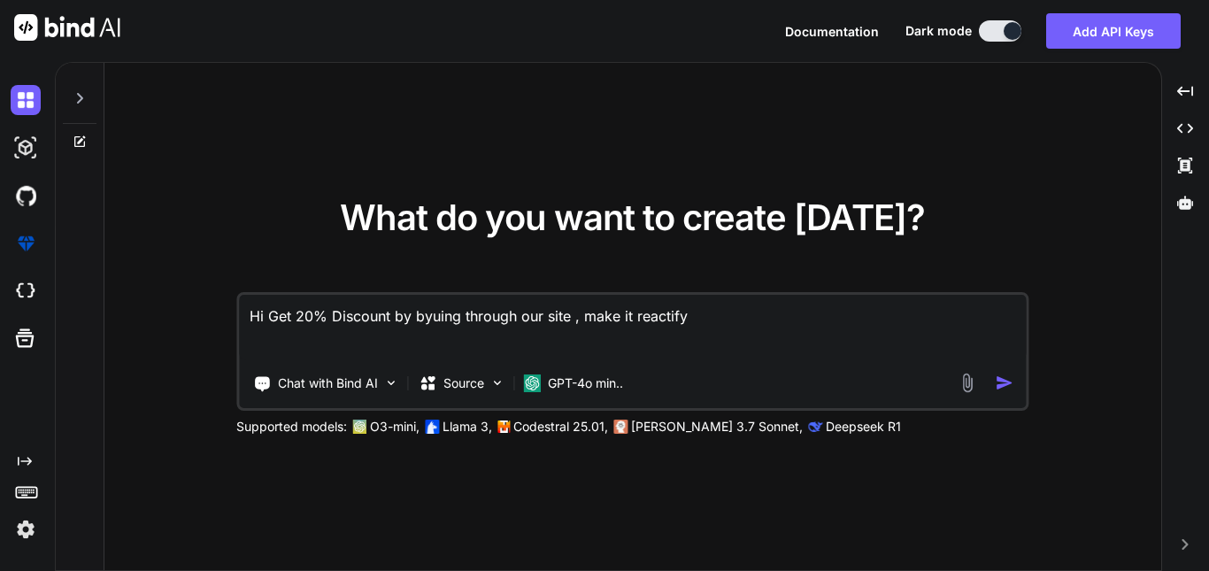
type textarea "Hi Get 20% Discount by byuing through our site , make it reactify"
drag, startPoint x: 0, startPoint y: 0, endPoint x: 484, endPoint y: 367, distance: 607.8
click at [484, 367] on div "Source" at bounding box center [462, 383] width 100 height 35
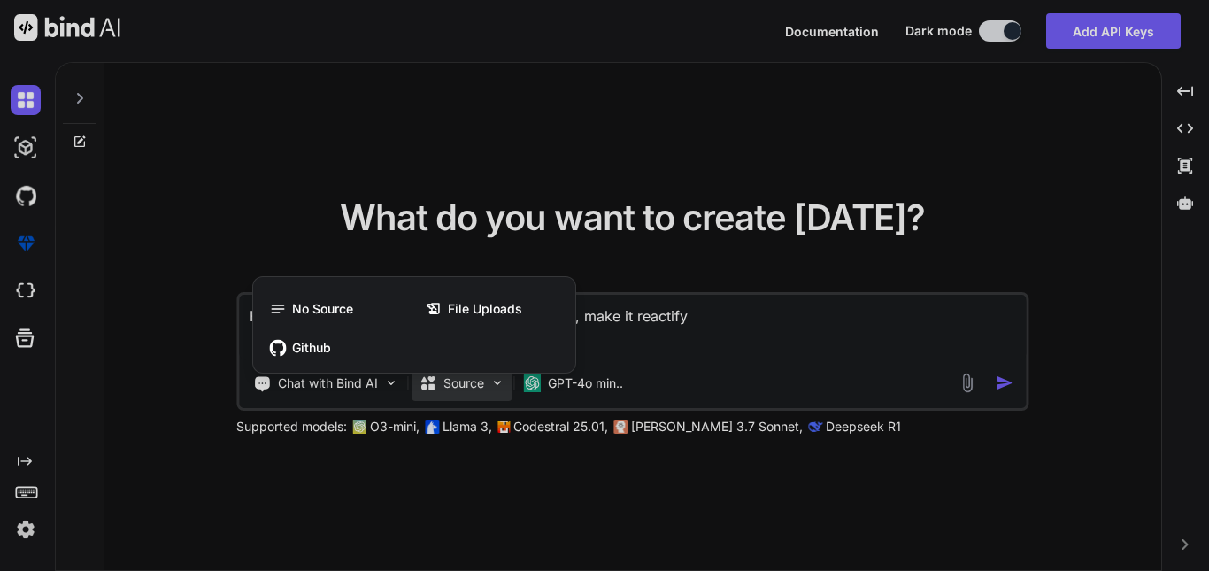
click at [697, 319] on div at bounding box center [604, 285] width 1209 height 571
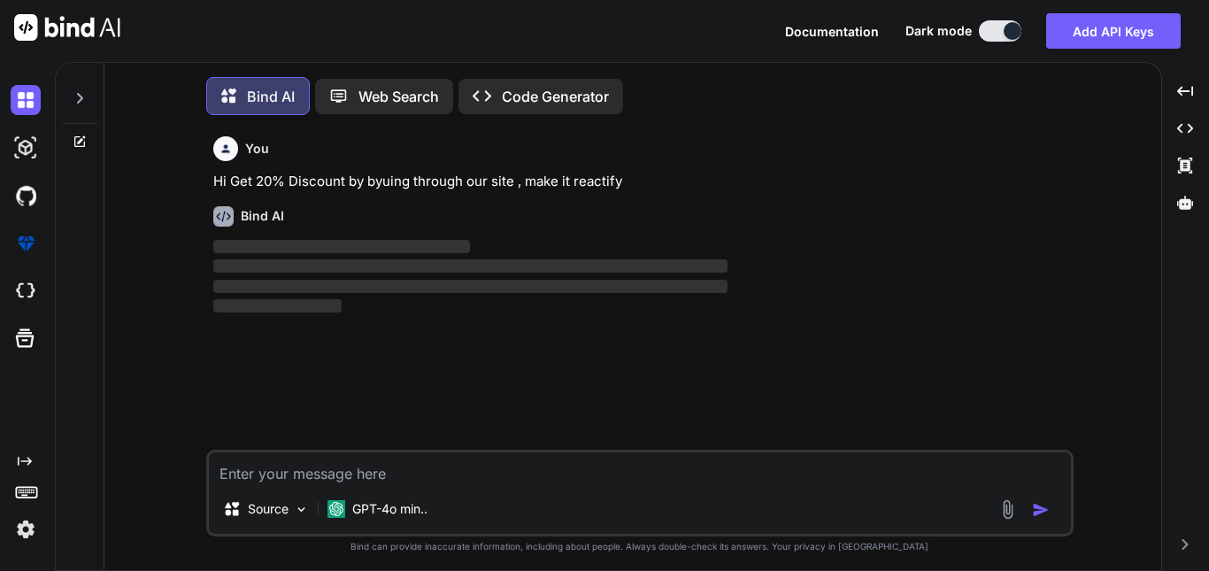
scroll to position [9, 0]
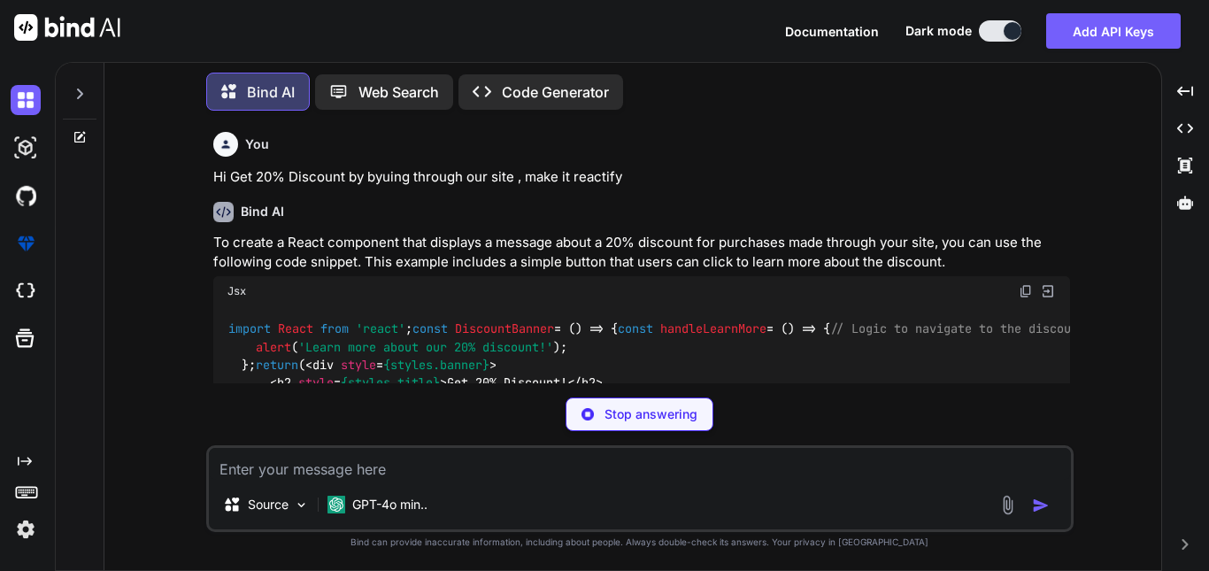
click at [681, 421] on p "Stop answering" at bounding box center [651, 414] width 93 height 18
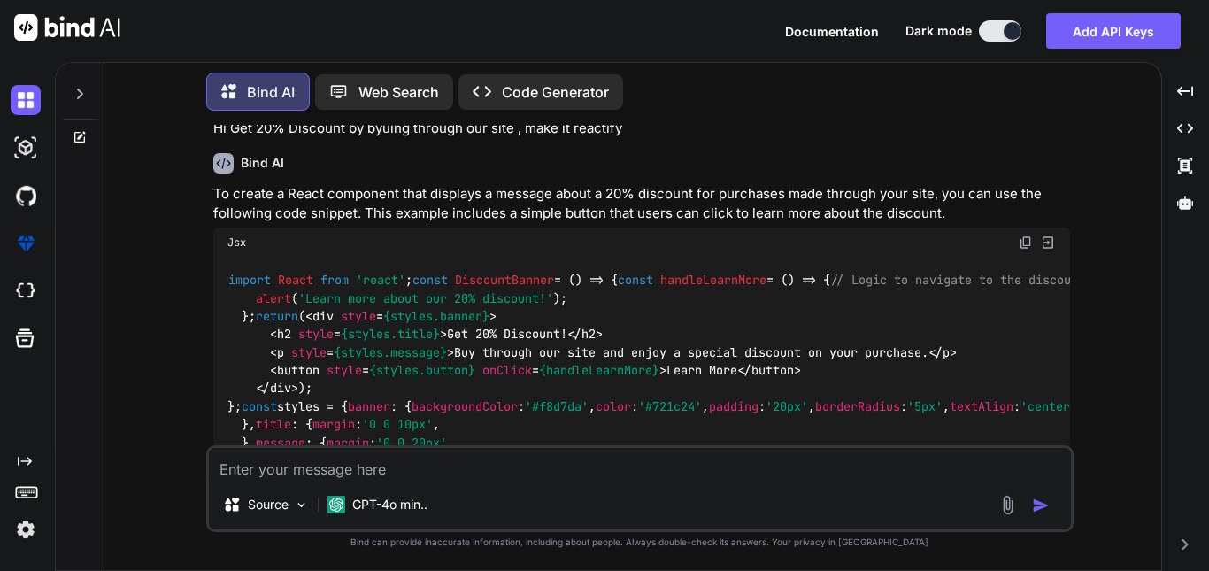
scroll to position [177, 0]
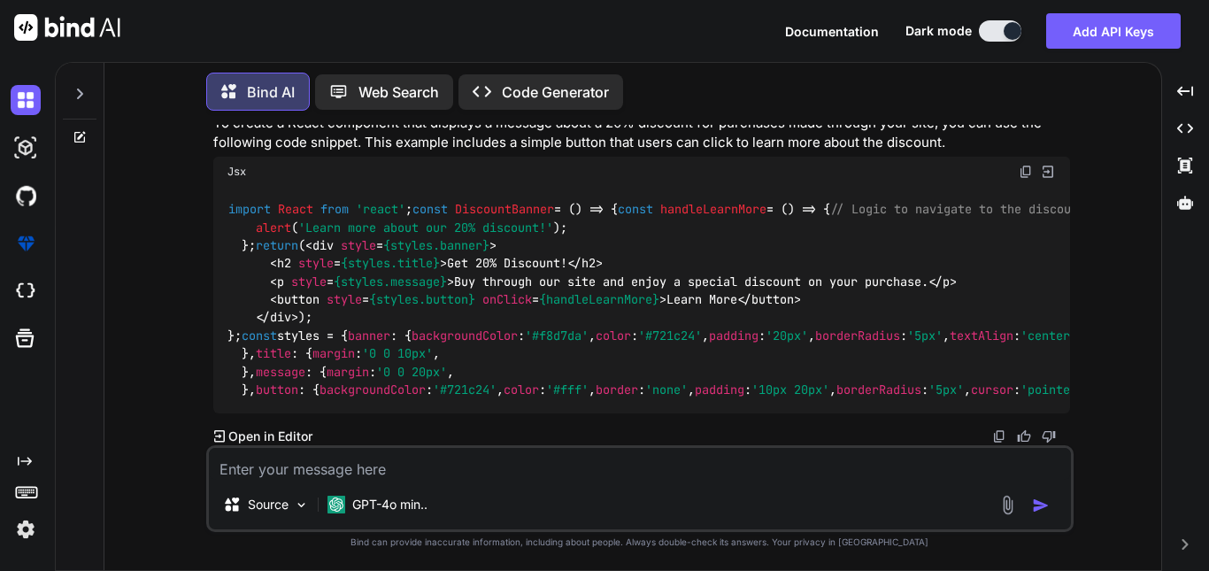
click at [372, 475] on textarea at bounding box center [640, 464] width 862 height 32
type textarea "x"
type textarea "b"
type textarea "x"
type textarea "br"
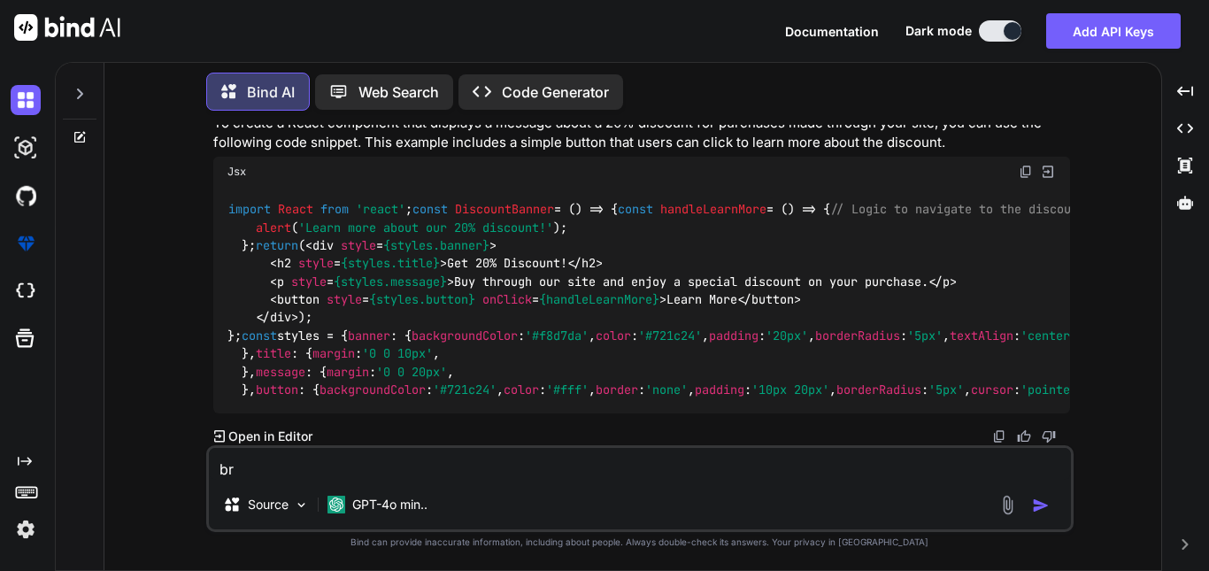
type textarea "x"
type textarea "bro"
type textarea "x"
type textarea "bro"
type textarea "x"
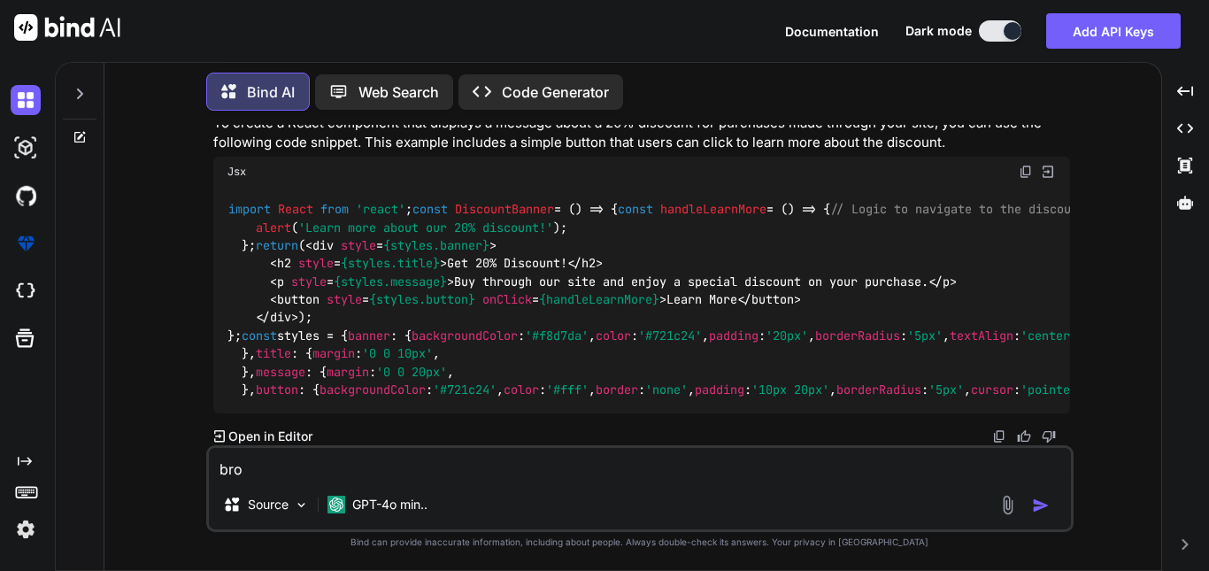
type textarea "bro i"
type textarea "x"
type textarea "bro i"
type textarea "x"
type textarea "bro i w"
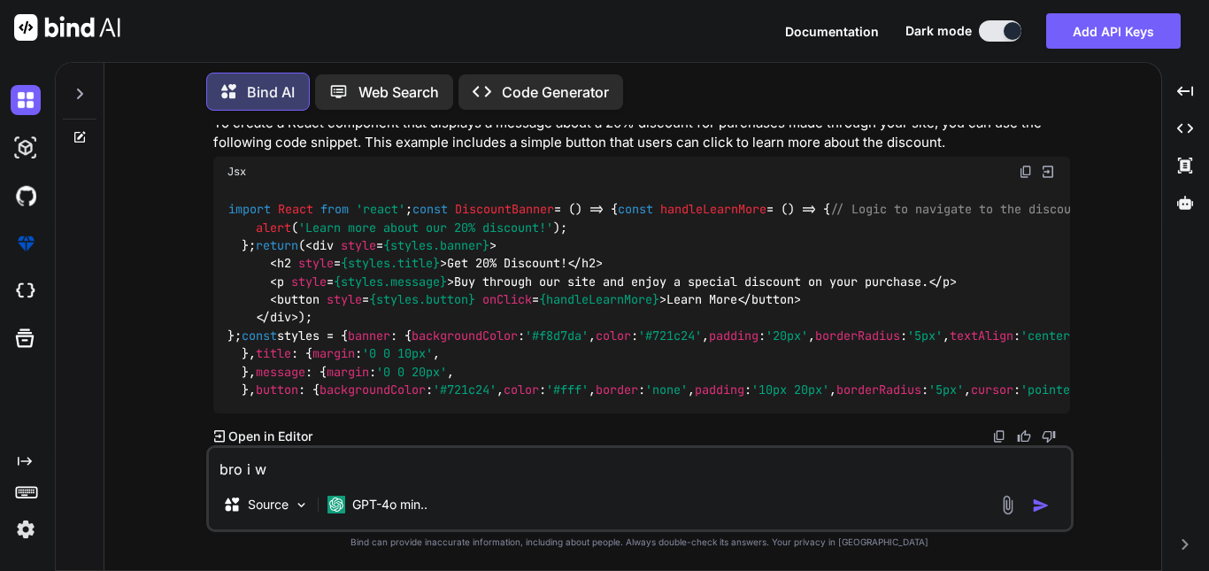
type textarea "x"
type textarea "bro i wa"
type textarea "x"
type textarea "bro i wan"
type textarea "x"
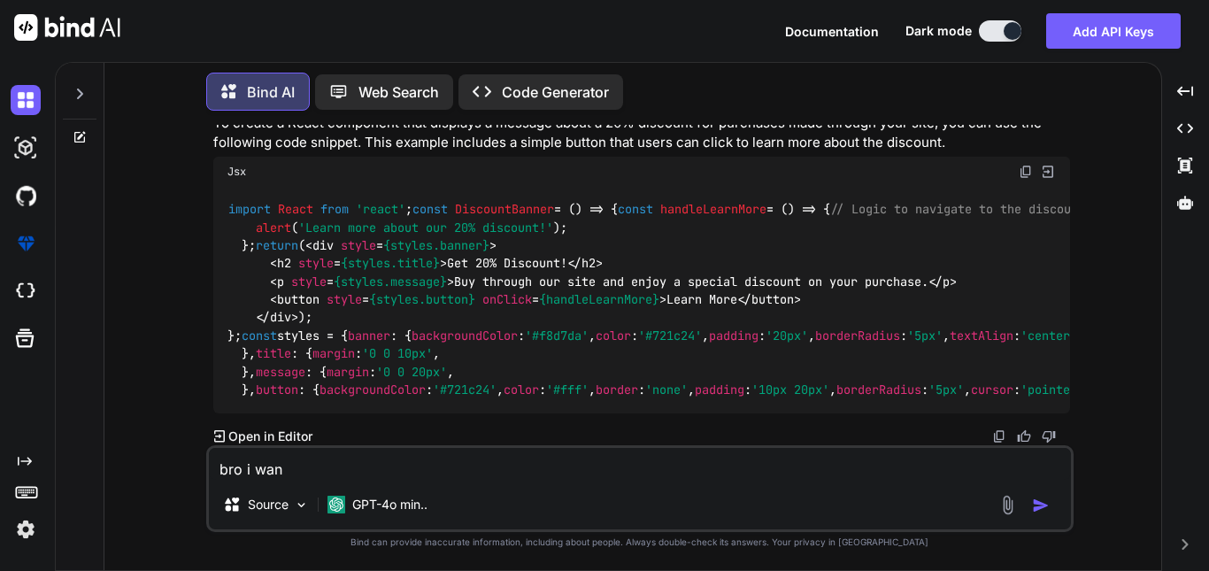
type textarea "bro i want"
type textarea "x"
type textarea "bro i want"
type textarea "x"
type textarea "bro i want i"
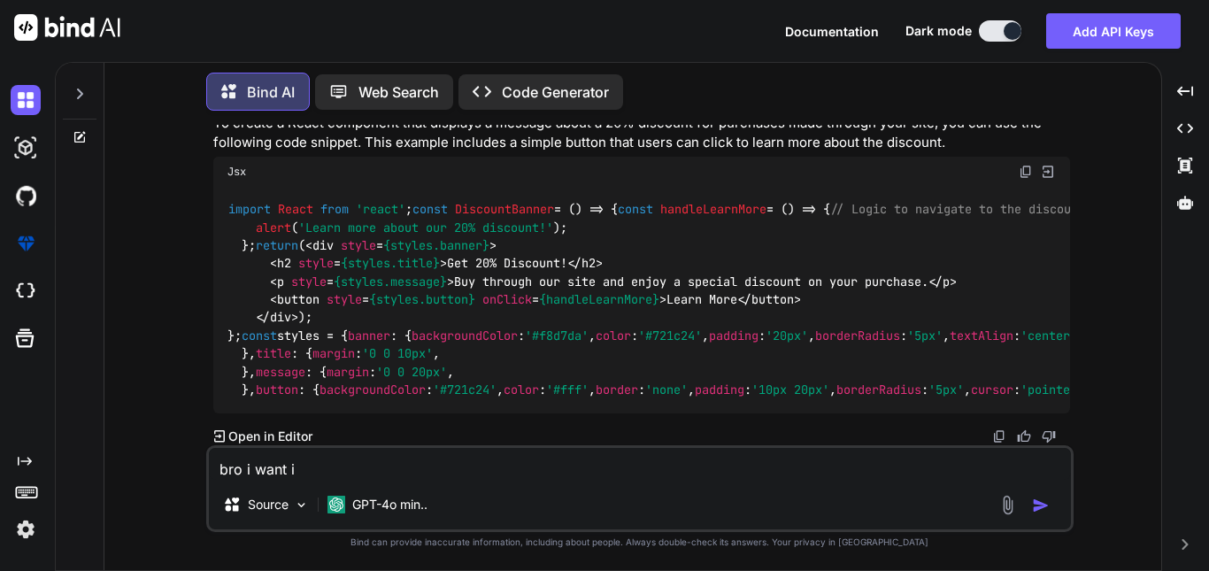
type textarea "x"
type textarea "bro i want it"
type textarea "x"
type textarea "bro i want it"
type textarea "x"
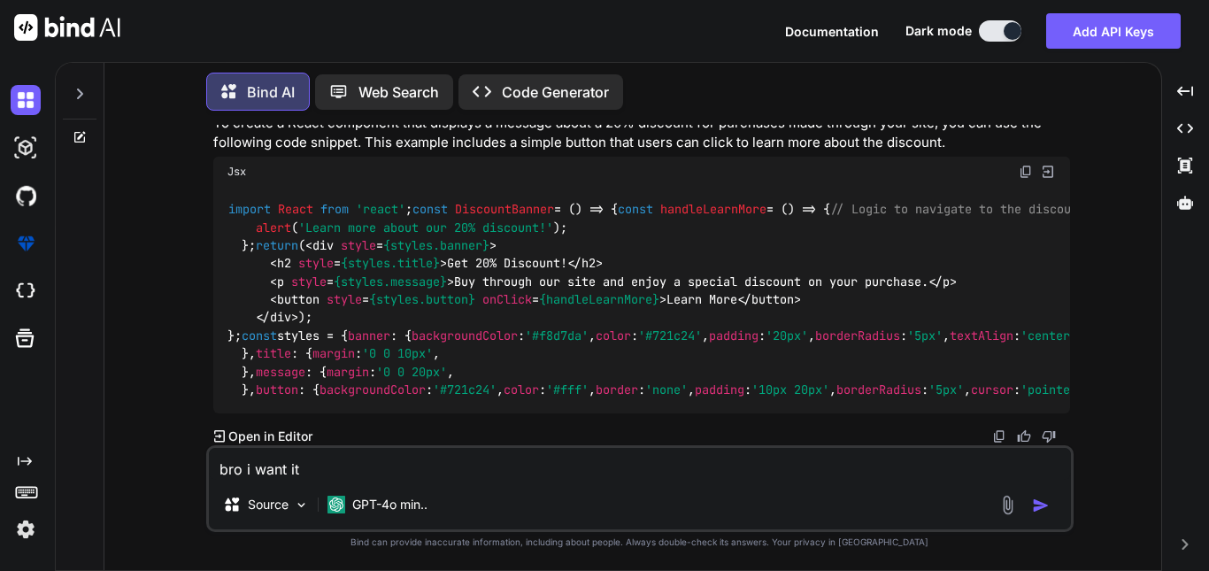
type textarea "bro i want it g"
type textarea "x"
type textarea "bro i want it gr"
type textarea "x"
type textarea "bro i want it gra"
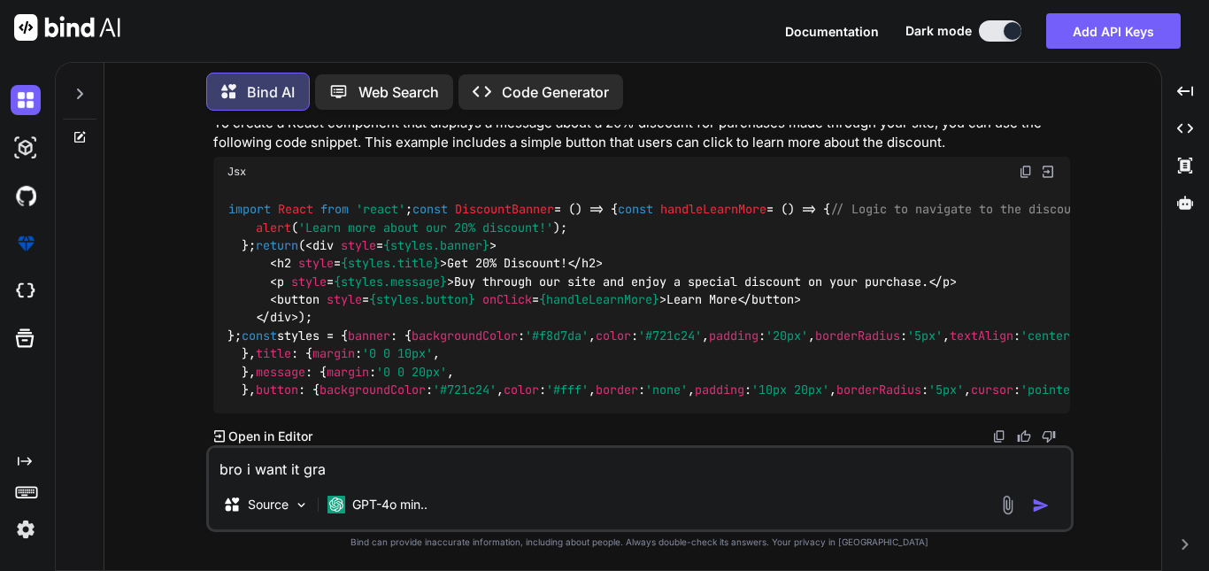
type textarea "x"
type textarea "bro i want it gram"
type textarea "x"
type textarea "bro i want it grama"
type textarea "x"
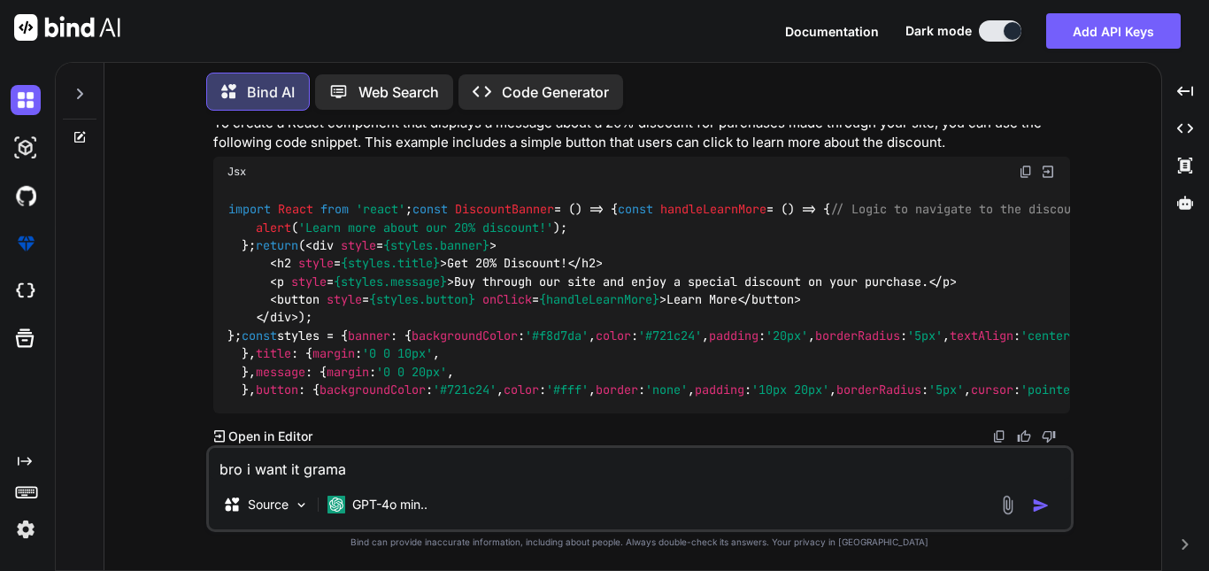
type textarea "bro i want it gramat"
type textarea "x"
type textarea "bro i want it gramati"
type textarea "x"
type textarea "bro i want it gramatic"
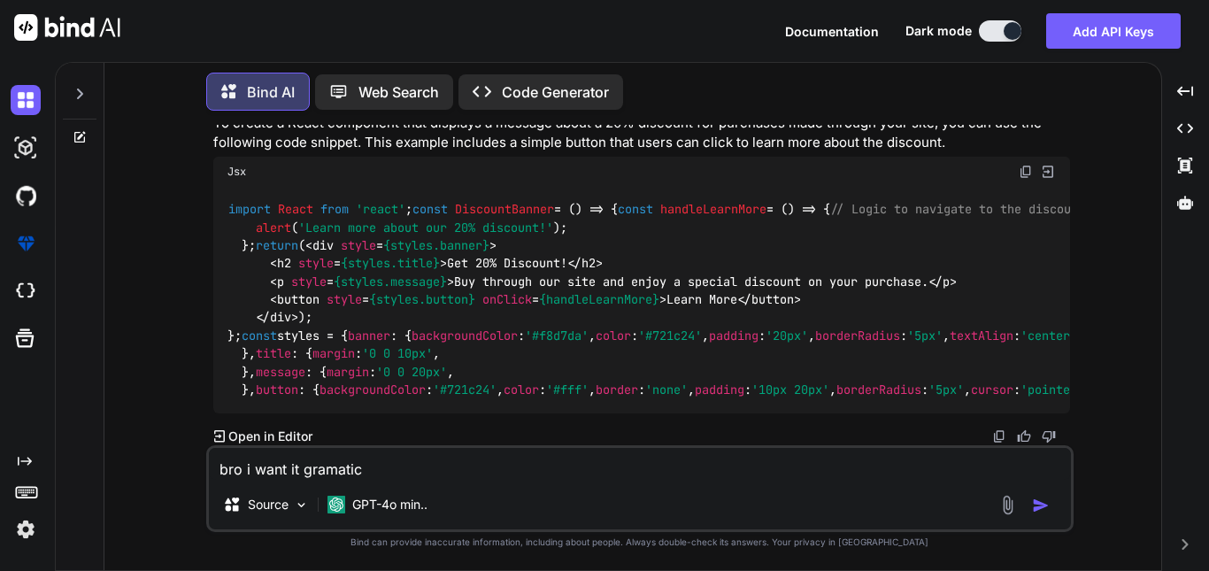
type textarea "x"
type textarea "bro i want it gramatica"
type textarea "x"
type textarea "bro i want it gramatical"
type textarea "x"
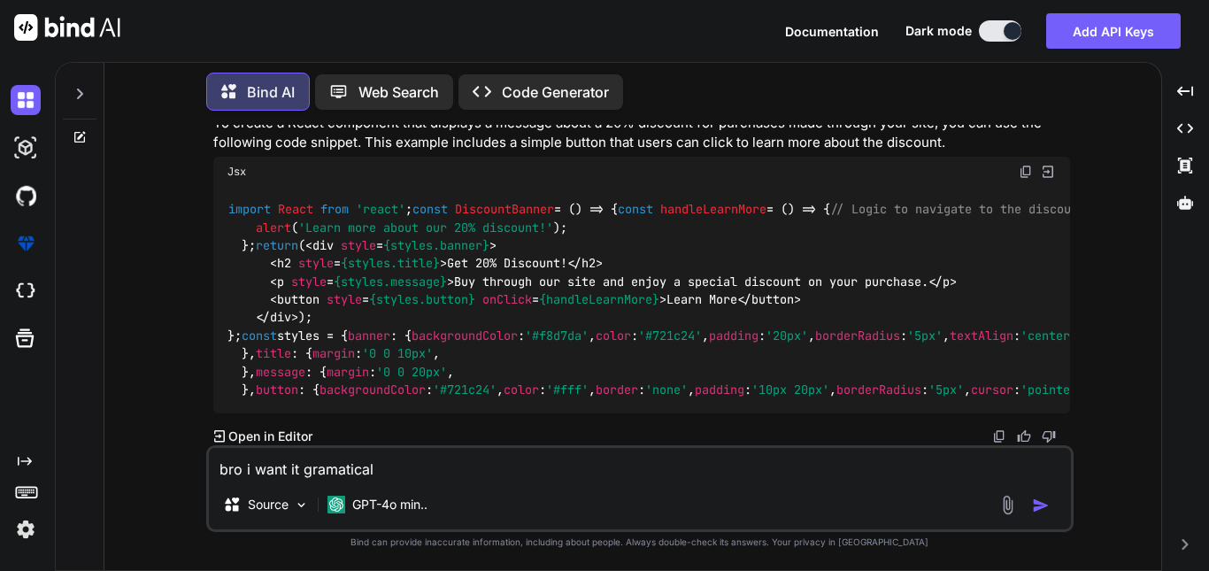
type textarea "bro i want it gramatical"
type textarea "x"
type textarea "bro i want it gramatical c"
type textarea "x"
type textarea "bro i want it gramatical co"
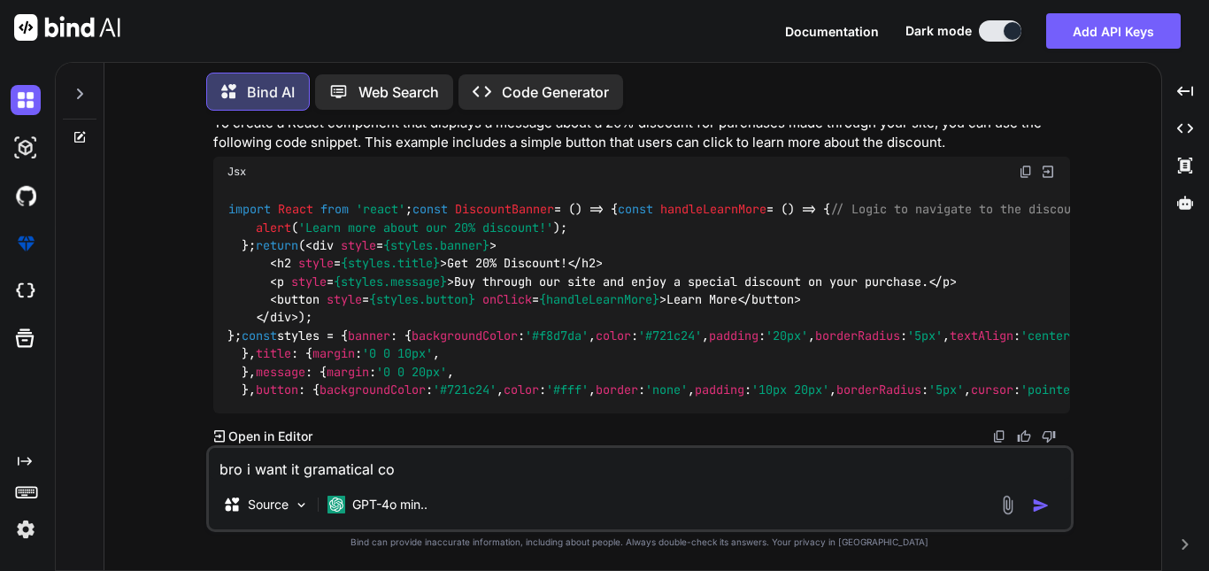
type textarea "x"
type textarea "bro i want it gramatical cor"
type textarea "x"
type textarea "bro i want it gramatical corr"
type textarea "x"
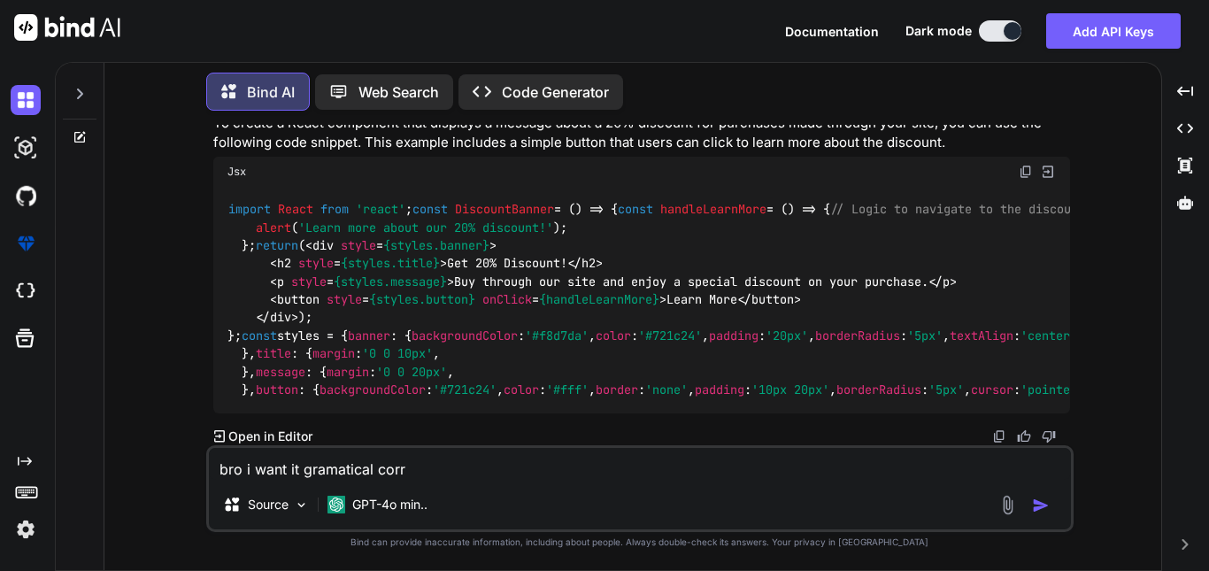
type textarea "bro i want it gramatical corre"
type textarea "x"
type textarea "bro i want it gramatical correc"
type textarea "x"
type textarea "bro i want it gramatical correct"
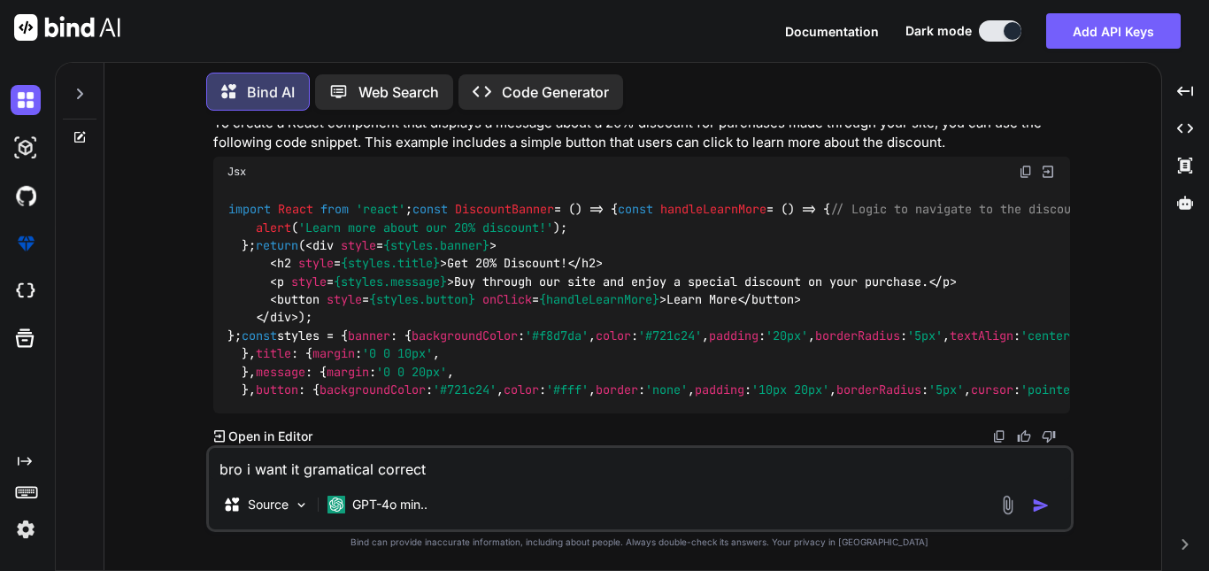
type textarea "x"
type textarea "bro i want it gramatical correct"
type textarea "x"
type textarea "bro i want it gramatical correct a"
type textarea "x"
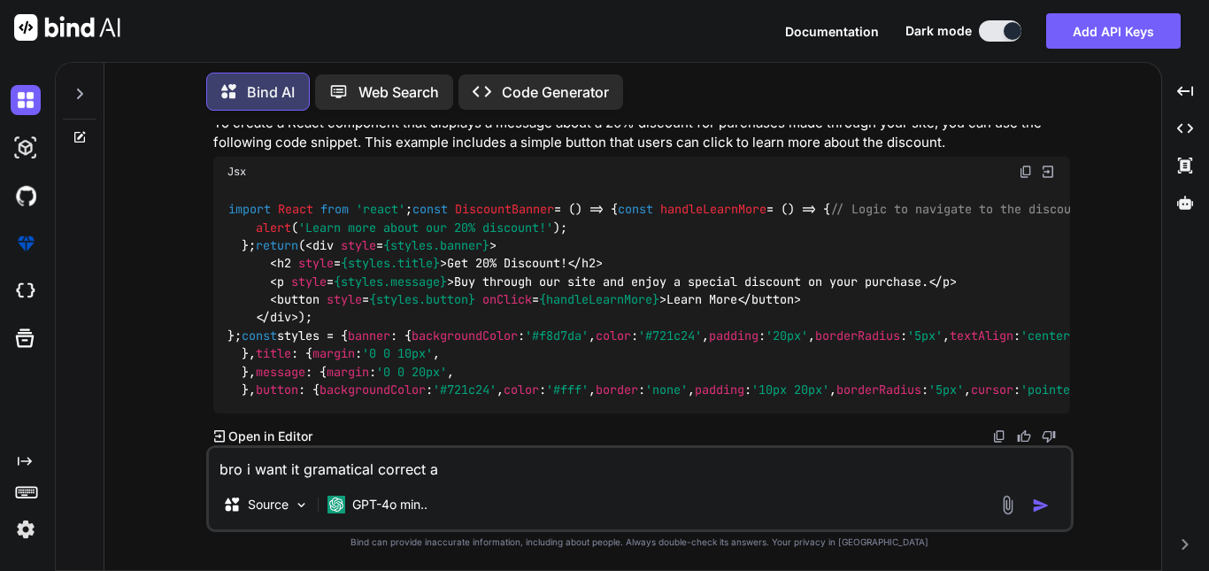
type textarea "bro i want it gramatical correct an"
type textarea "x"
type textarea "bro i want it gramatical correct and"
type textarea "x"
type textarea "bro i want it gramatical correct and"
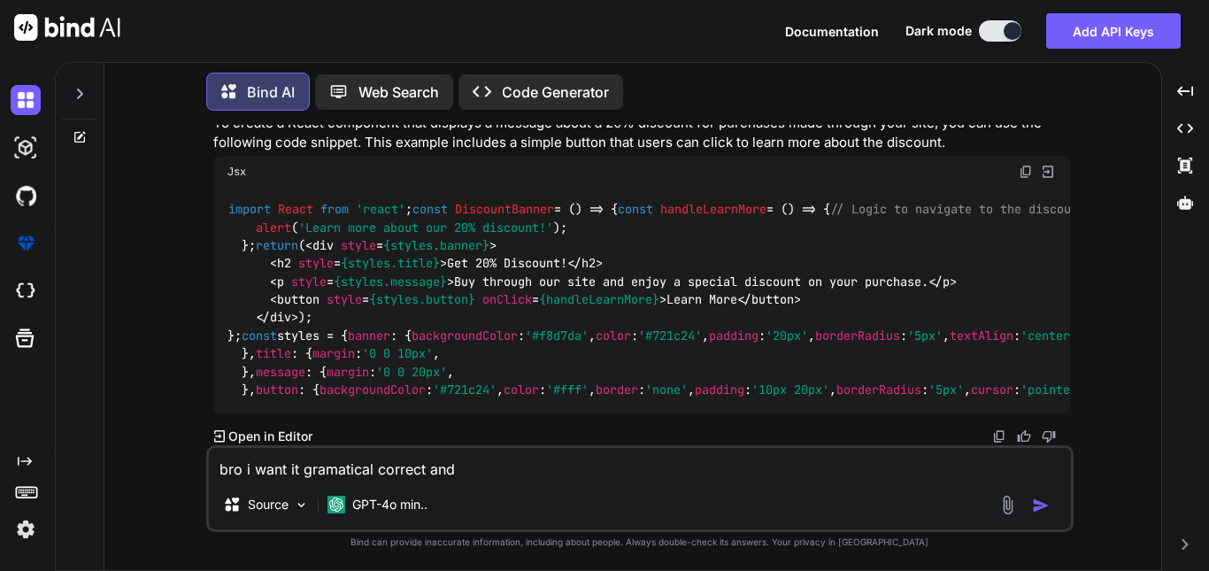
type textarea "x"
type textarea "bro i want it gramatical correct and a"
type textarea "x"
type textarea "bro i want it gramatical correct and at"
type textarea "x"
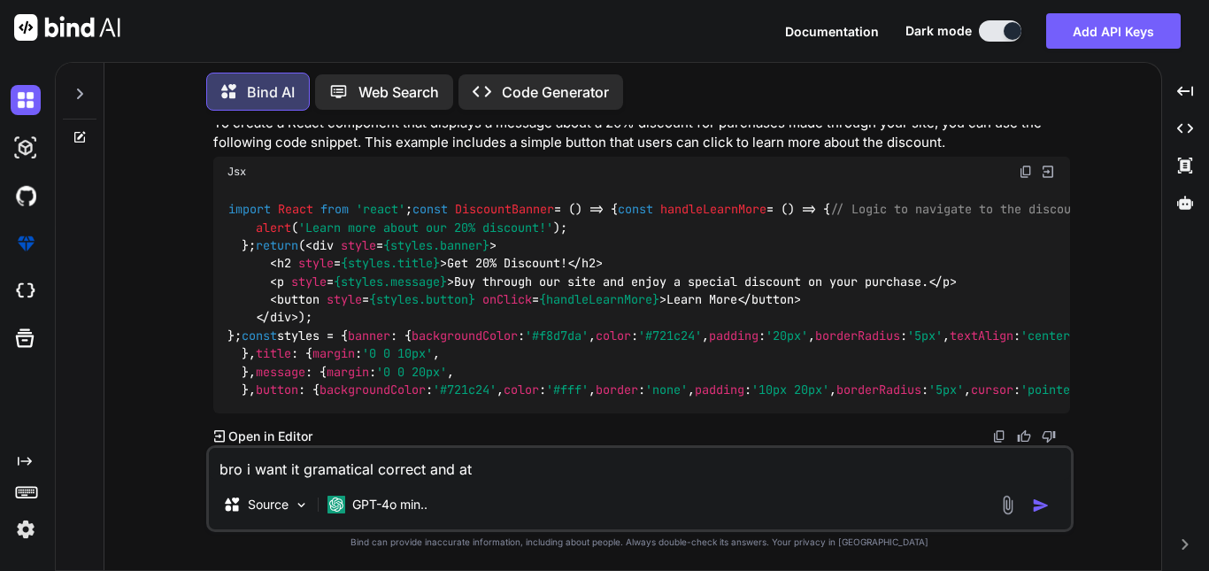
type textarea "bro i want it gramatical correct and att"
type textarea "x"
type textarea "bro i want it gramatical correct and attr"
type textarea "x"
type textarea "bro i want it gramatical correct and attra"
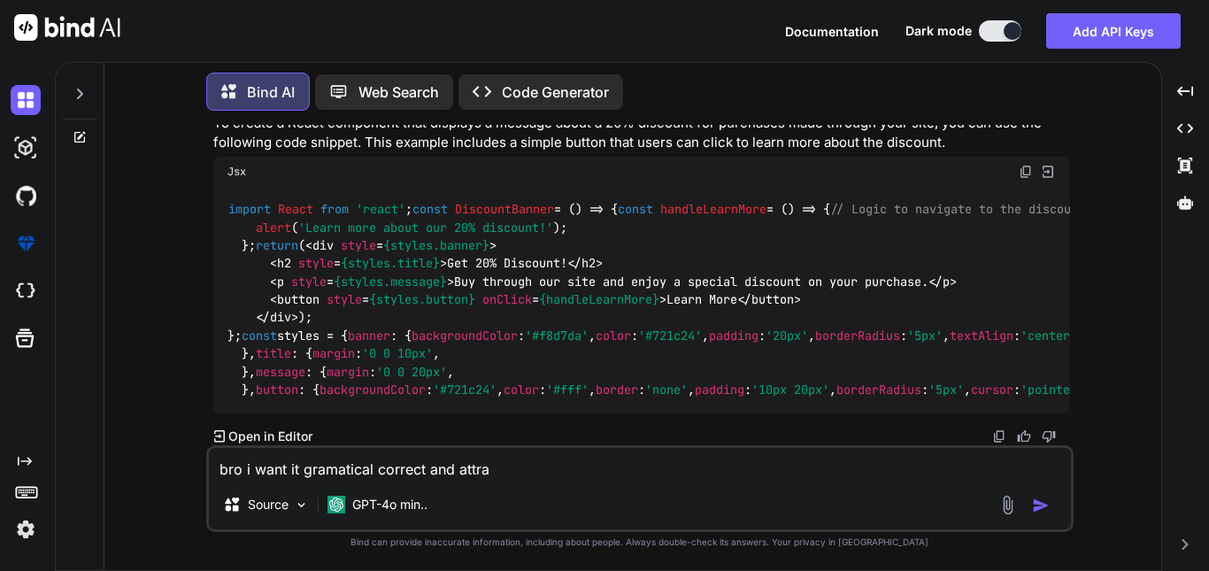
type textarea "x"
type textarea "bro i want it gramatical correct and attrac"
type textarea "x"
type textarea "bro i want it gramatical correct and attract"
type textarea "x"
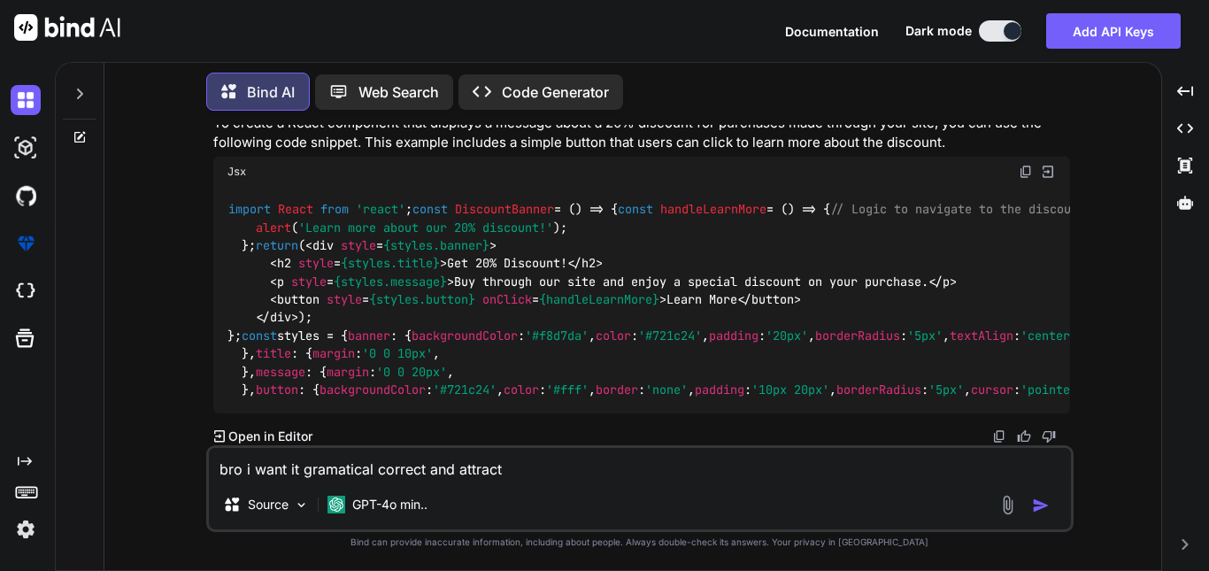
type textarea "bro i want it gramatical correct and attracti"
type textarea "x"
type textarea "bro i want it gramatical correct and attractiv"
type textarea "x"
type textarea "bro i want it gramatical correct and attractive"
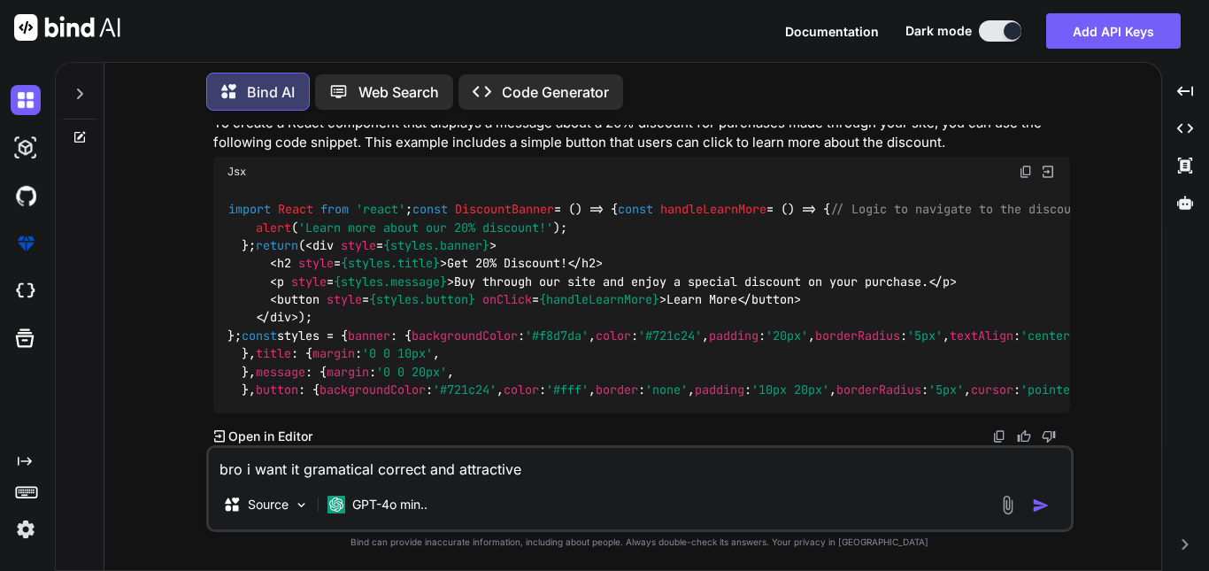
type textarea "x"
type textarea "bro i want it gramatical correct and attractive"
type textarea "x"
type textarea "bro i want it gramatical correct and attractive o"
type textarea "x"
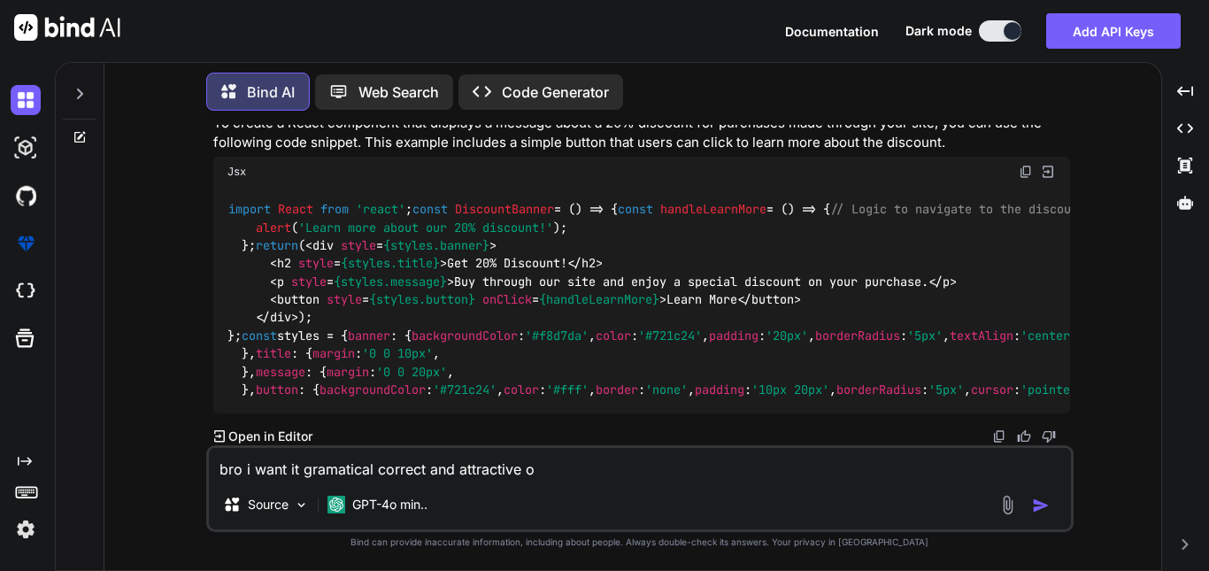
type textarea "bro i want it gramatical correct and attractive on"
type textarea "x"
type textarea "bro i want it gramatical correct and attractive onl"
type textarea "x"
type textarea "bro i want it gramatical correct and attractive only"
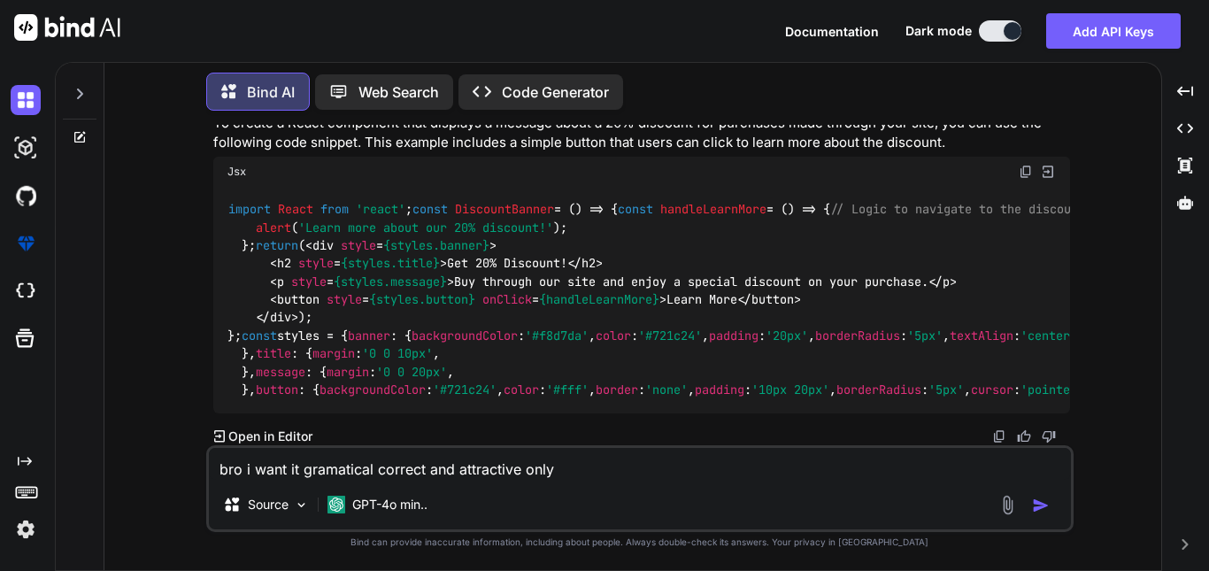
type textarea "x"
type textarea "bro i want it gramatical correct and attractive only"
type textarea "x"
type textarea "bro i want it gramatical correct and attractive only k"
type textarea "x"
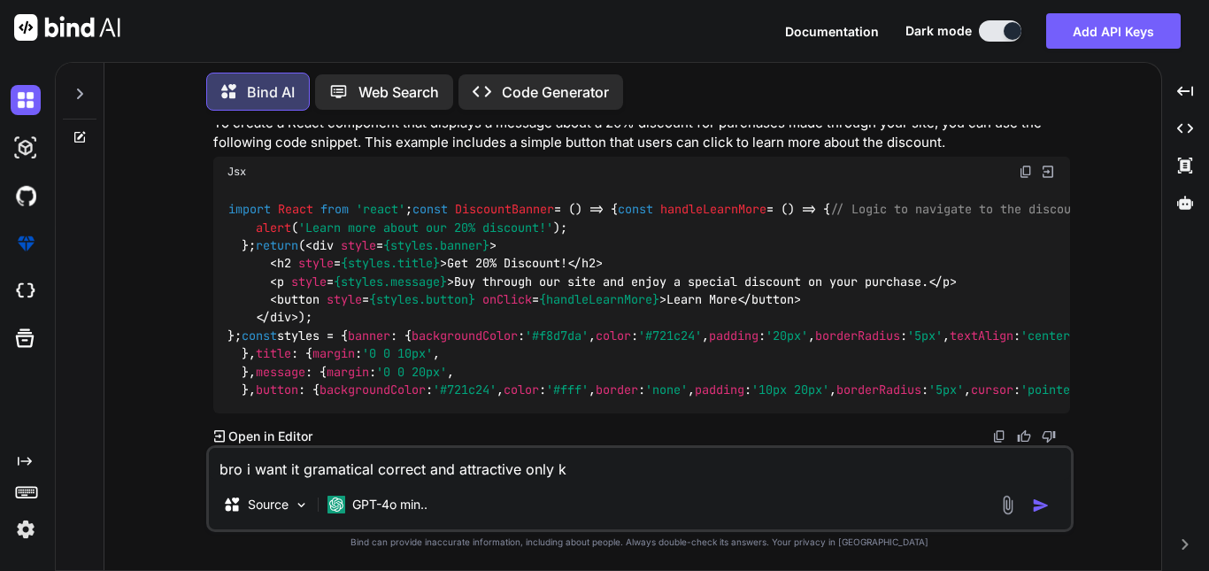
type textarea "bro i want it gramatical correct and attractive only ki"
type textarea "x"
type textarea "bro i want it gramatical correct and attractive only kin"
type textarea "x"
type textarea "bro i want it gramatical correct and attractive only kind"
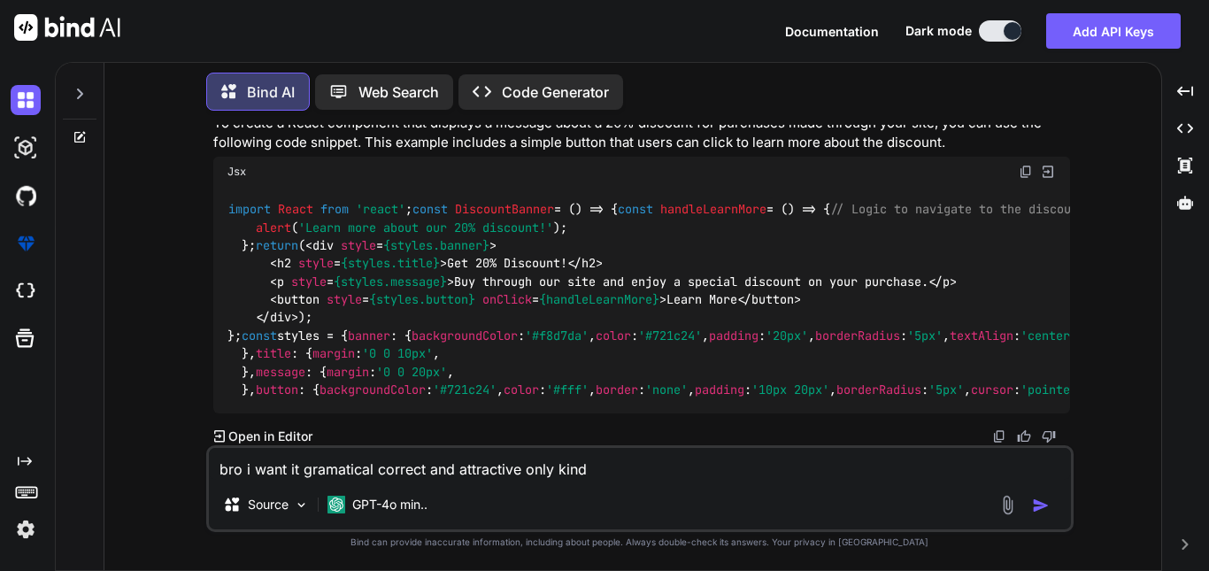
type textarea "x"
type textarea "bro i want it gramatical correct and attractive only kindl"
type textarea "x"
type textarea "bro i want it gramatical correct and attractive only kindly"
type textarea "x"
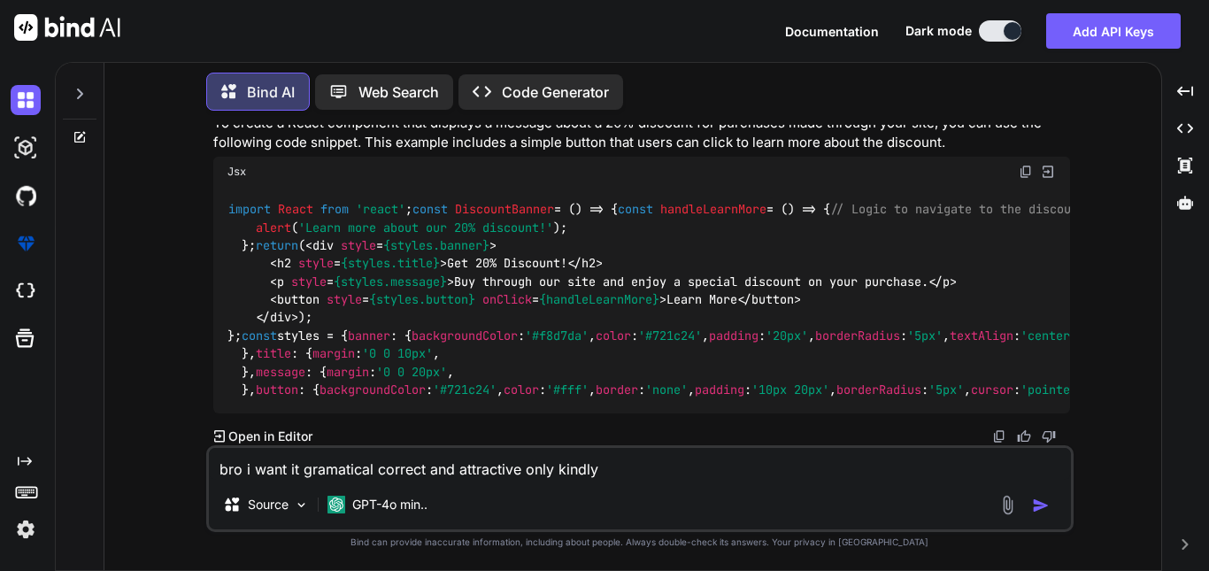
type textarea "bro i want it gramatical correct and attractive only kindly"
type textarea "x"
type textarea "bro i want it gramatical correct and attractive only kindly d"
type textarea "x"
type textarea "bro i want it gramatical correct and attractive only kindly do"
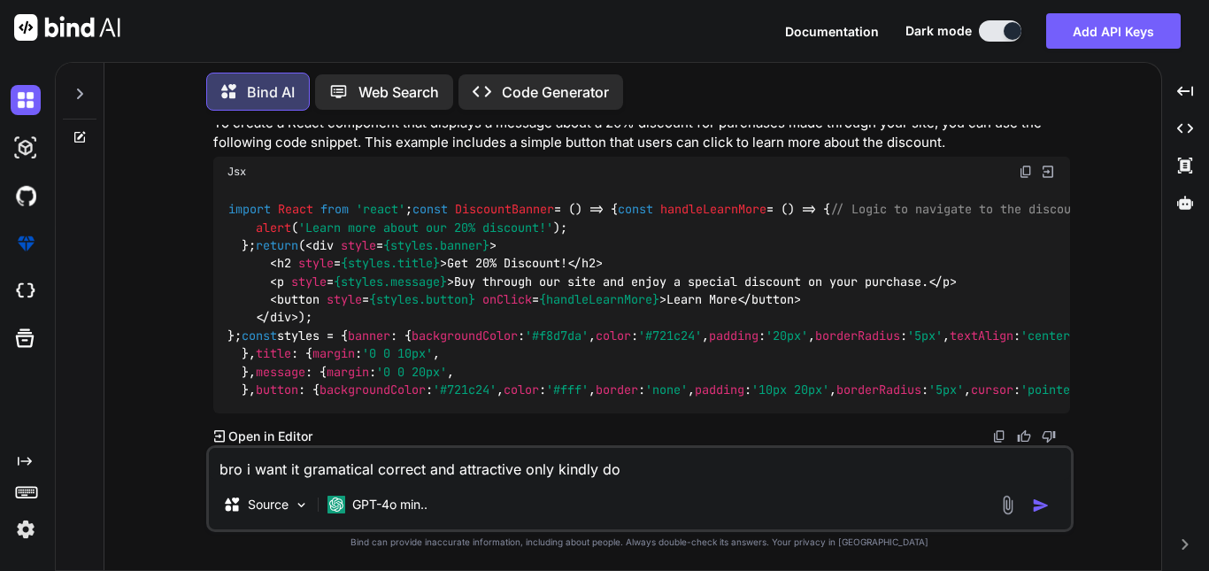
type textarea "x"
type textarea "bro i want it gramatical correct and attractive only kindly do"
type textarea "x"
type textarea "bro i want it gramatical correct and attractive only kindly do t"
type textarea "x"
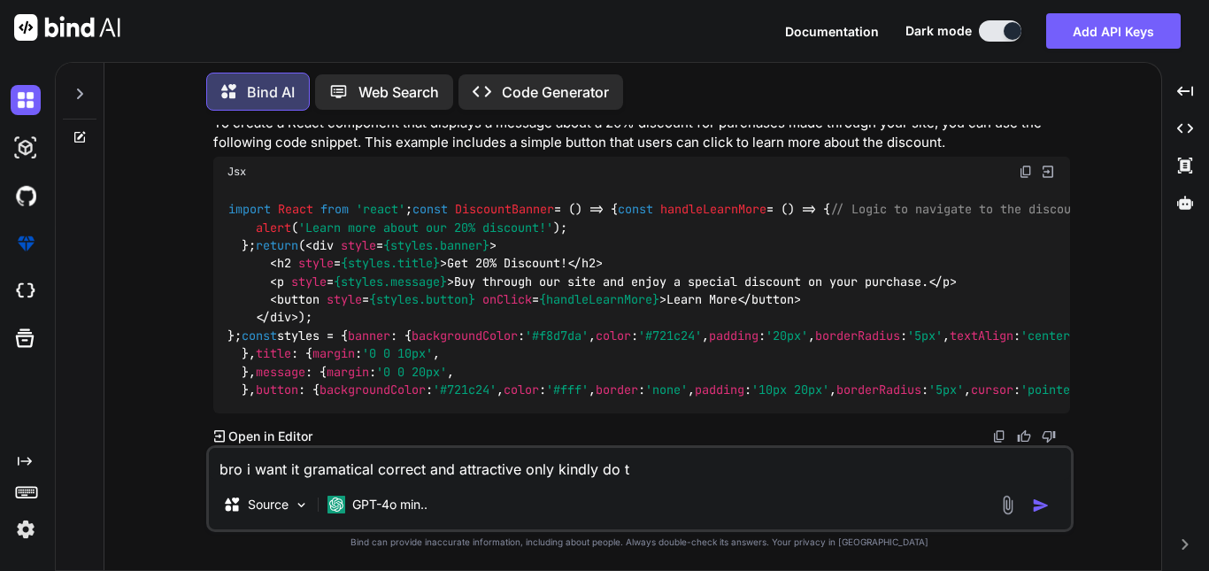
type textarea "bro i want it gramatical correct and attractive only kindly do th"
type textarea "x"
type textarea "bro i want it gramatical correct and attractive only kindly do tha"
type textarea "x"
type textarea "bro i want it gramatical correct and attractive only kindly do that"
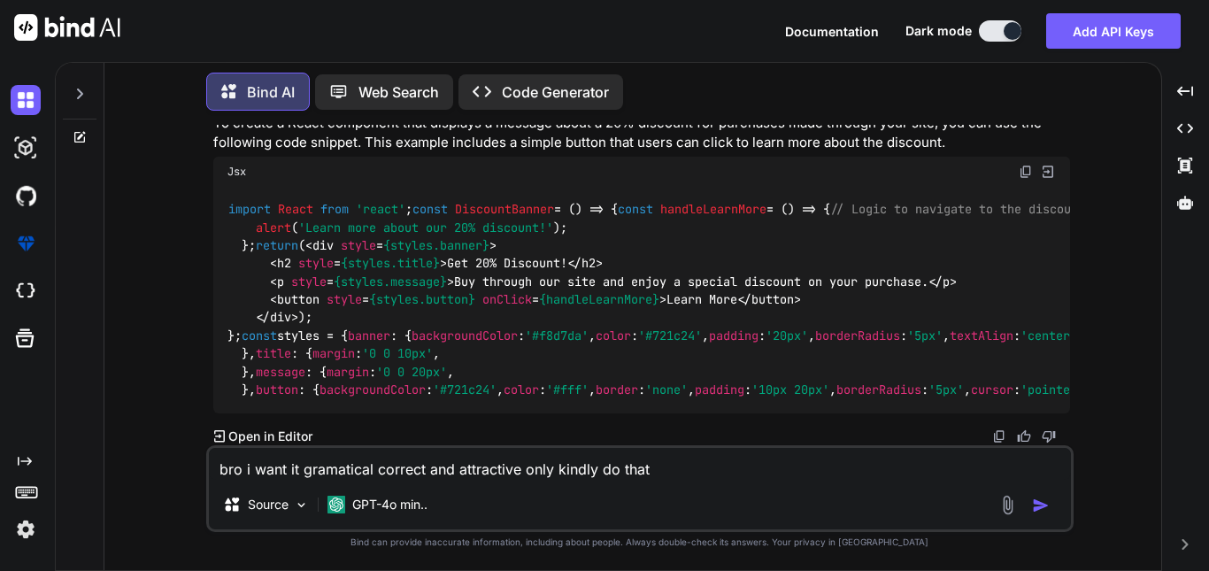
type textarea "x"
type textarea "bro i want it gramatical correct and attractive only kindly do that"
type textarea "x"
type textarea "bro i want it gramatical correct and attractive only kindly do that o"
type textarea "x"
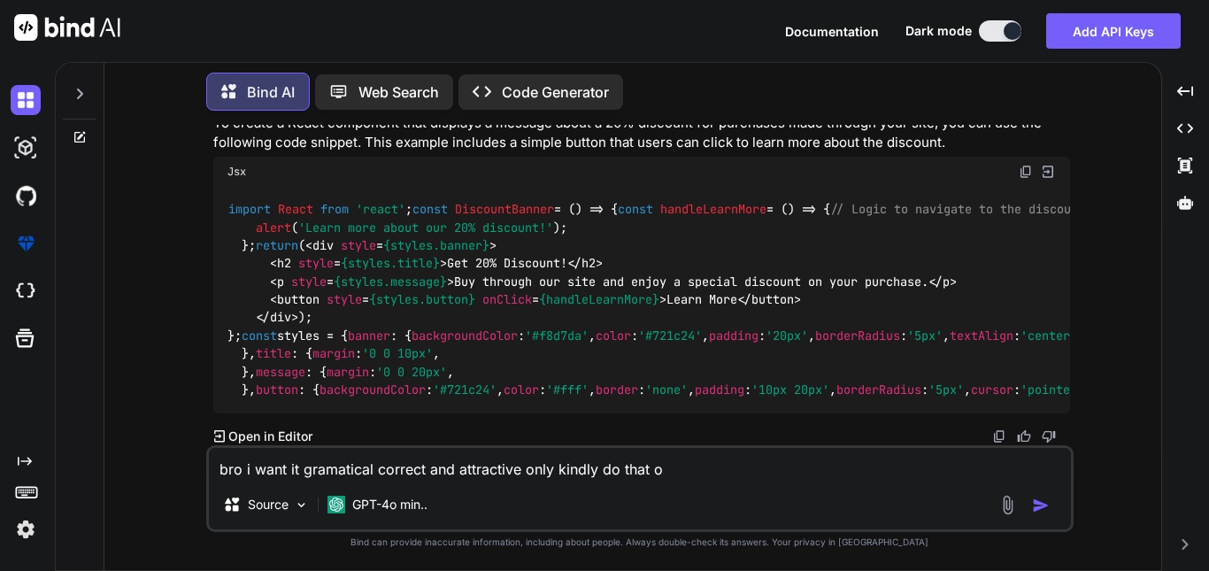
type textarea "bro i want it gramatical correct and attractive only kindly do that on"
type textarea "x"
type textarea "bro i want it gramatical correct and attractive only kindly do that onl"
type textarea "x"
type textarea "bro i want it gramatical correct and attractive only kindly do that only"
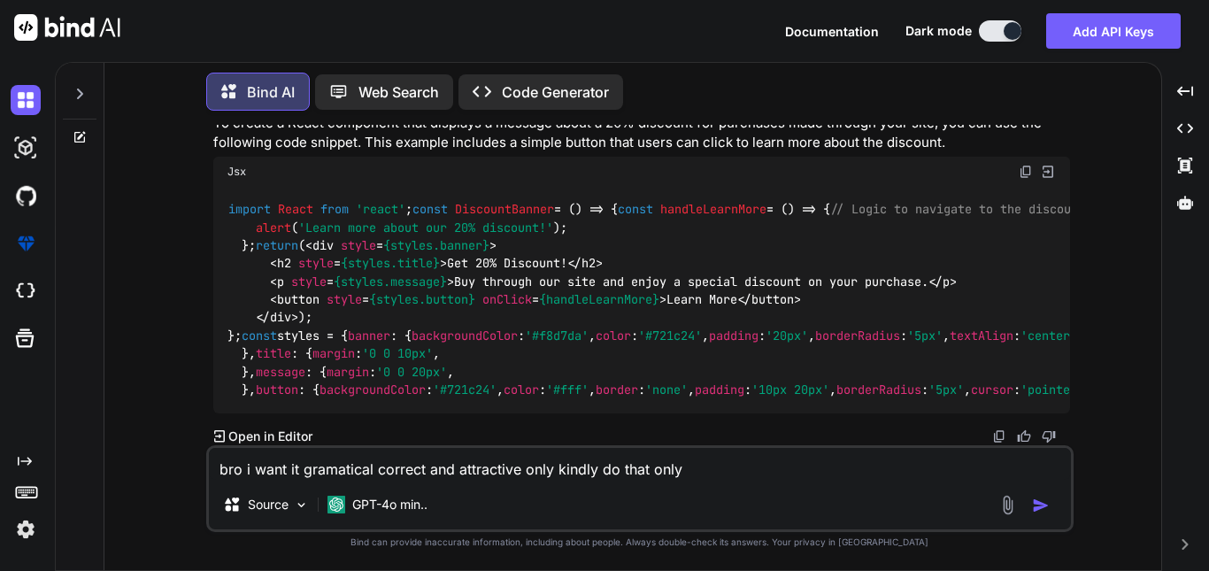
type textarea "x"
type textarea "bro i want it gramatical correct and attractive only kindly do that only"
type textarea "x"
type textarea "bro i want it gramatical correct and attractive only kindly do that only o"
type textarea "x"
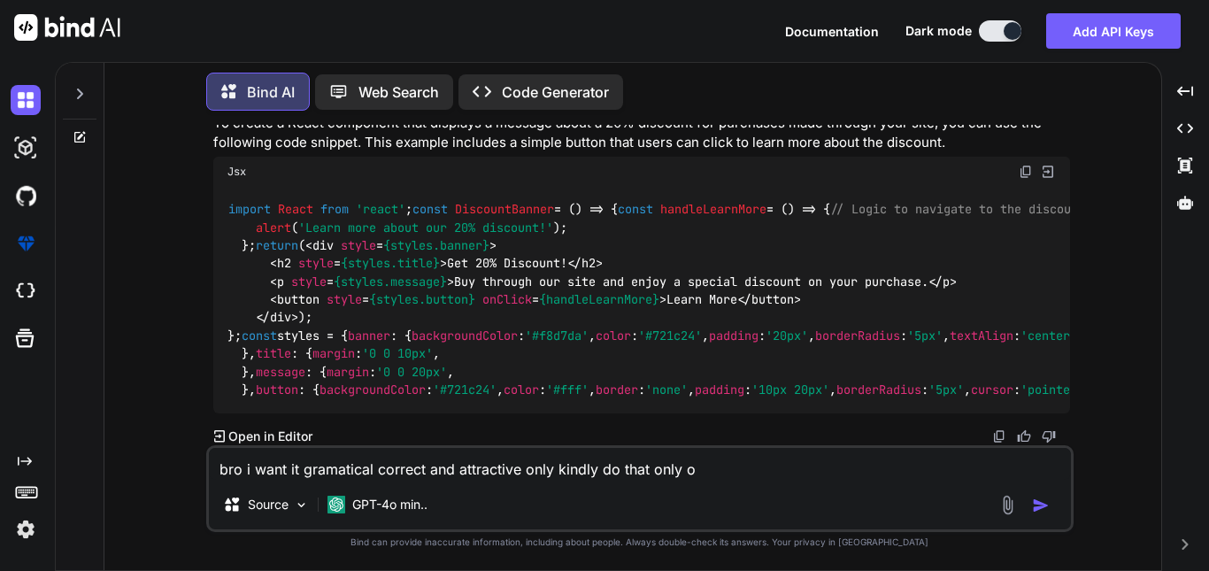
type textarea "bro i want it gramatical correct and attractive only kindly do that only"
type textarea "x"
type textarea "bro i want it gramatical correct and attractive only kindly do that only n"
type textarea "x"
type textarea "bro i want it gramatical correct and attractive only kindly do that only no"
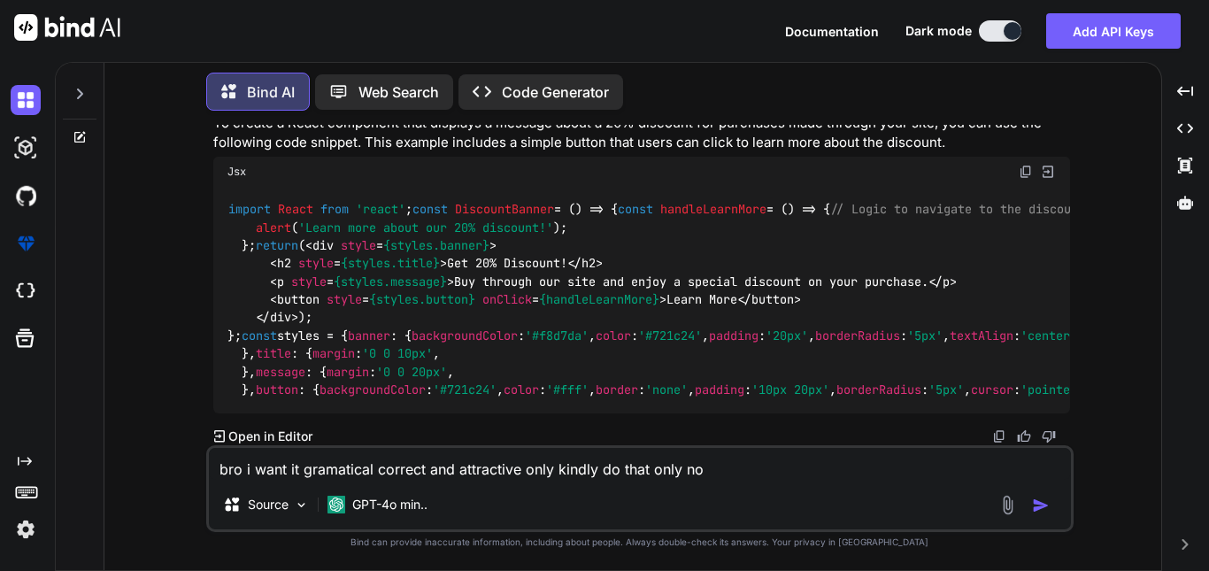
type textarea "x"
type textarea "bro i want it gramatical correct and attractive only kindly do that only no"
type textarea "x"
type textarea "bro i want it gramatical correct and attractive only kindly do that only no r"
type textarea "x"
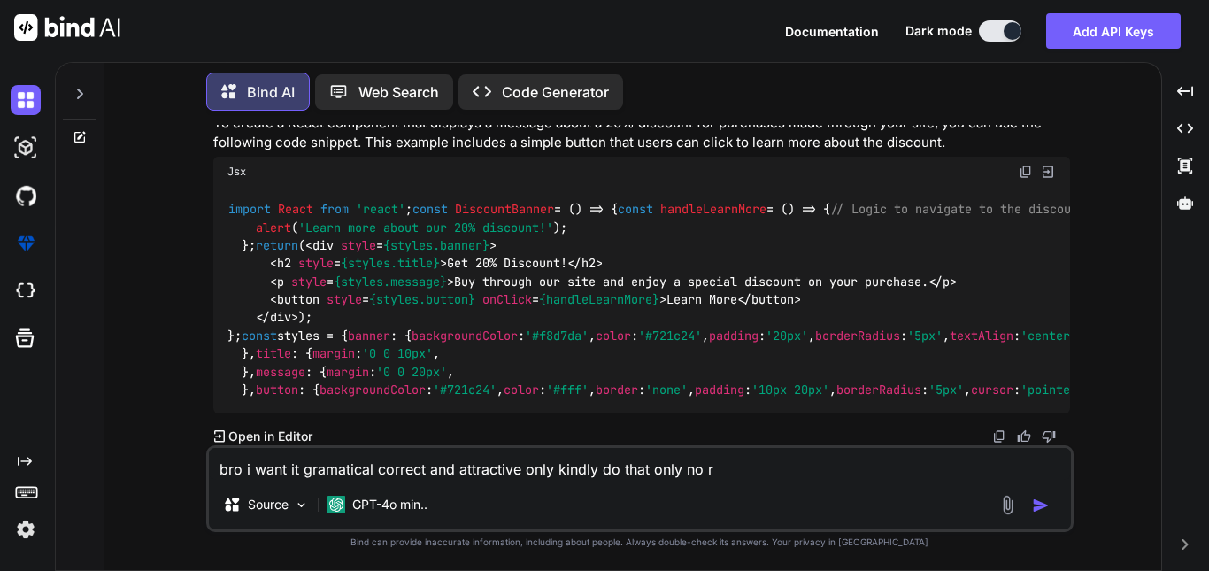
type textarea "bro i want it gramatical correct and attractive only kindly do that only no re"
type textarea "x"
type textarea "bro i want it gramatical correct and attractive only kindly do that only no rea"
type textarea "x"
type textarea "bro i want it gramatical correct and attractive only kindly do that only no rea…"
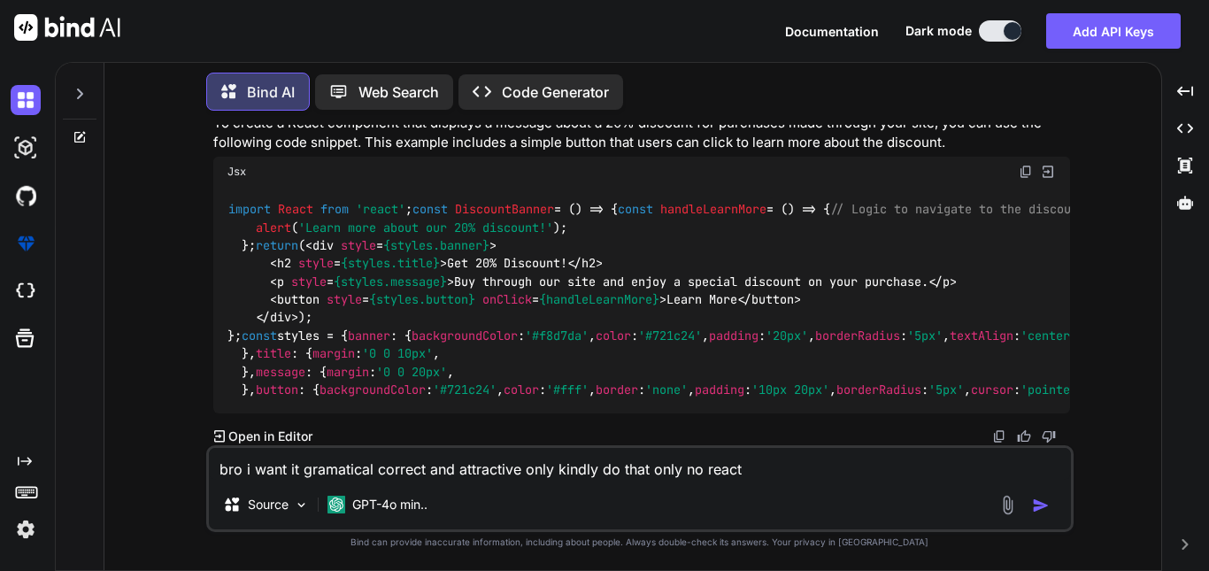
type textarea "x"
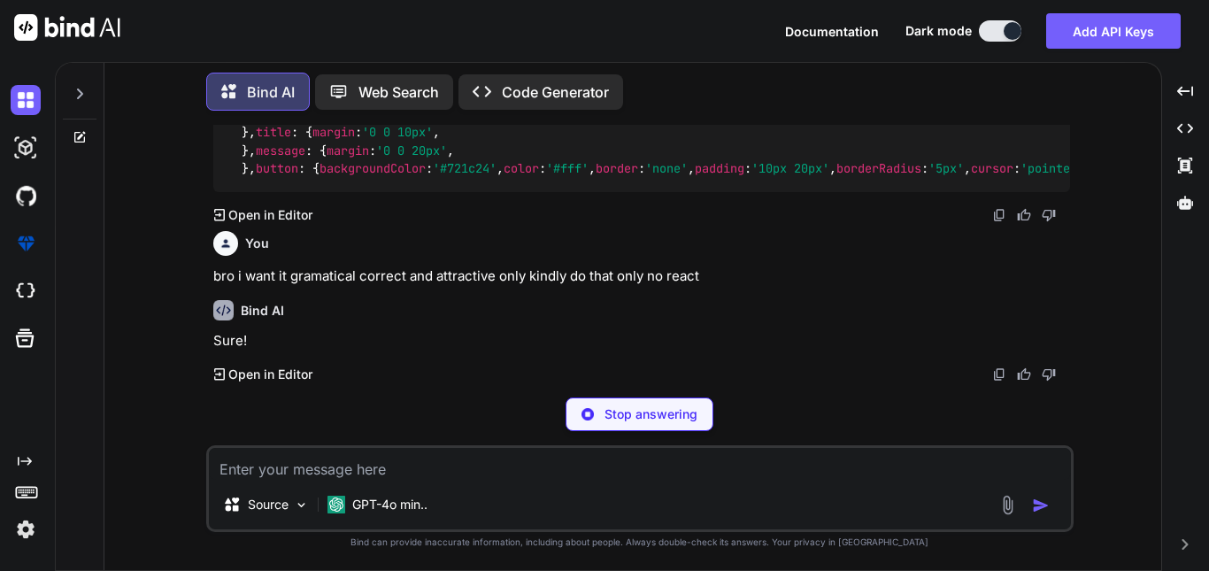
scroll to position [848, 0]
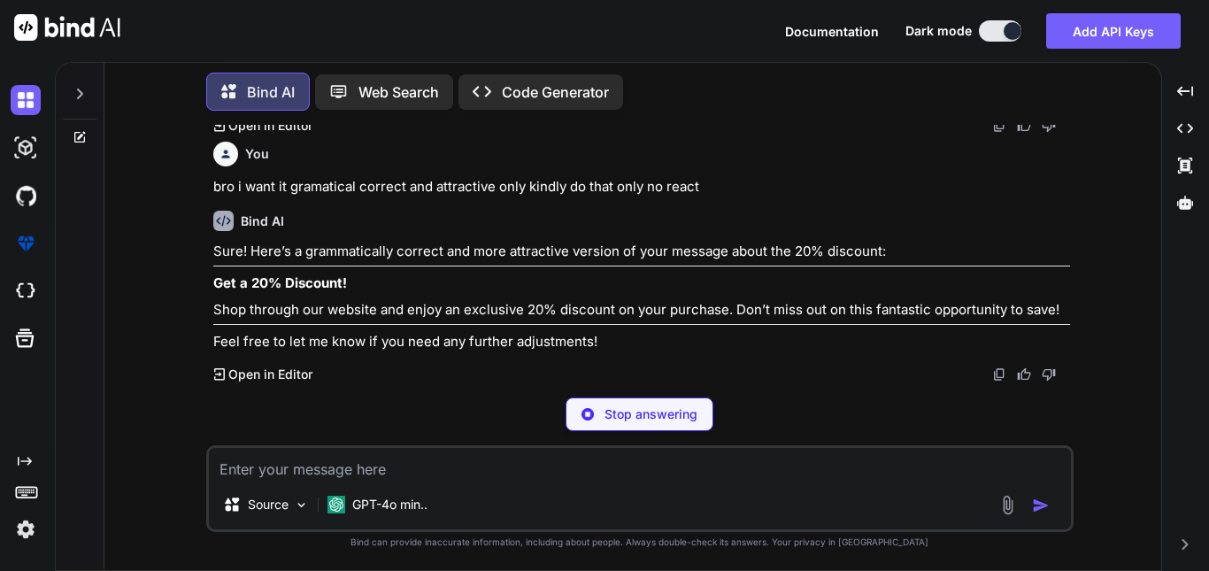
type textarea "x"
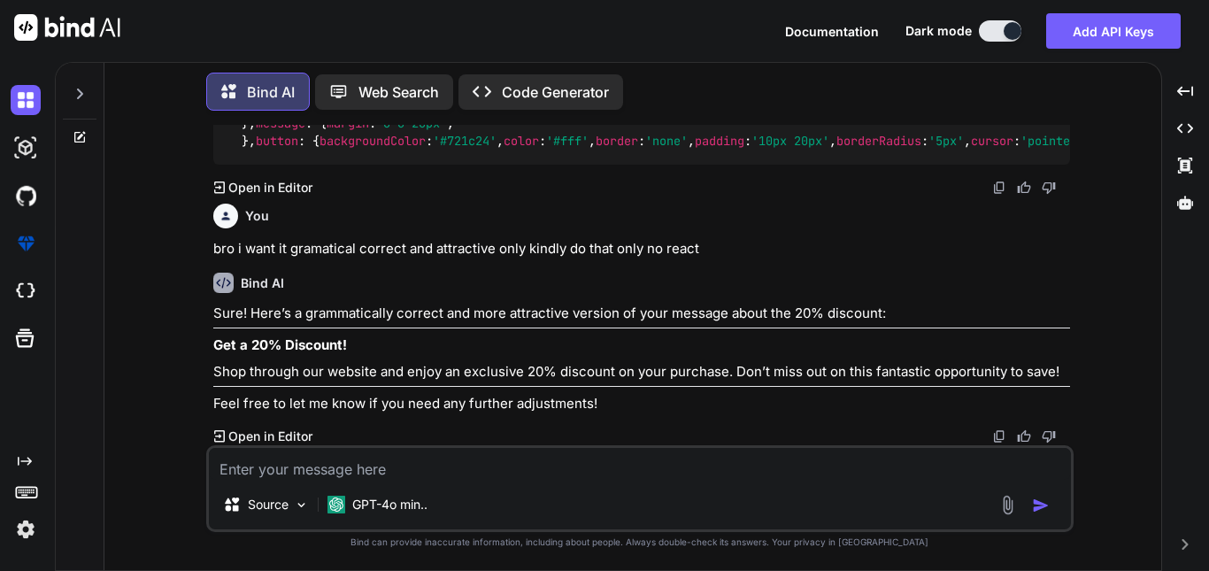
scroll to position [910, 0]
drag, startPoint x: 345, startPoint y: 346, endPoint x: 185, endPoint y: 345, distance: 160.2
click at [185, 345] on div "You Hi Get 20% Discount by byuing through our site , make it reactify Bind AI T…" at bounding box center [640, 347] width 1043 height 445
copy strong "Get a 20% Discount!"
